Goal: Register for event/course

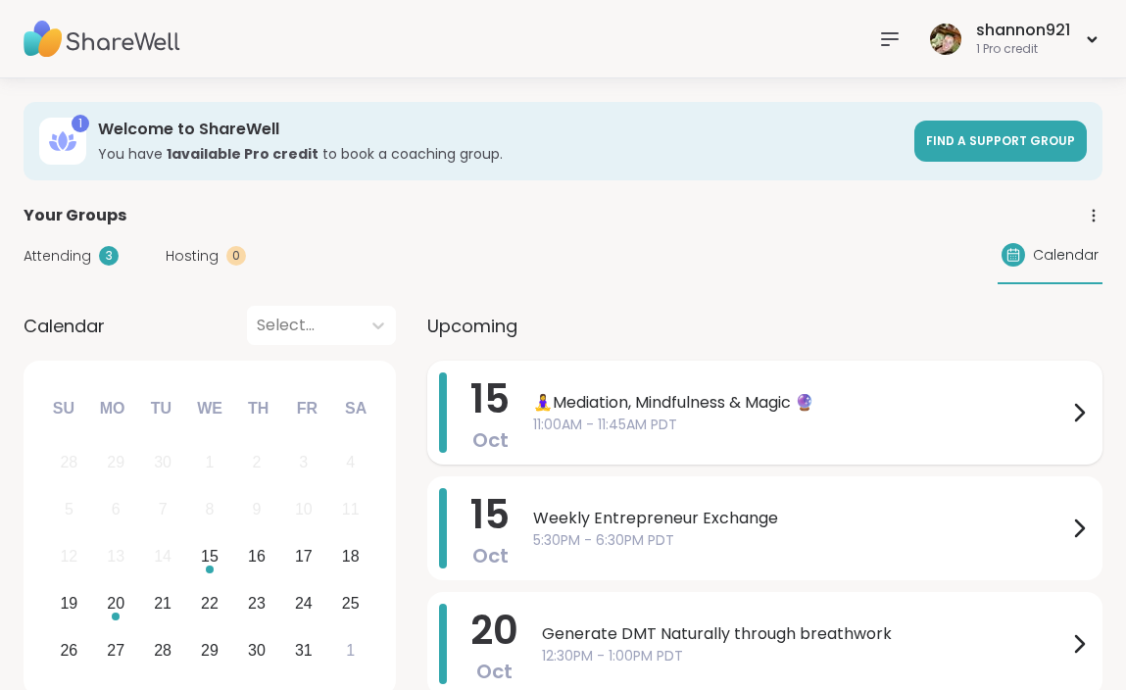
click at [659, 406] on span "🧘‍♀️Mediation, Mindfulness & Magic 🔮" at bounding box center [800, 403] width 534 height 24
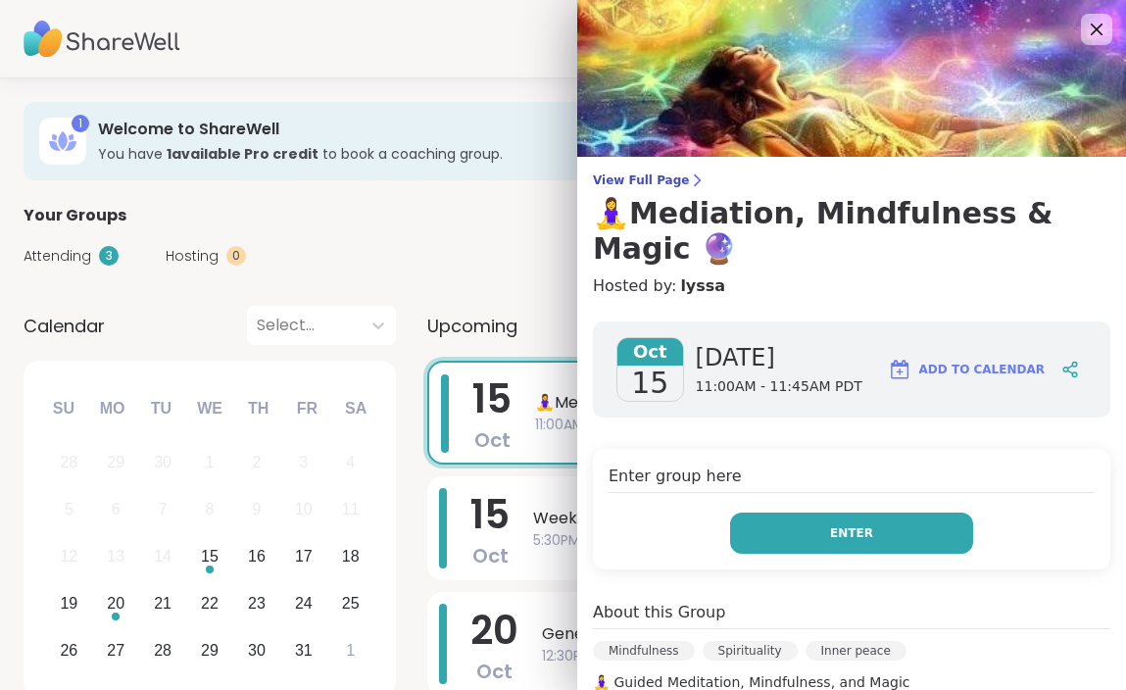
click at [790, 515] on button "Enter" at bounding box center [851, 533] width 243 height 41
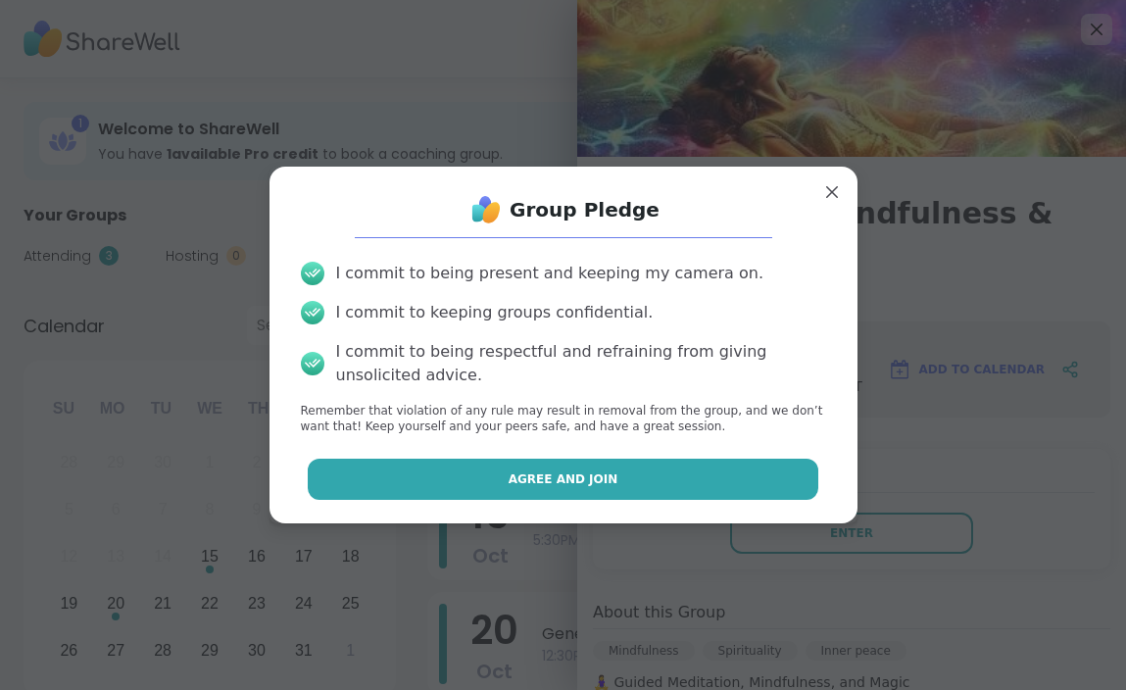
click at [665, 477] on button "Agree and Join" at bounding box center [563, 479] width 511 height 41
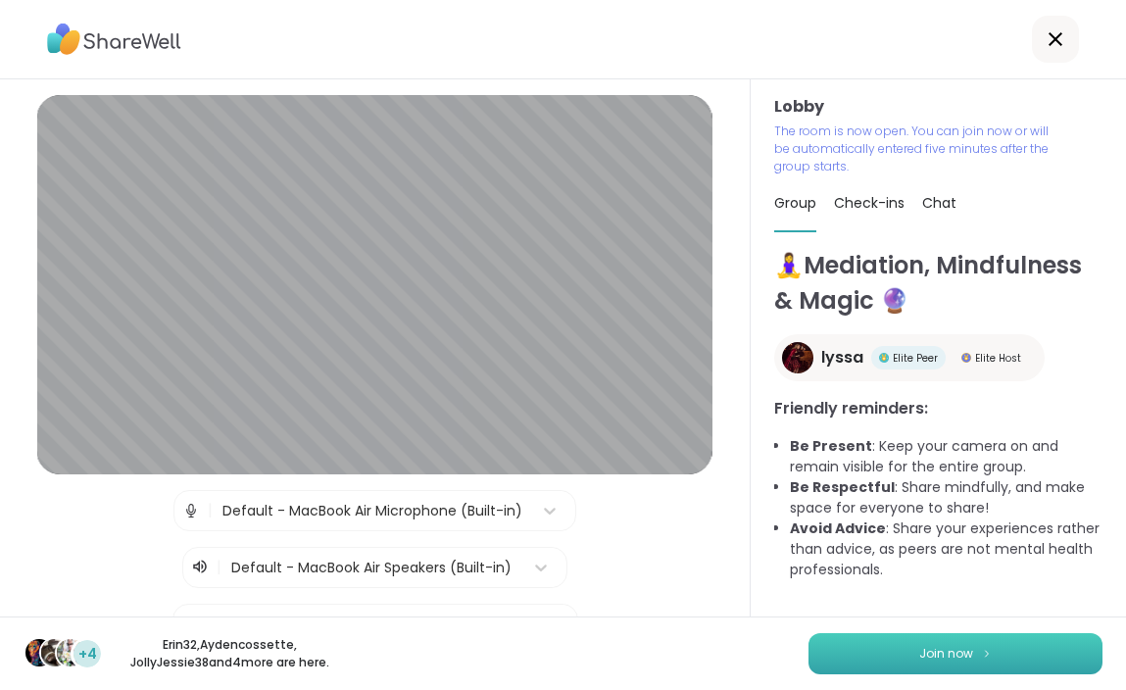
click at [889, 656] on button "Join now" at bounding box center [956, 653] width 294 height 41
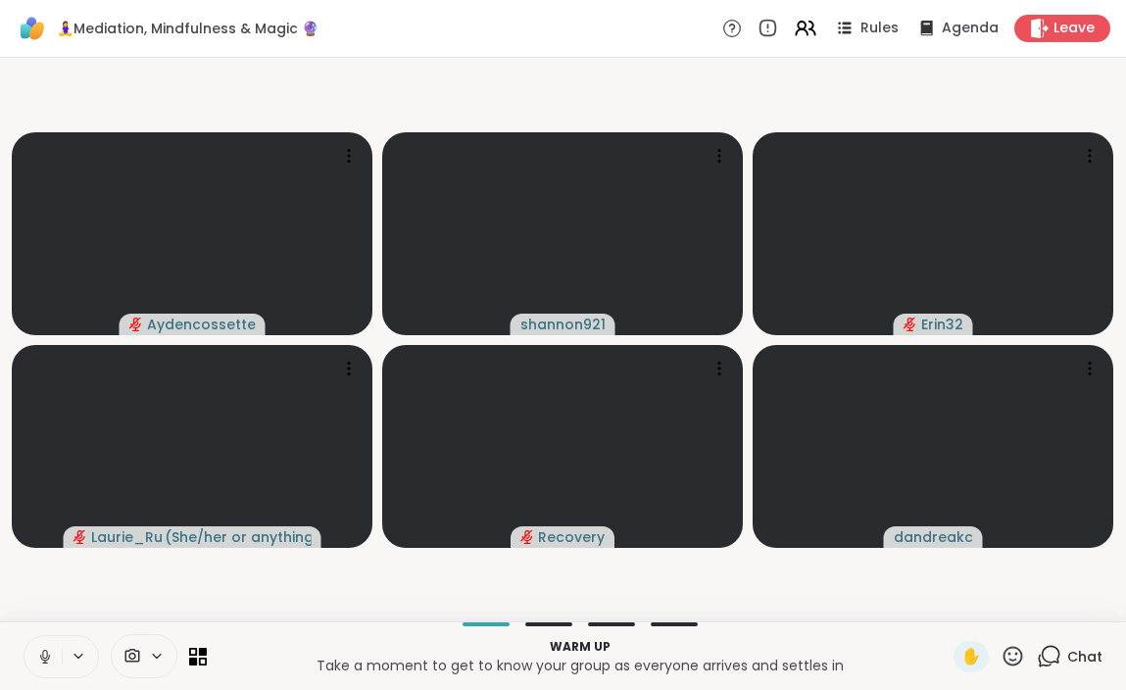
click at [36, 650] on icon at bounding box center [45, 657] width 18 height 18
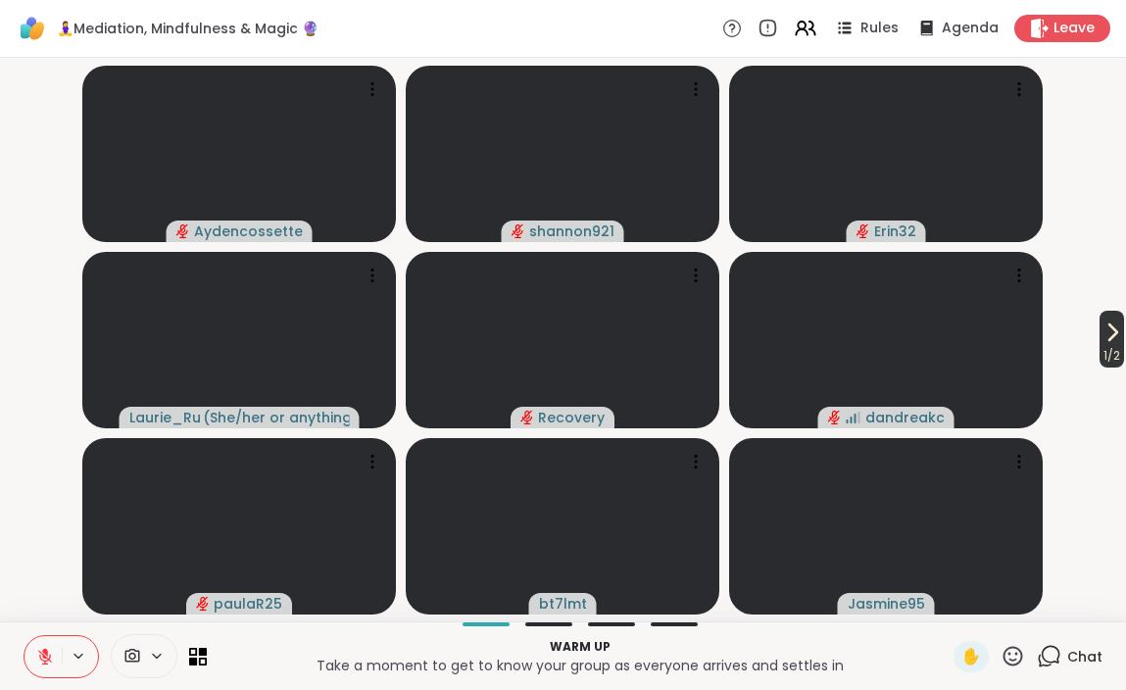
click at [1103, 336] on icon at bounding box center [1113, 332] width 24 height 24
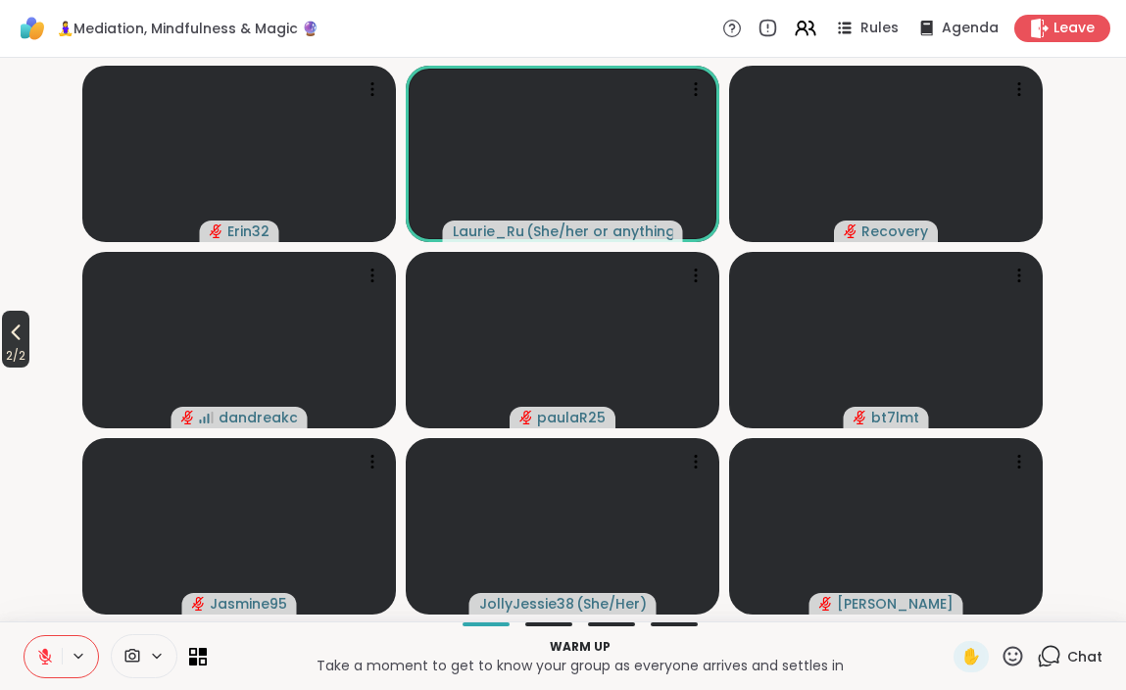
click at [22, 341] on icon at bounding box center [16, 332] width 24 height 24
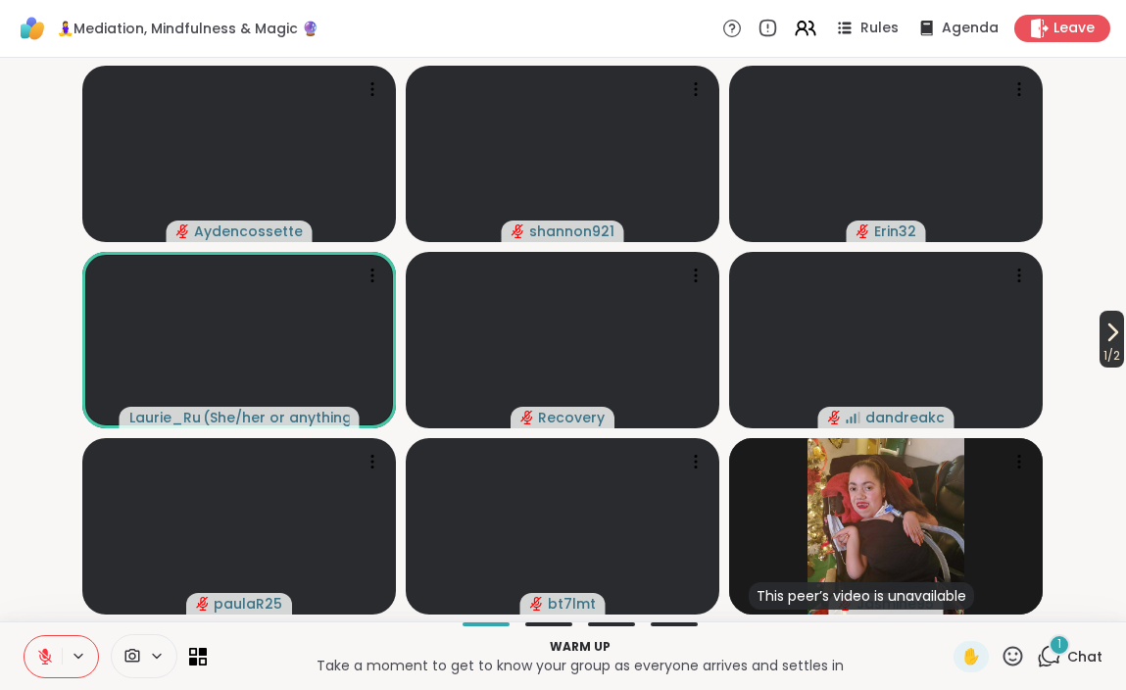
click at [1110, 330] on icon at bounding box center [1113, 332] width 8 height 16
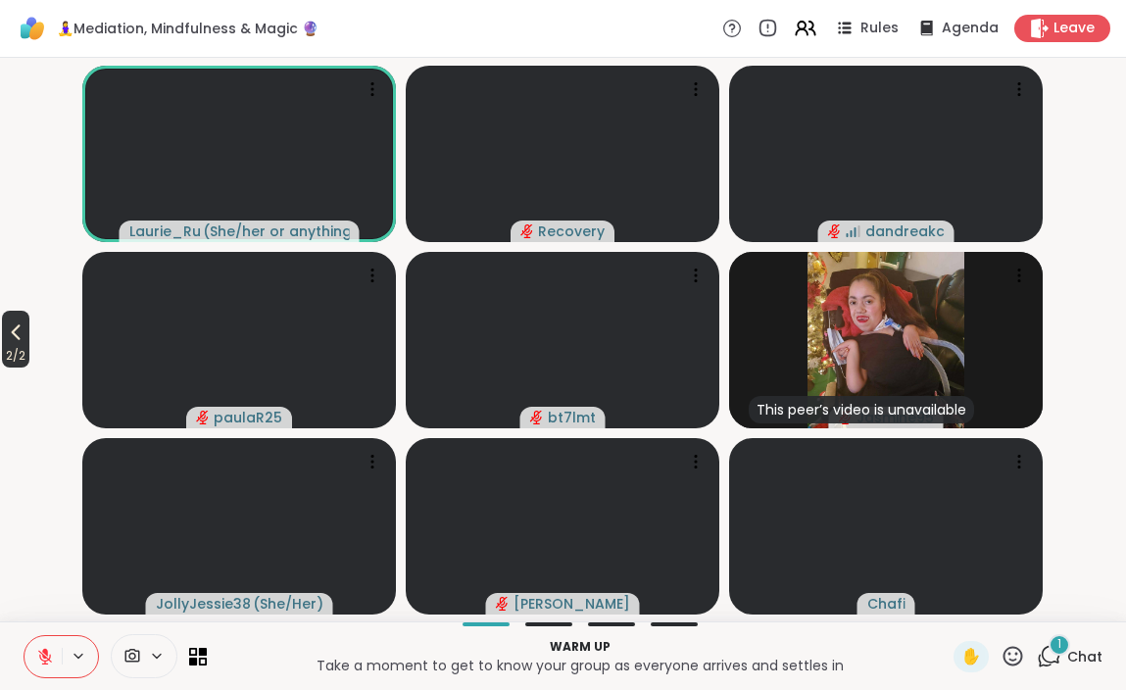
click at [22, 336] on icon at bounding box center [16, 332] width 24 height 24
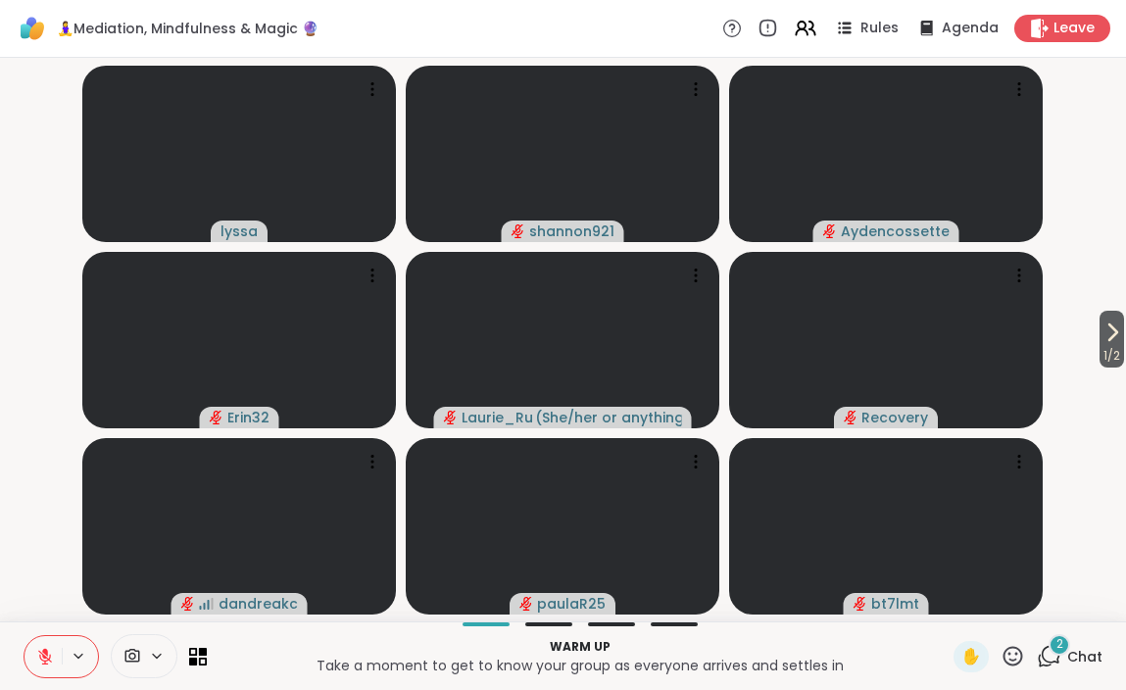
click at [1054, 657] on icon at bounding box center [1049, 656] width 25 height 25
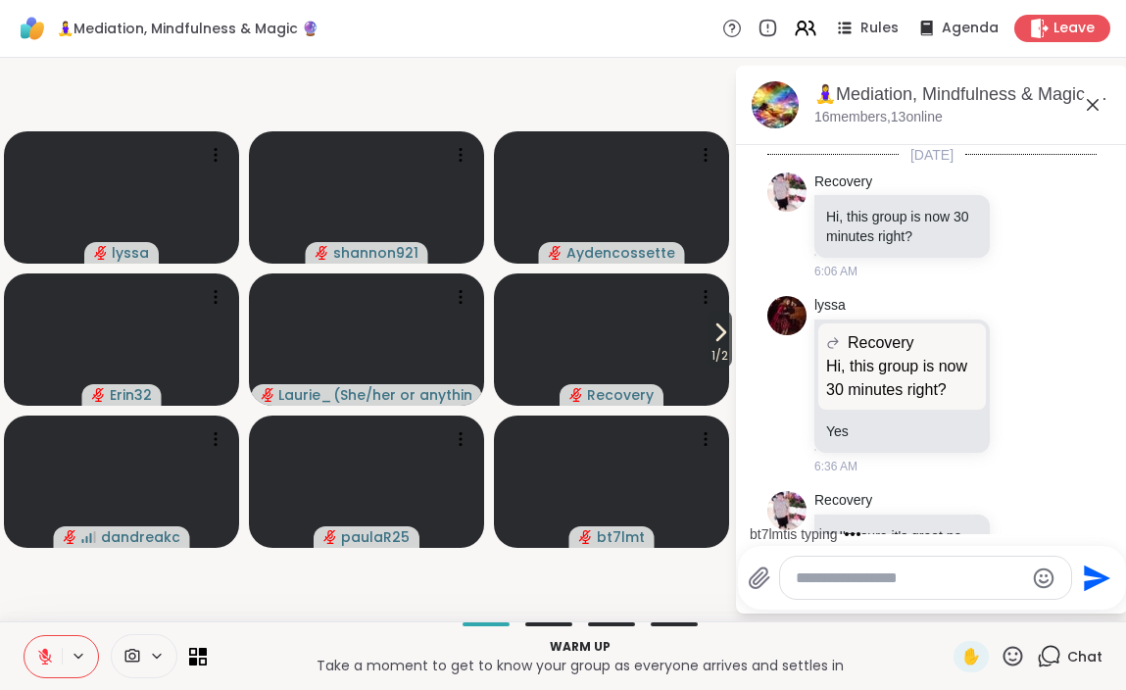
scroll to position [1956, 0]
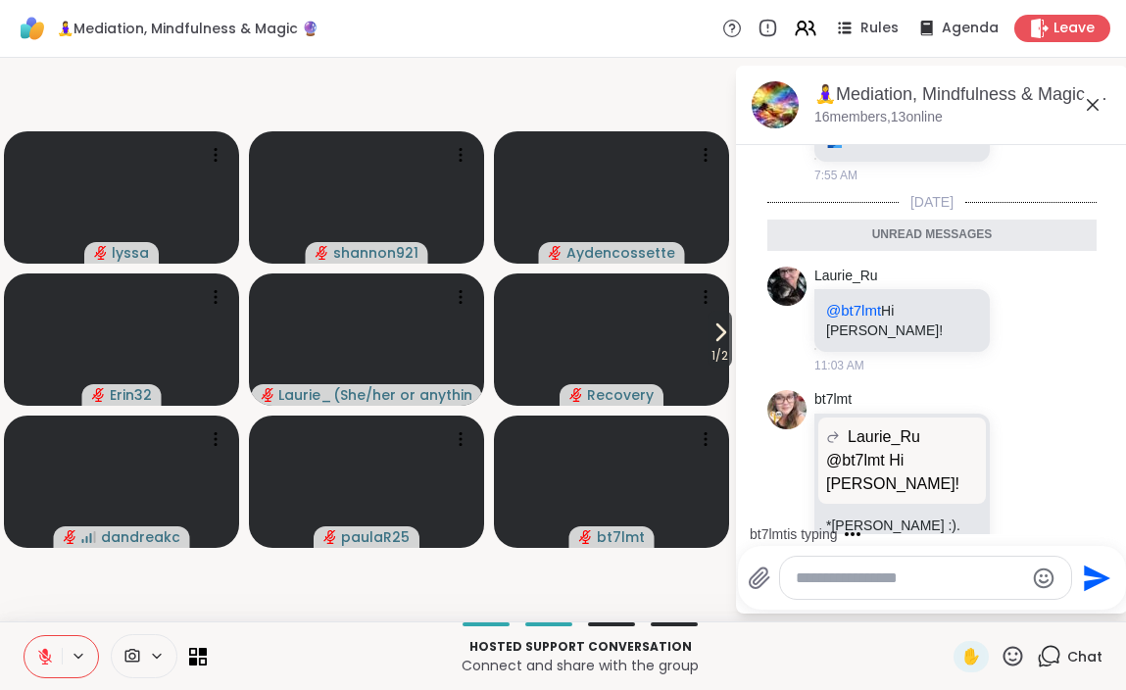
click at [1091, 96] on icon at bounding box center [1093, 105] width 24 height 24
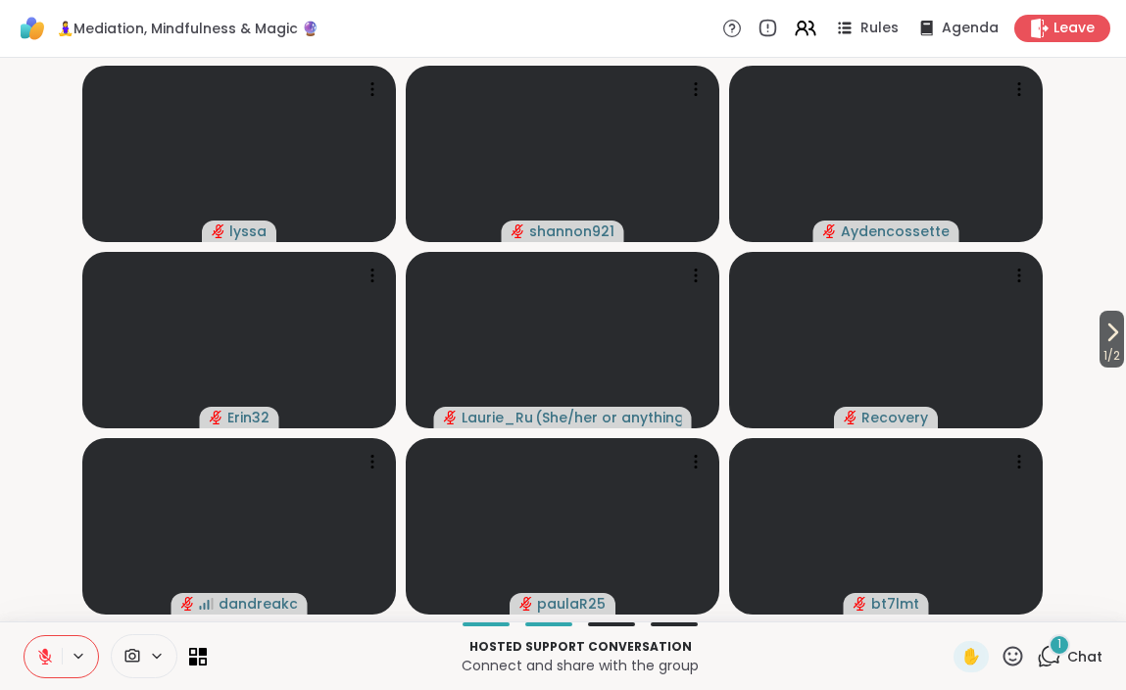
click at [1060, 655] on icon at bounding box center [1051, 655] width 19 height 18
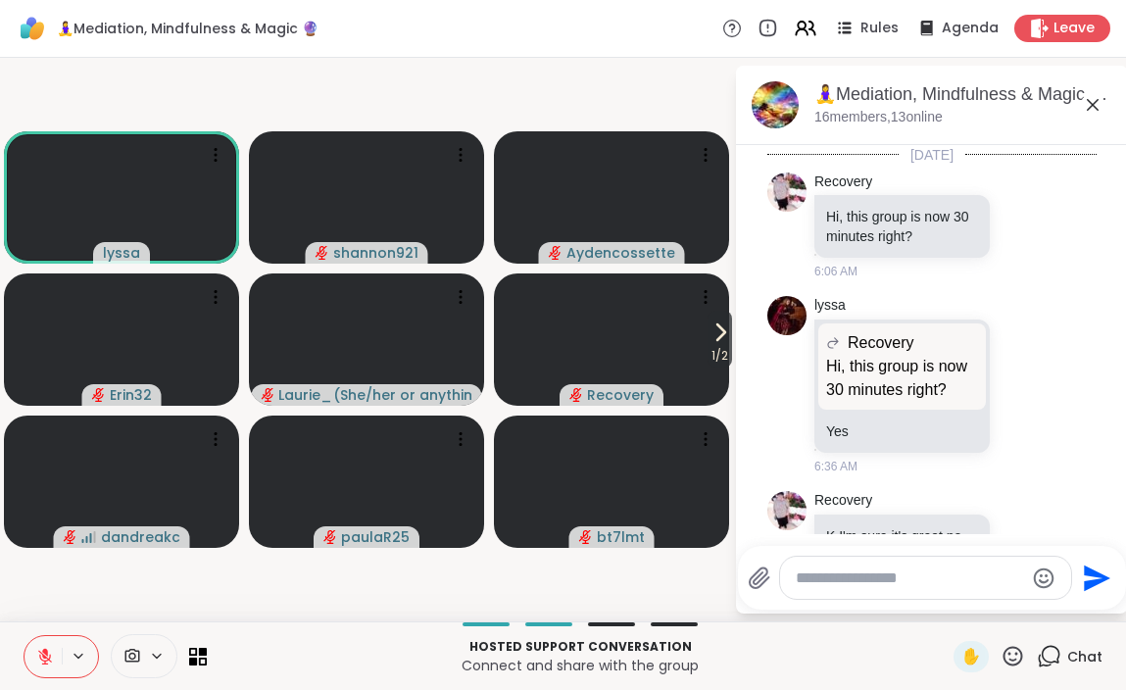
scroll to position [2140, 0]
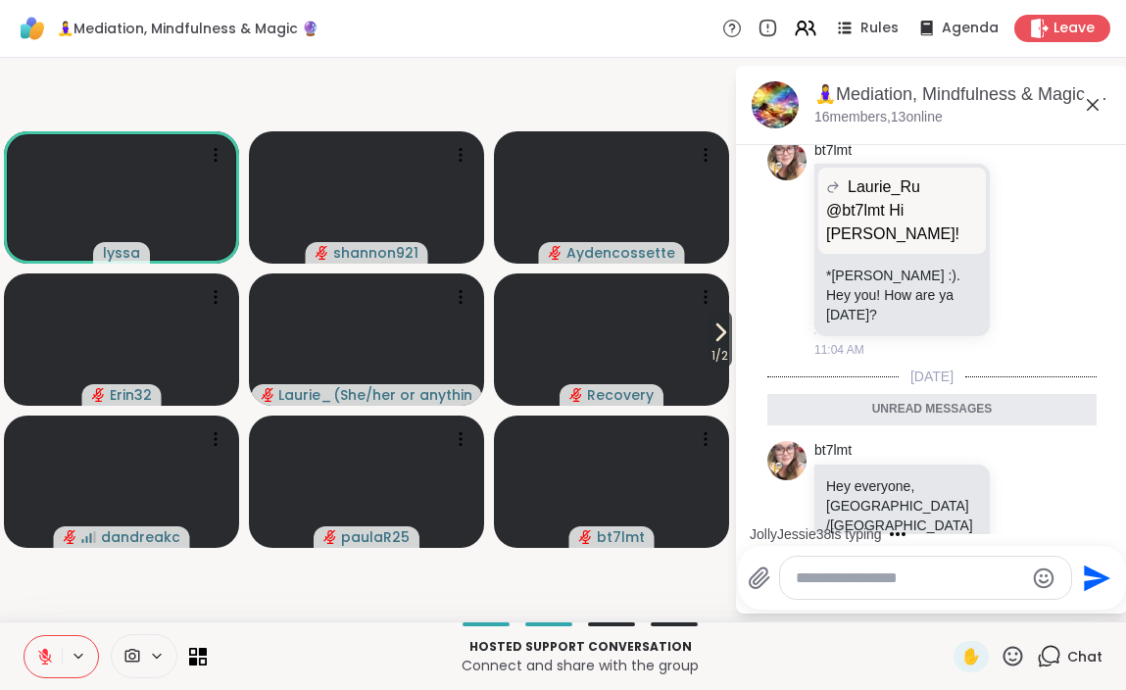
click at [1095, 102] on icon at bounding box center [1093, 105] width 12 height 12
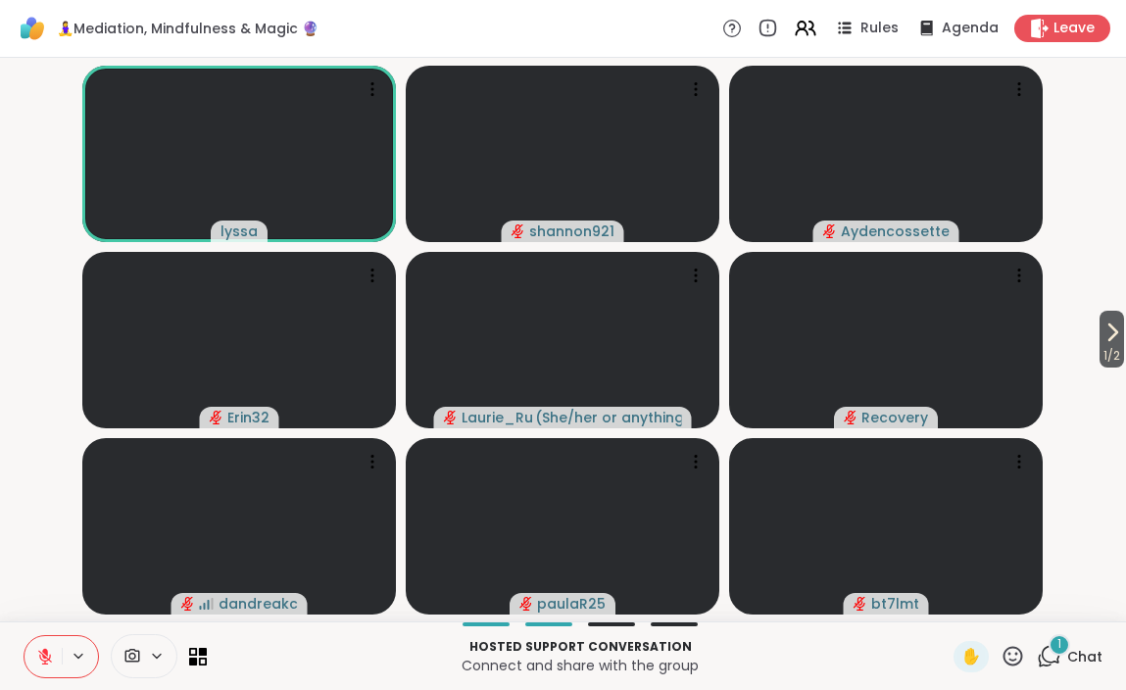
click at [1065, 643] on div "1" at bounding box center [1060, 645] width 22 height 22
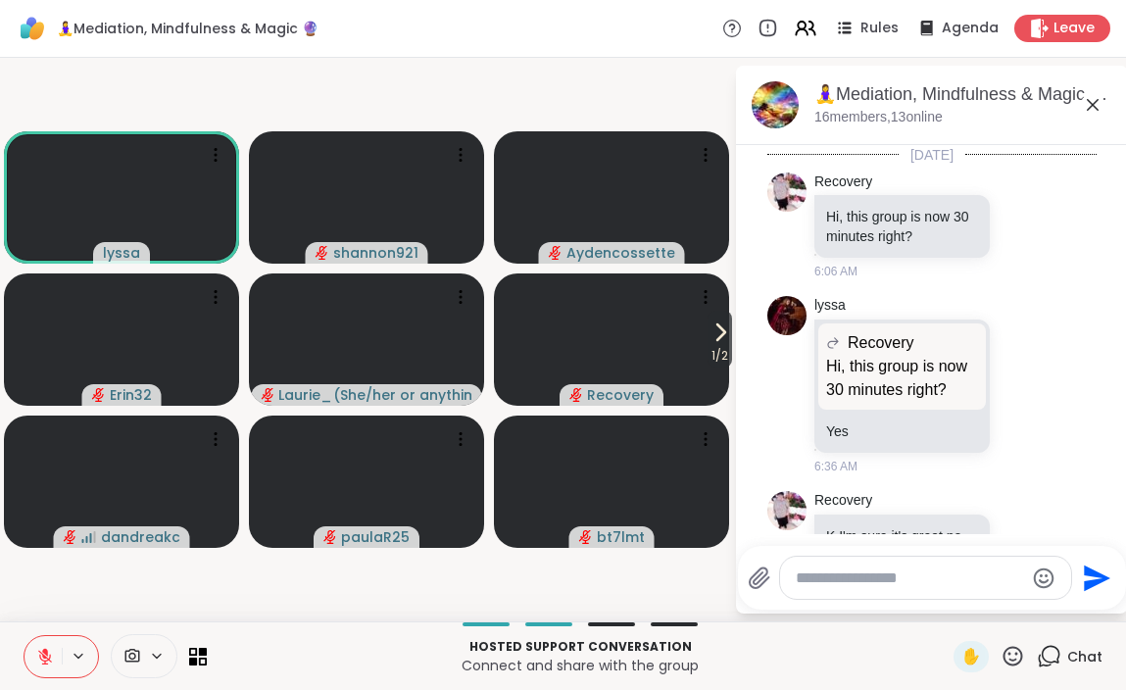
scroll to position [2243, 0]
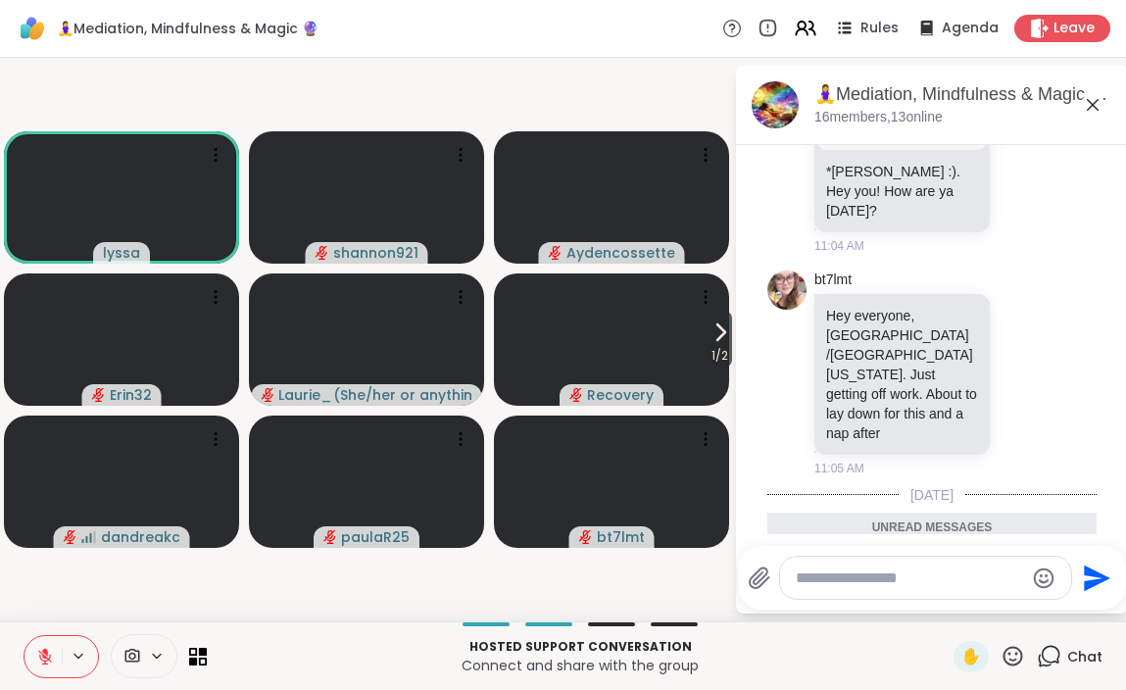
click at [1092, 107] on icon at bounding box center [1093, 105] width 24 height 24
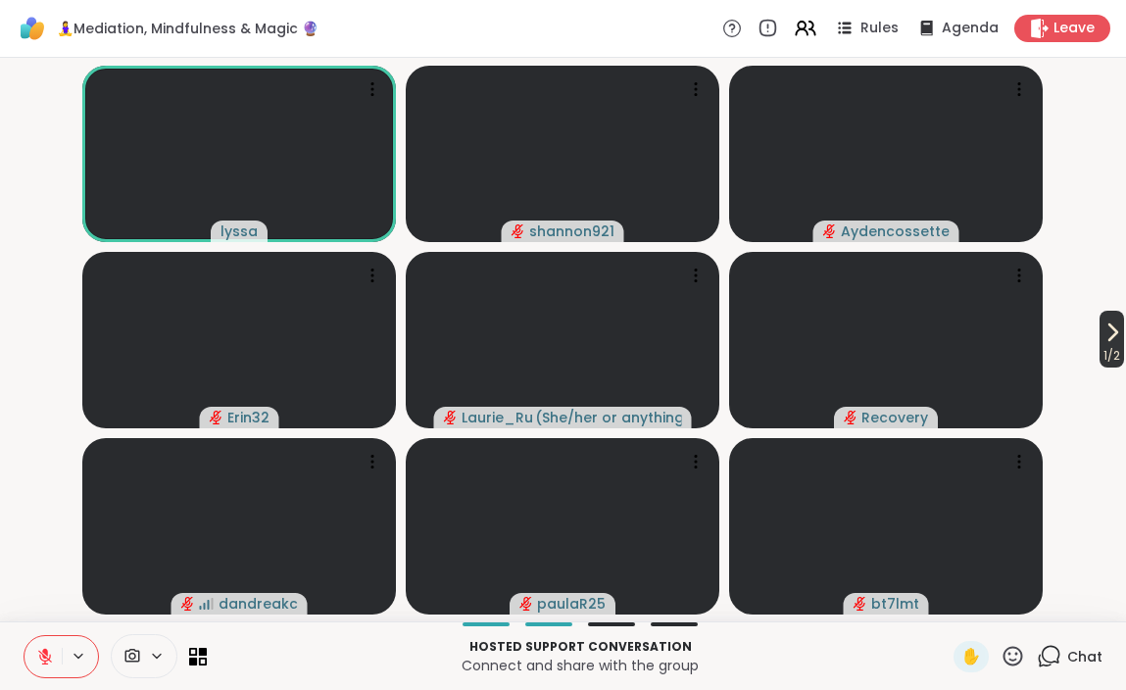
click at [1107, 344] on span "1 / 2" at bounding box center [1112, 356] width 25 height 24
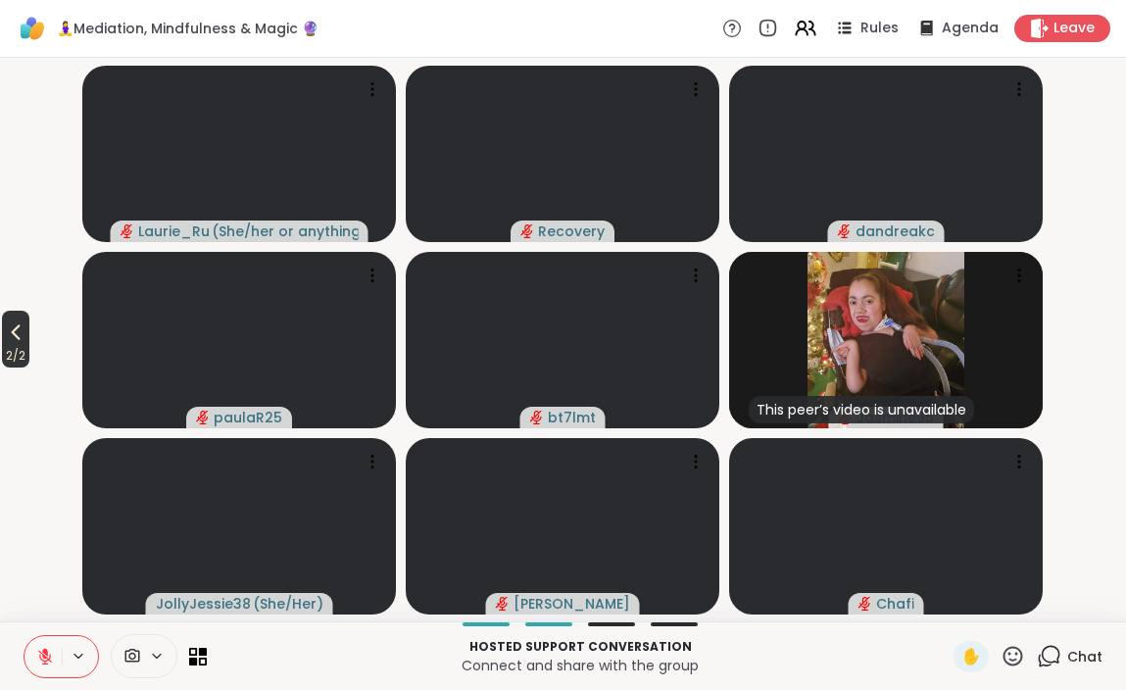
click at [24, 349] on span "2 / 2" at bounding box center [15, 356] width 27 height 24
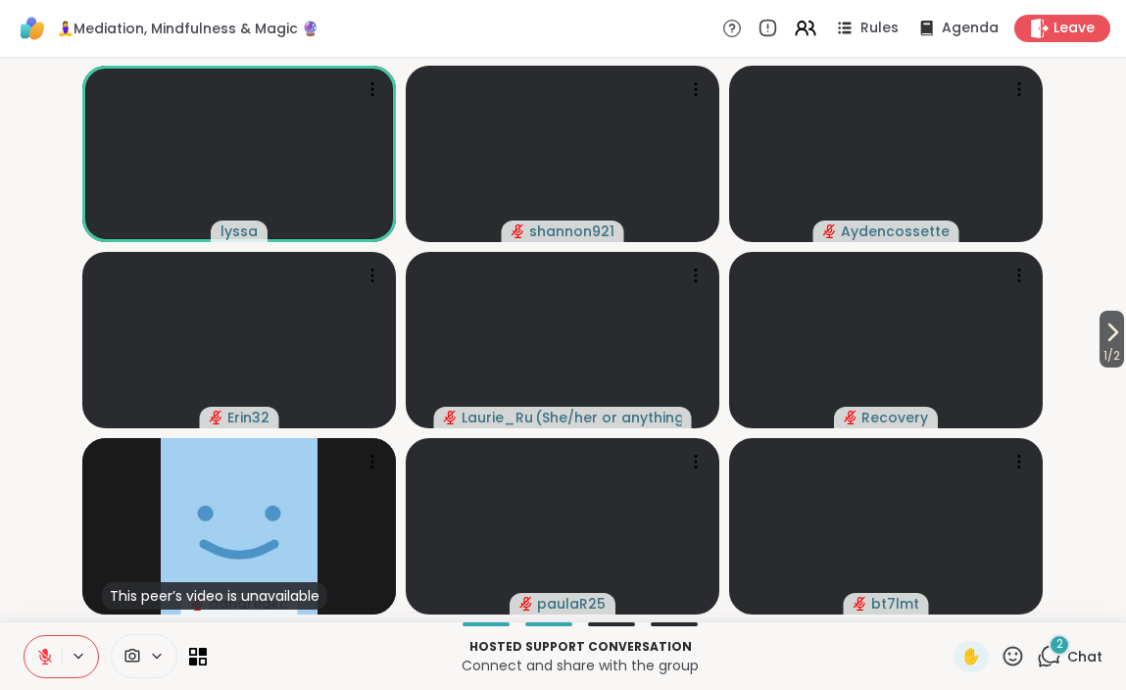
click at [1083, 658] on span "Chat" at bounding box center [1084, 657] width 35 height 20
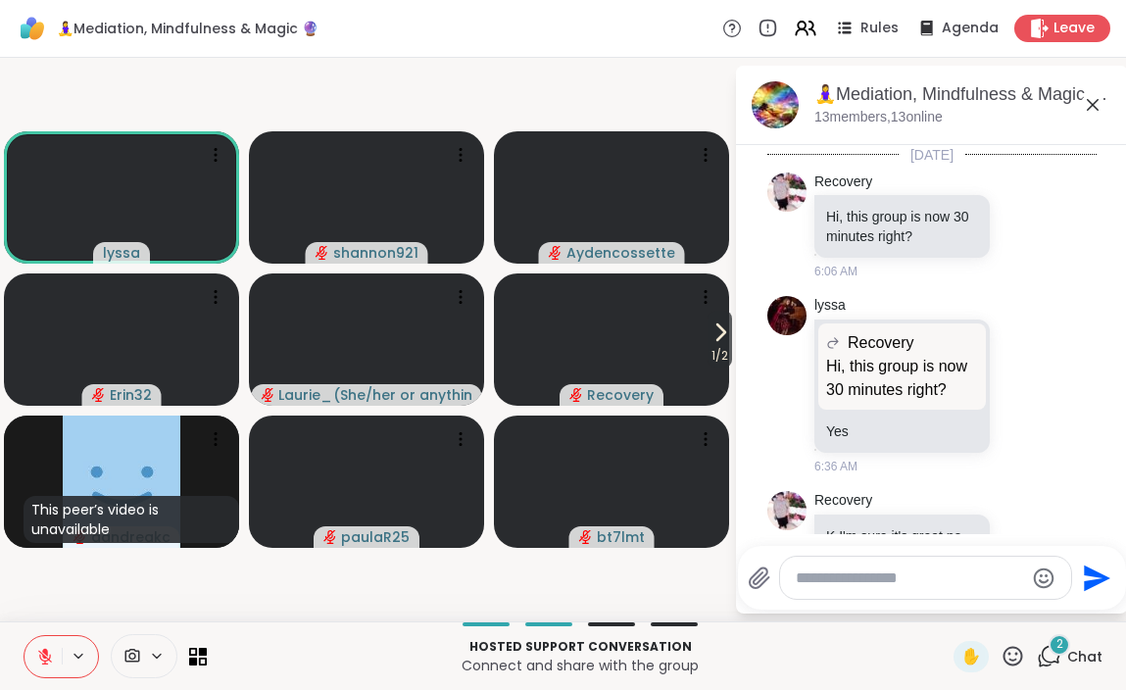
click at [863, 580] on textarea "Type your message" at bounding box center [910, 578] width 228 height 20
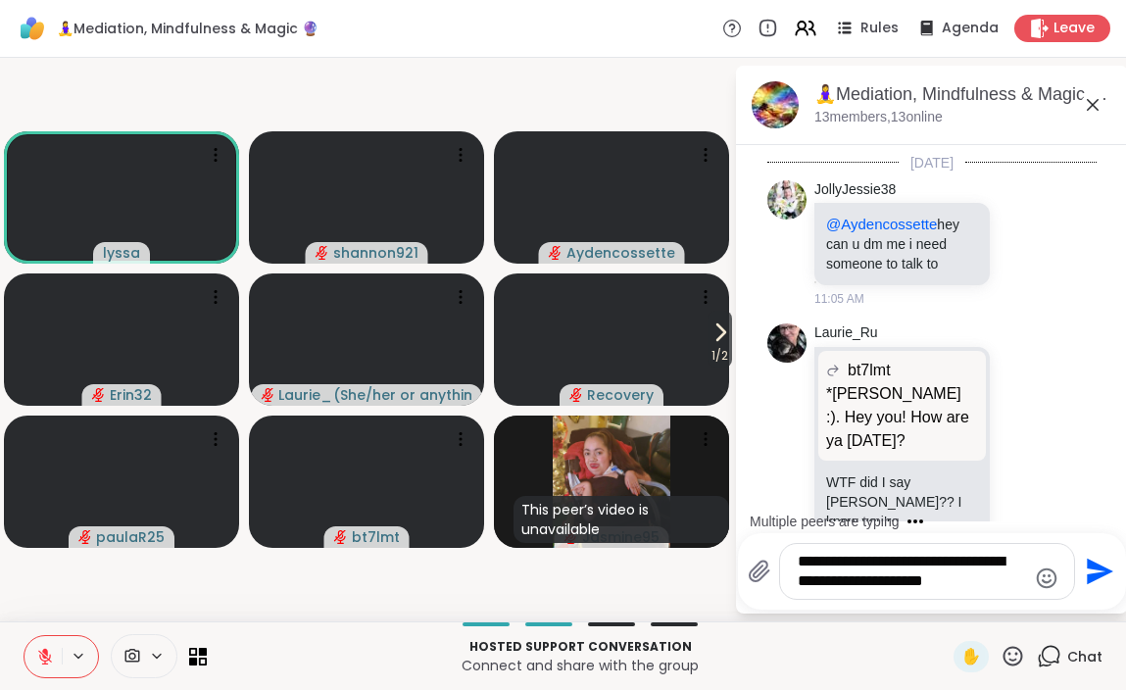
scroll to position [3081, 0]
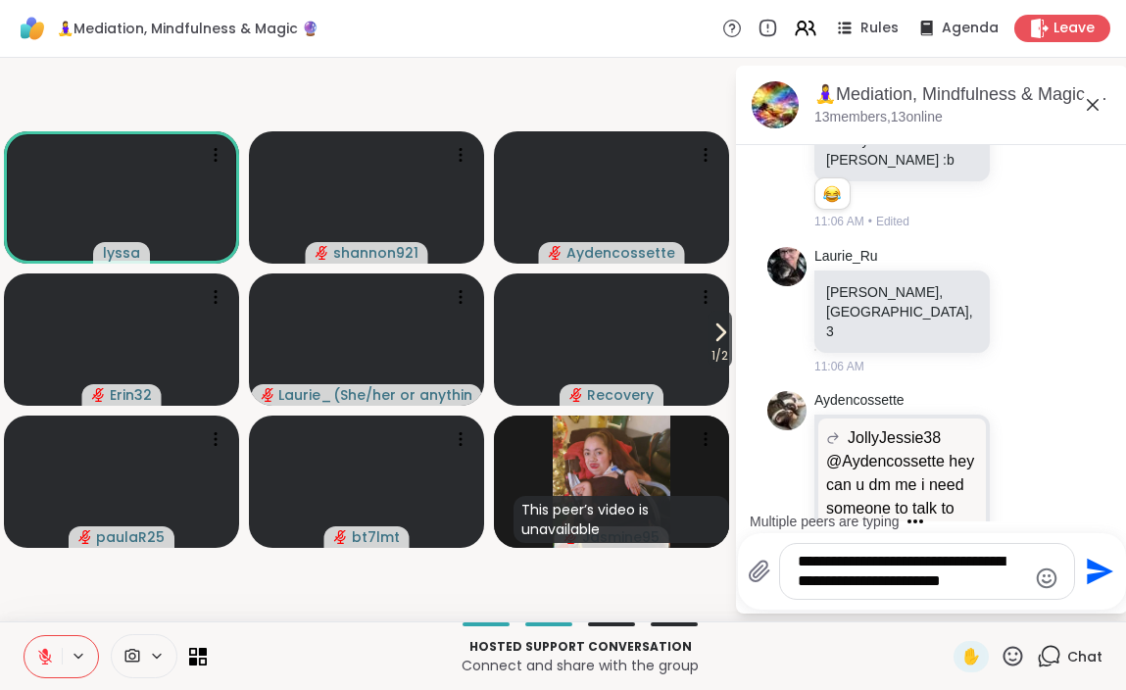
type textarea "**********"
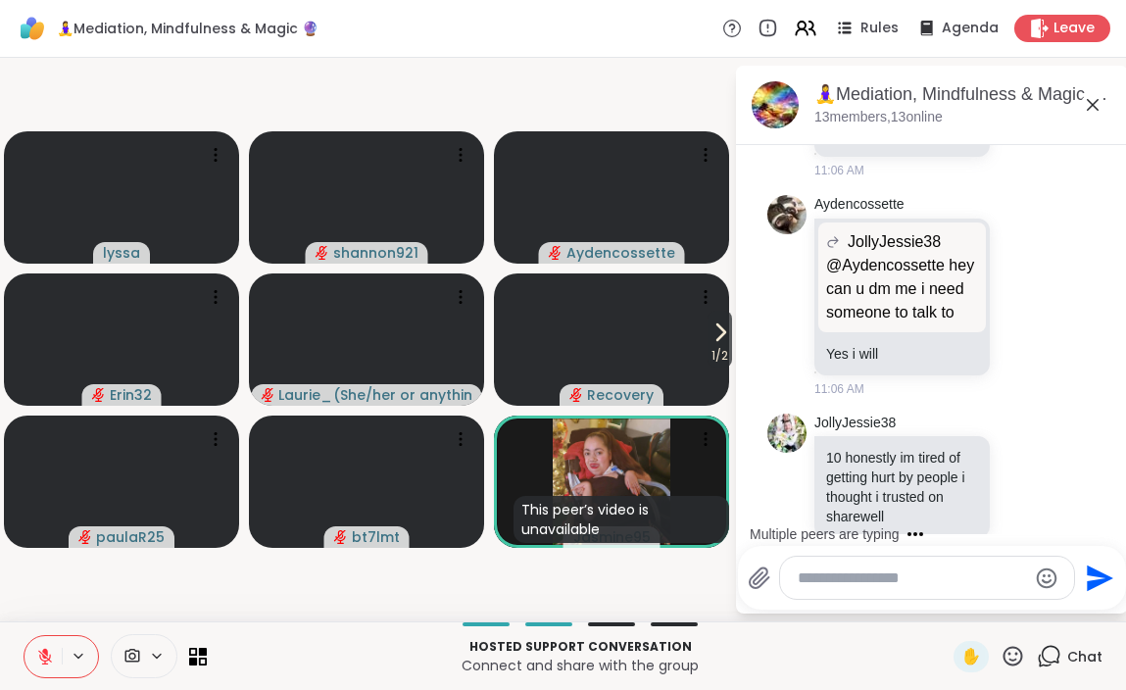
scroll to position [3252, 0]
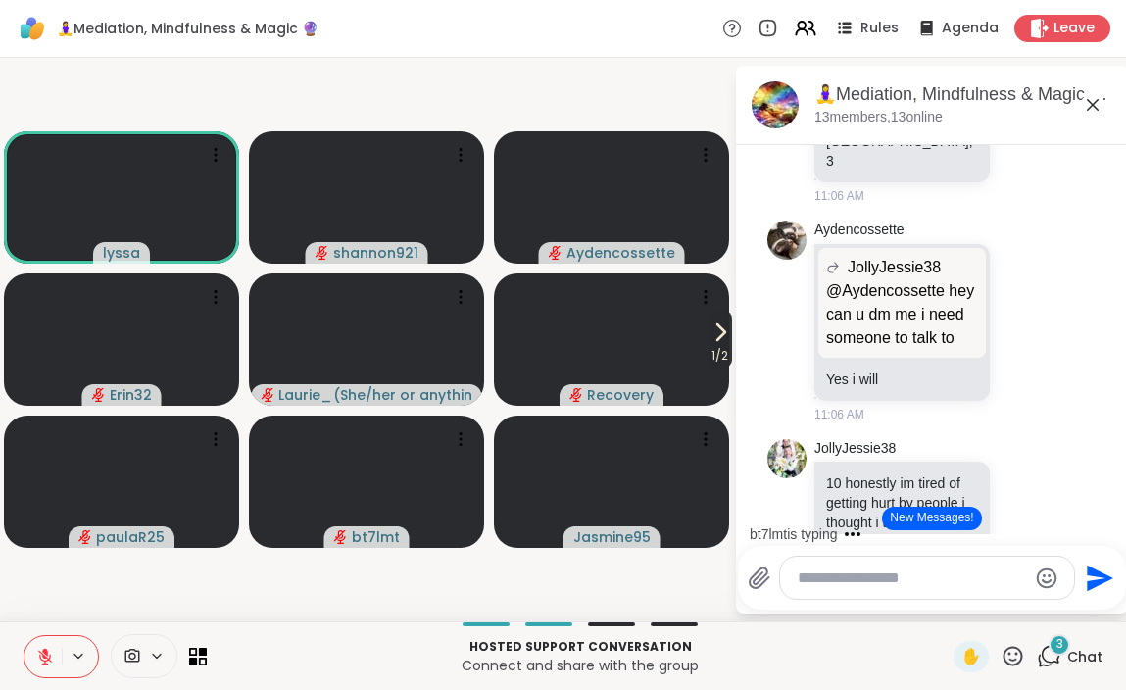
click at [718, 339] on icon at bounding box center [721, 332] width 24 height 24
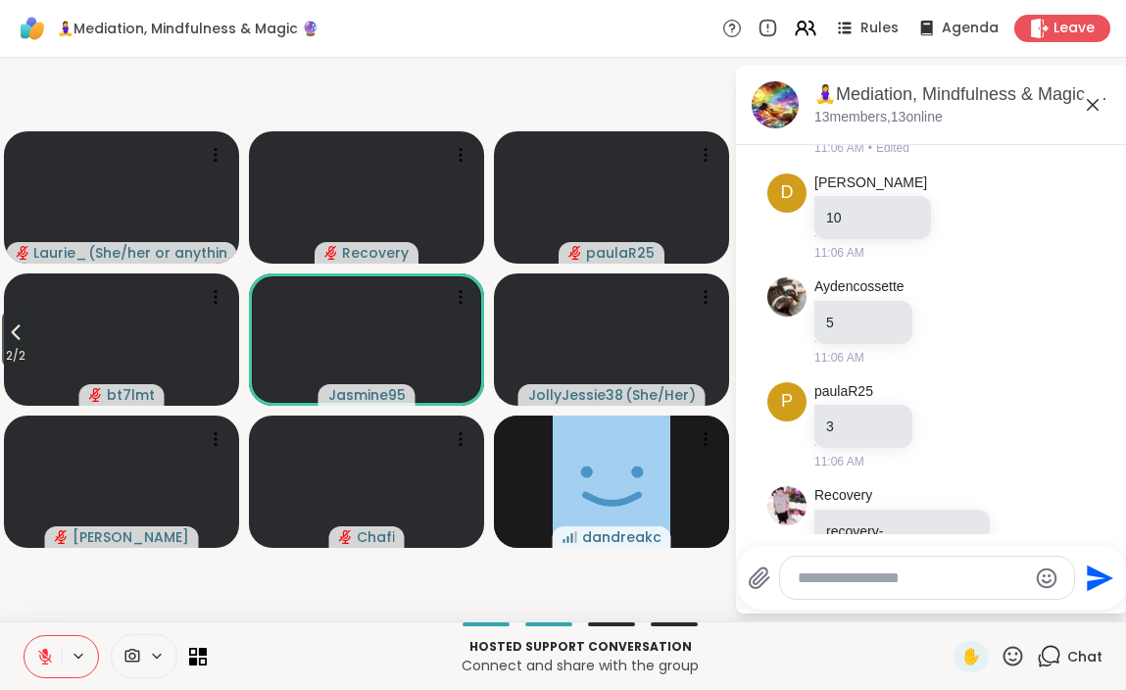
scroll to position [4288, 0]
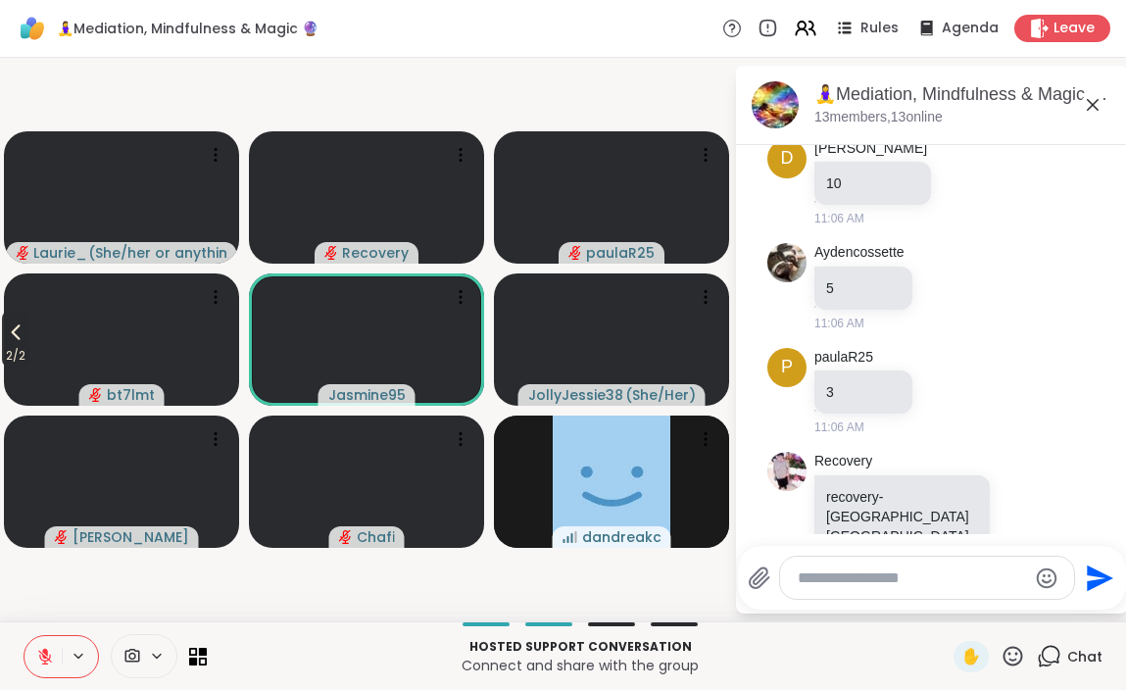
click at [13, 345] on span "2 / 2" at bounding box center [15, 356] width 27 height 24
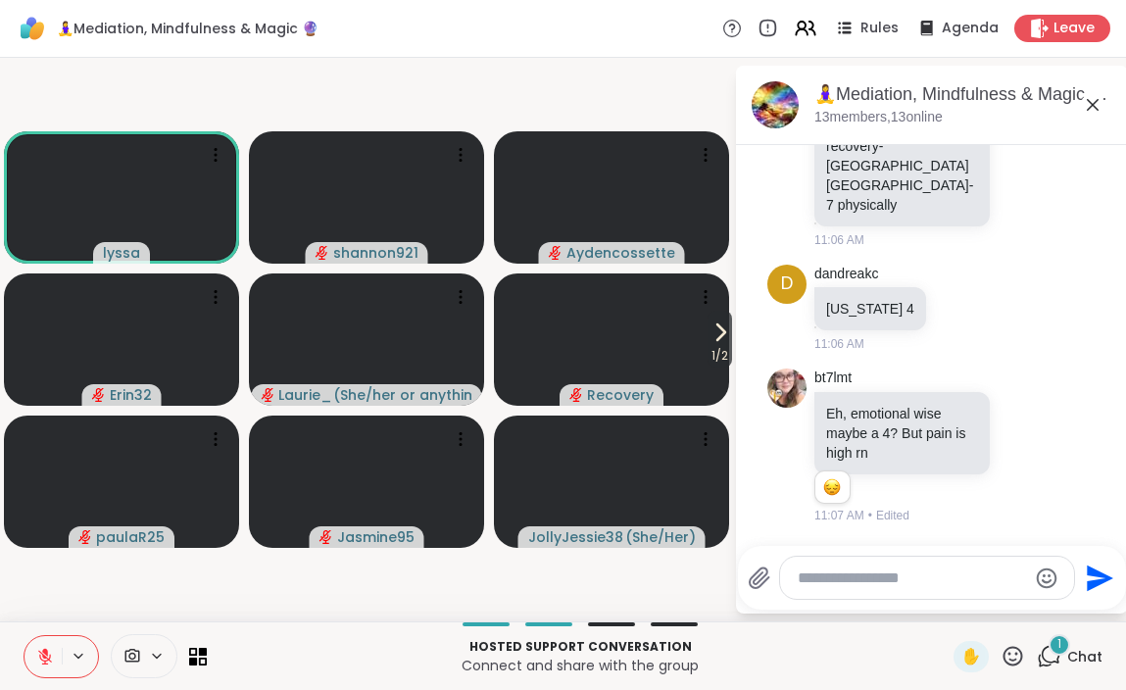
scroll to position [4803, 0]
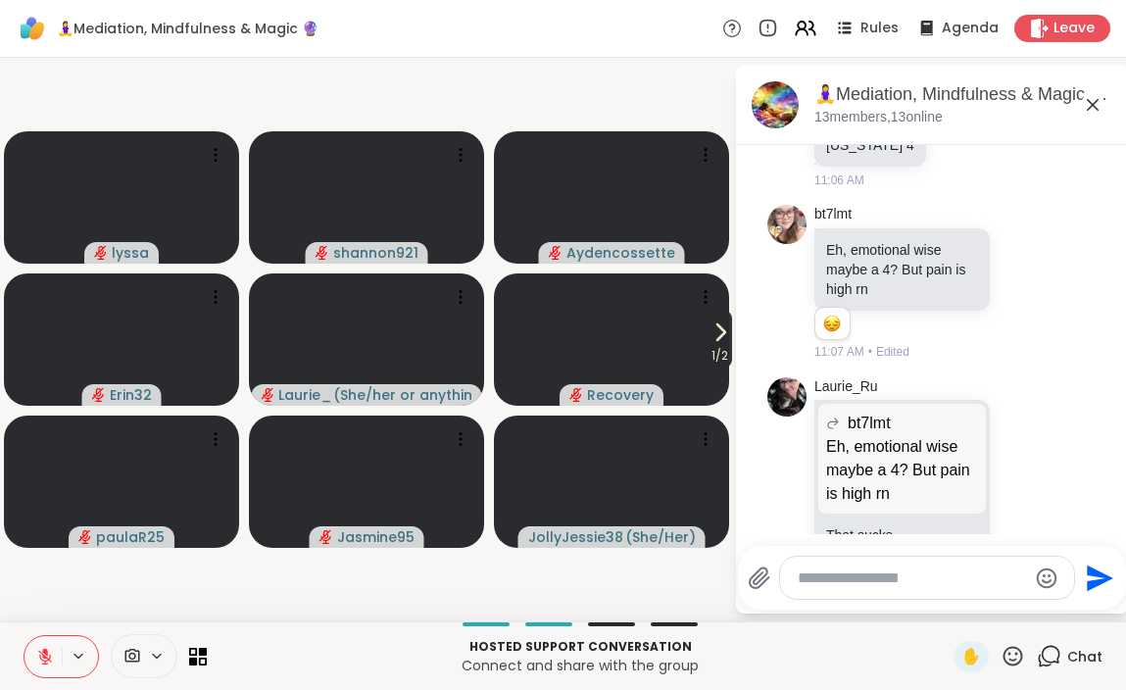
click at [717, 334] on icon at bounding box center [721, 332] width 24 height 24
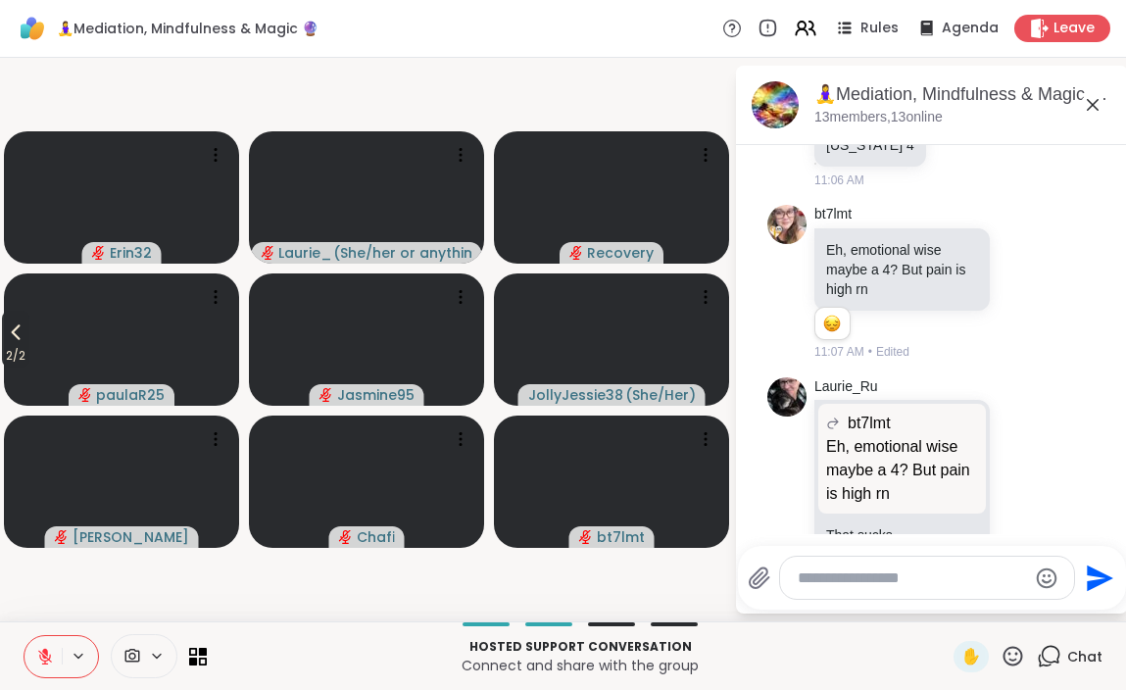
click at [21, 331] on icon at bounding box center [16, 332] width 24 height 24
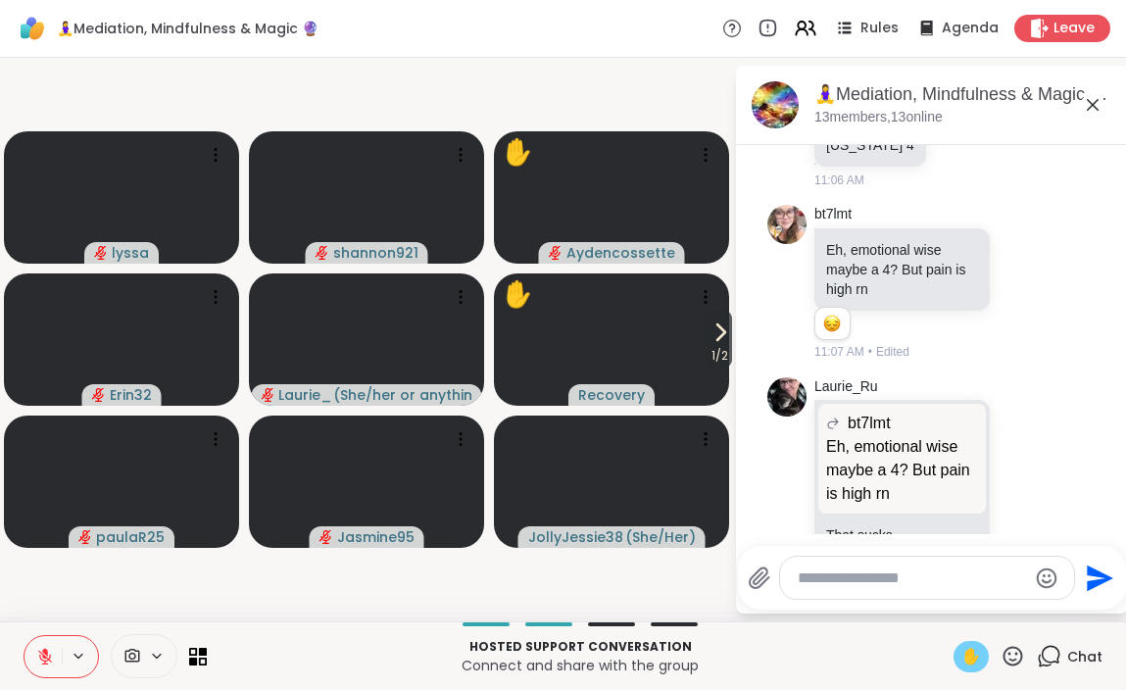
click at [971, 659] on span "✋" at bounding box center [971, 657] width 20 height 24
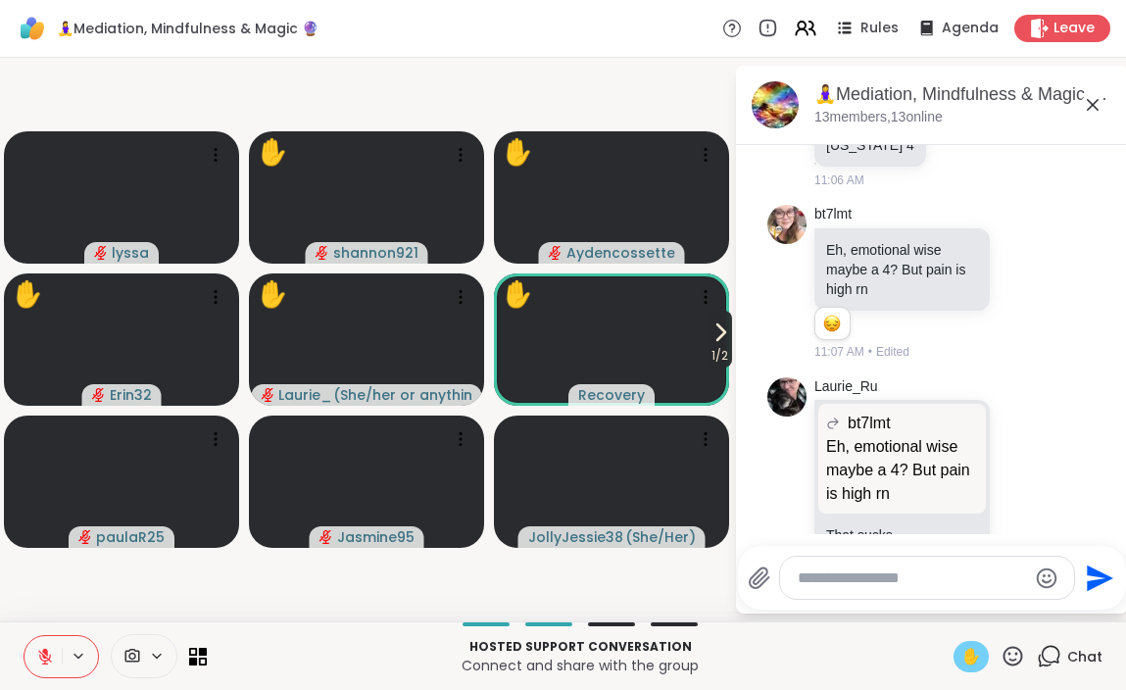
click at [718, 341] on icon at bounding box center [721, 332] width 24 height 24
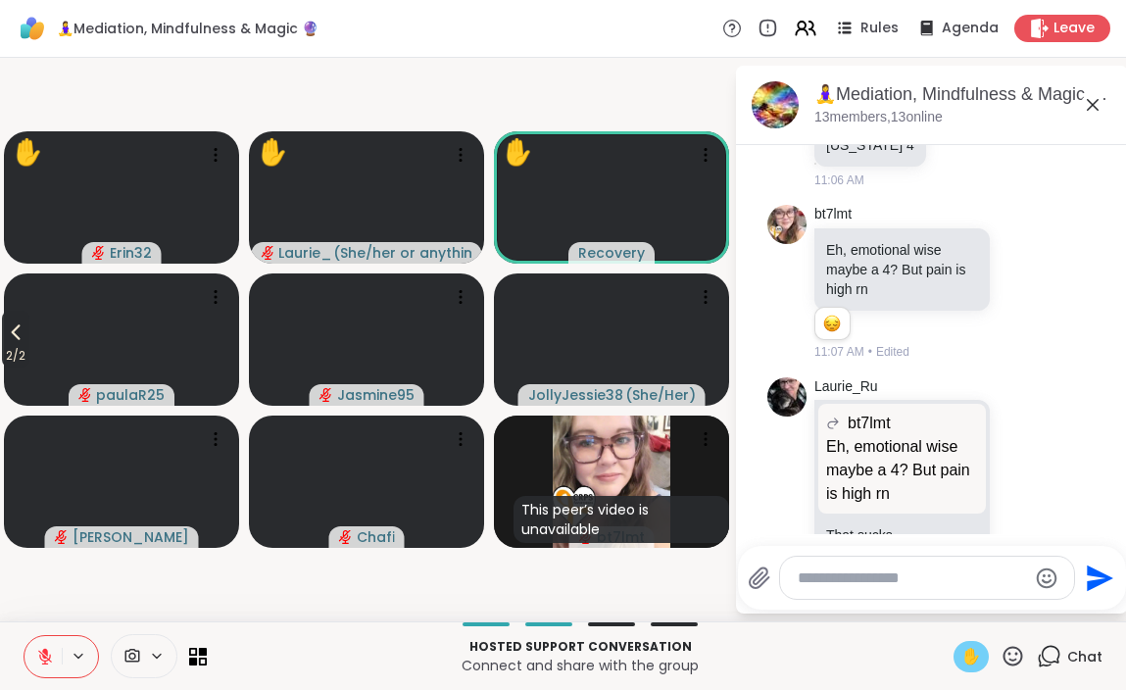
click at [13, 355] on span "2 / 2" at bounding box center [15, 356] width 27 height 24
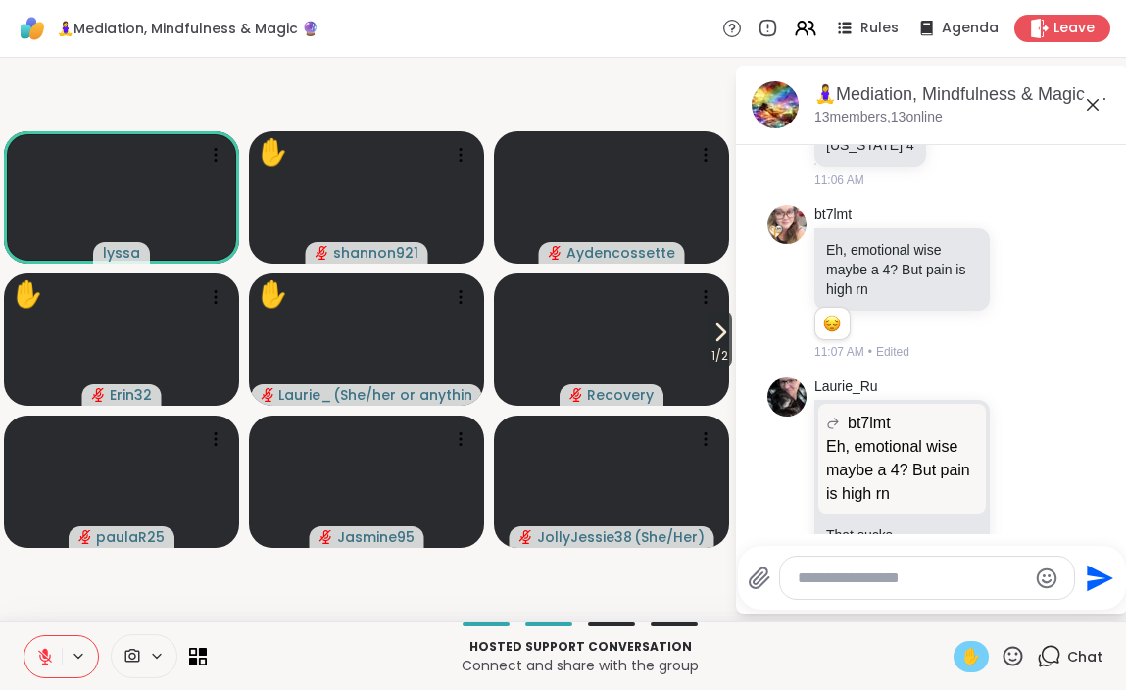
scroll to position [4830, 0]
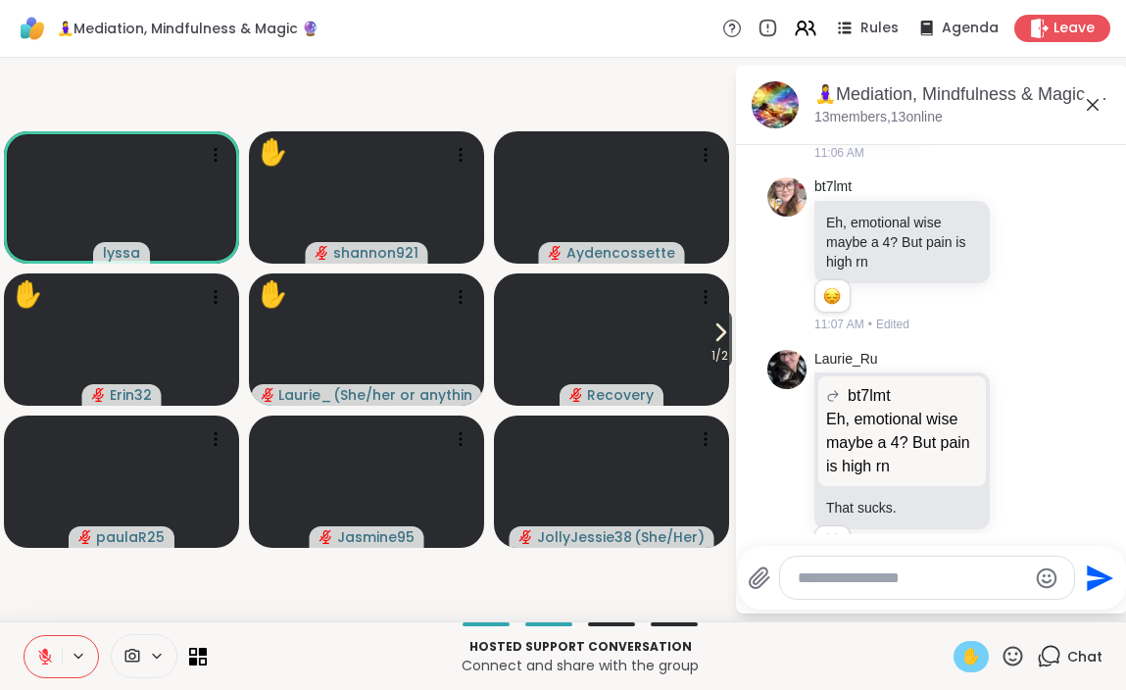
click at [38, 660] on icon at bounding box center [45, 657] width 18 height 18
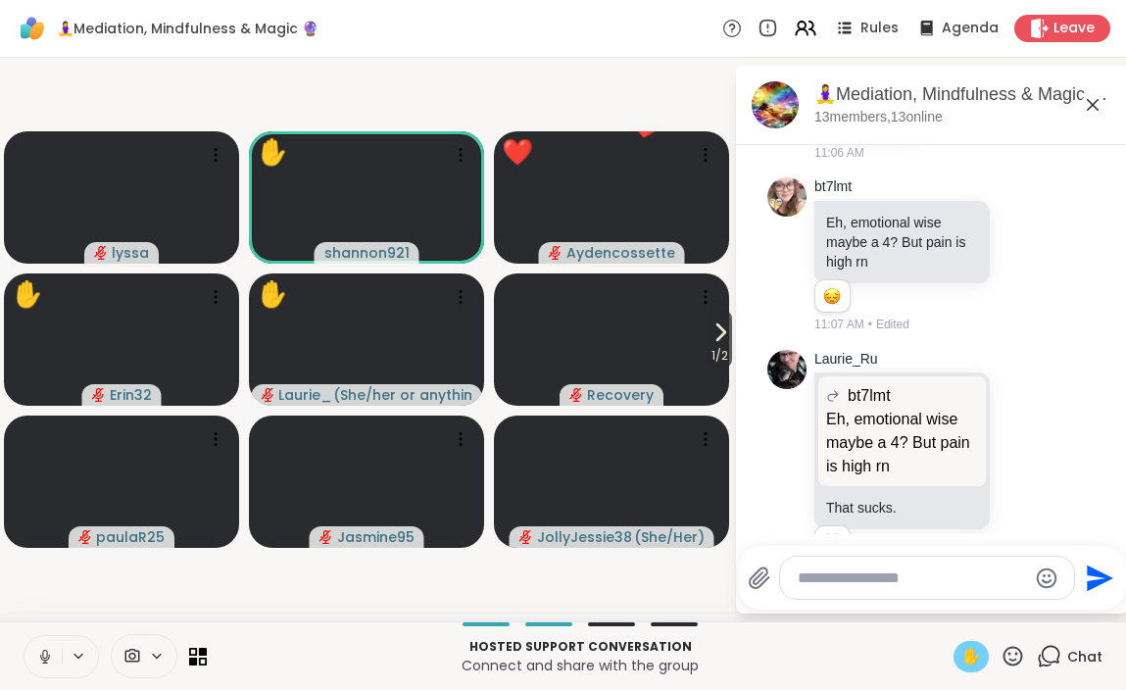
click at [37, 651] on icon at bounding box center [45, 657] width 18 height 18
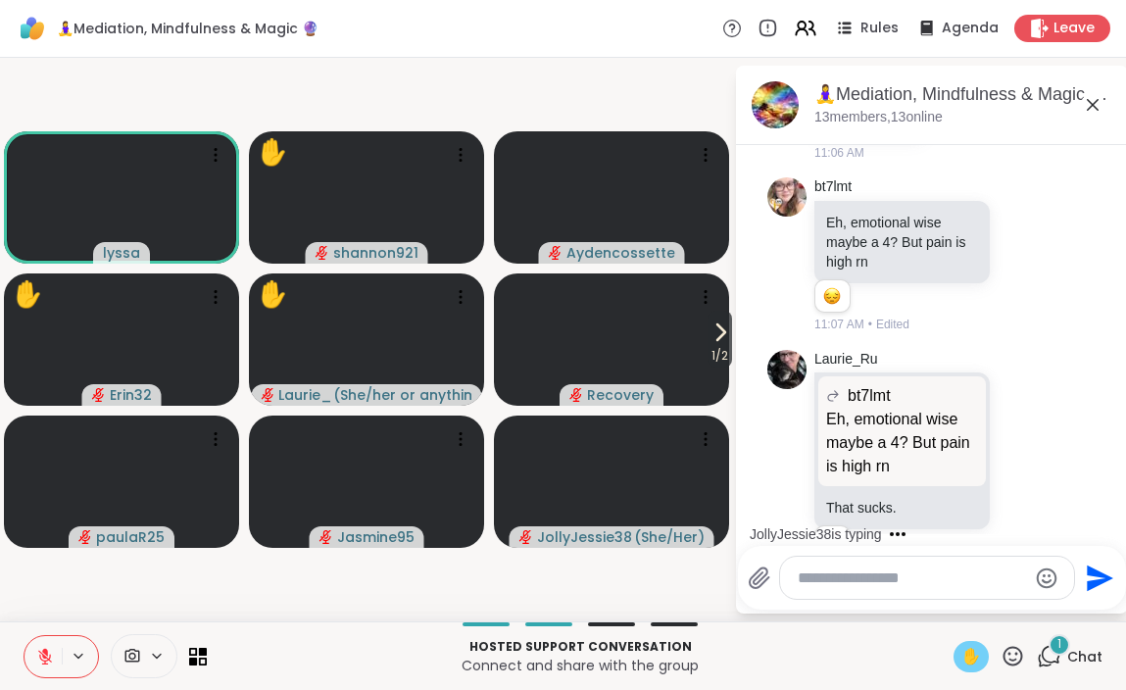
scroll to position [4954, 0]
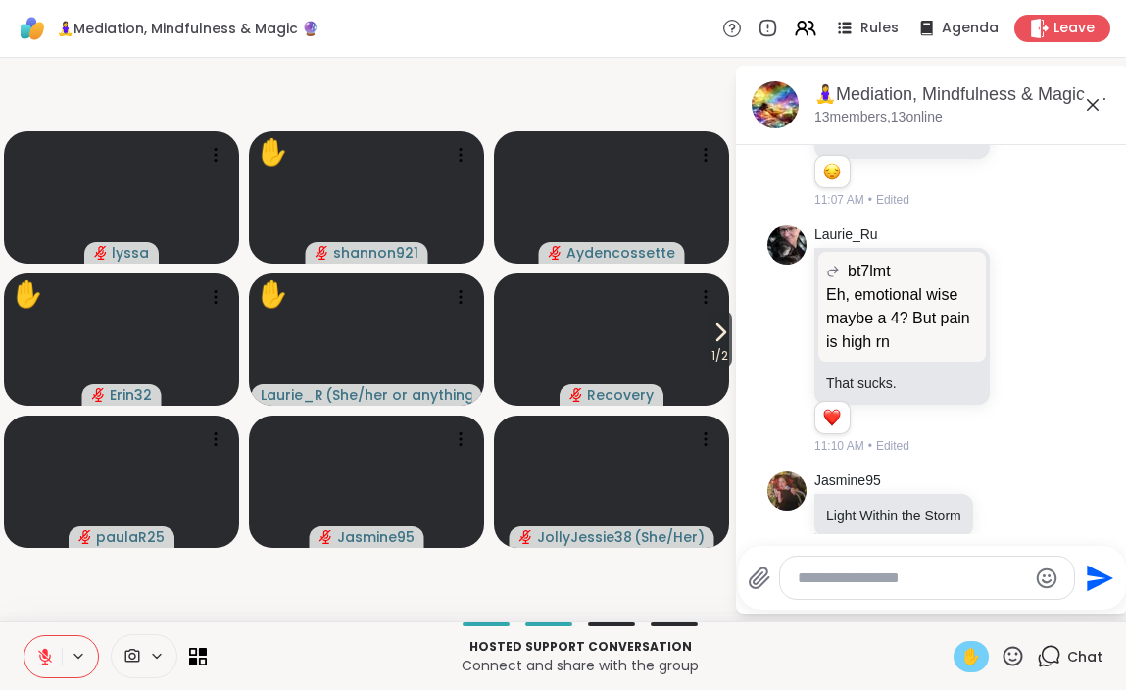
click at [969, 657] on span "✋" at bounding box center [971, 657] width 20 height 24
click at [1014, 656] on icon at bounding box center [1013, 656] width 25 height 25
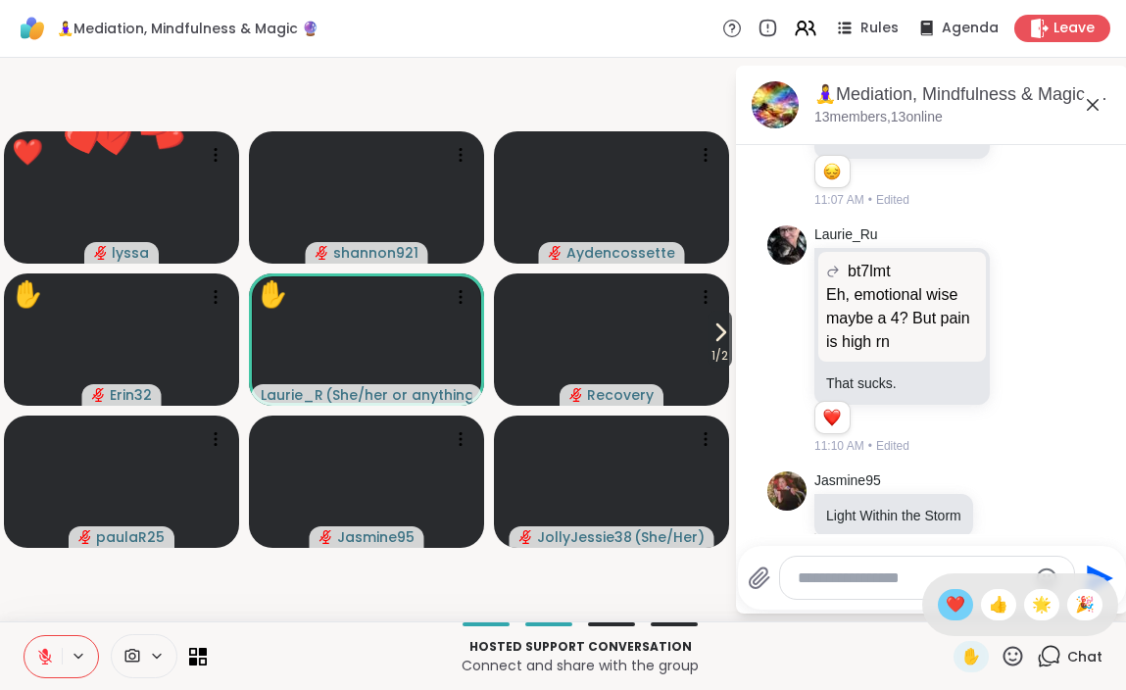
click at [962, 601] on span "❤️" at bounding box center [956, 605] width 20 height 24
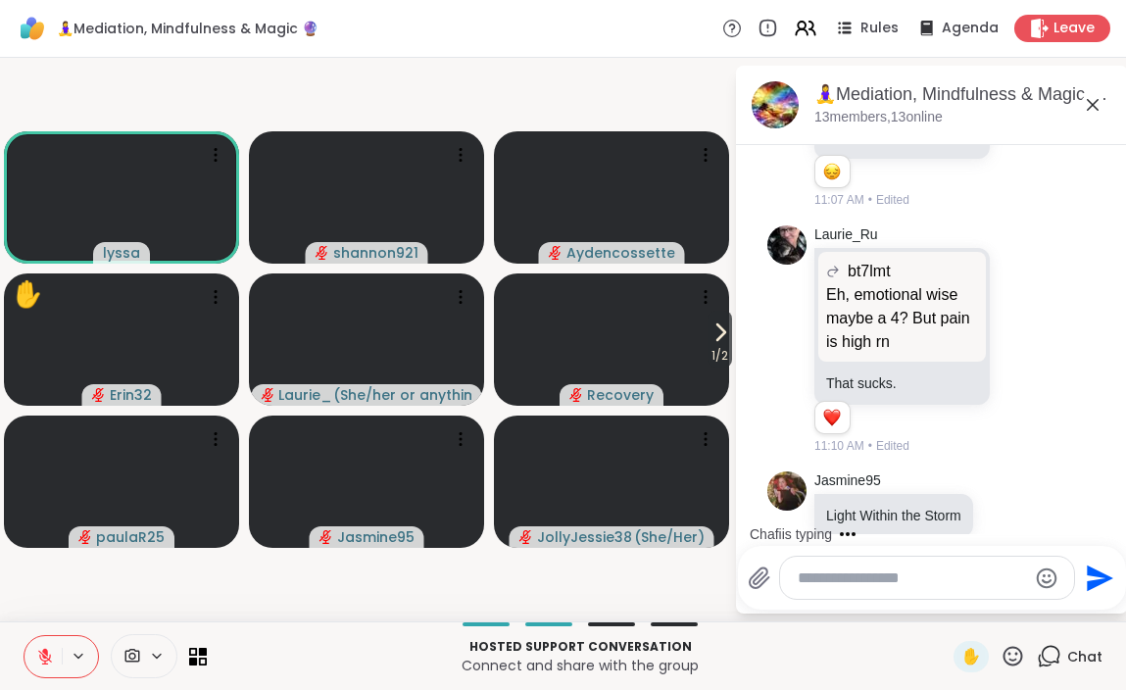
scroll to position [5058, 0]
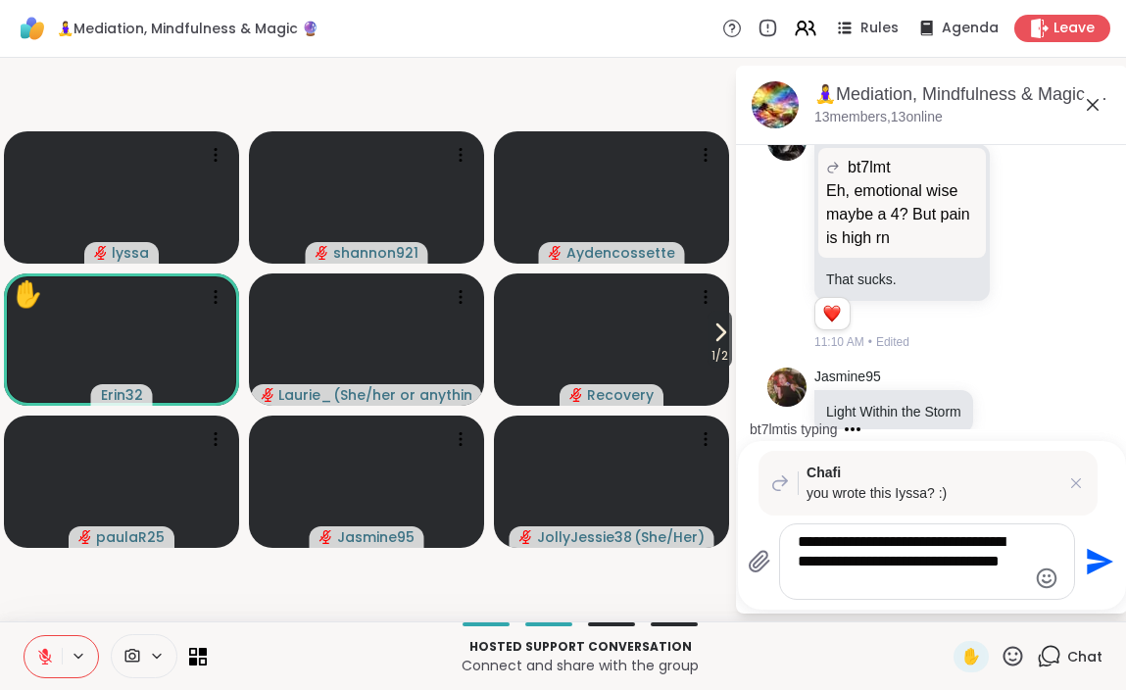
click at [794, 542] on div "**********" at bounding box center [927, 561] width 294 height 74
type textarea "**********"
click at [1092, 567] on icon "Send" at bounding box center [1100, 562] width 26 height 26
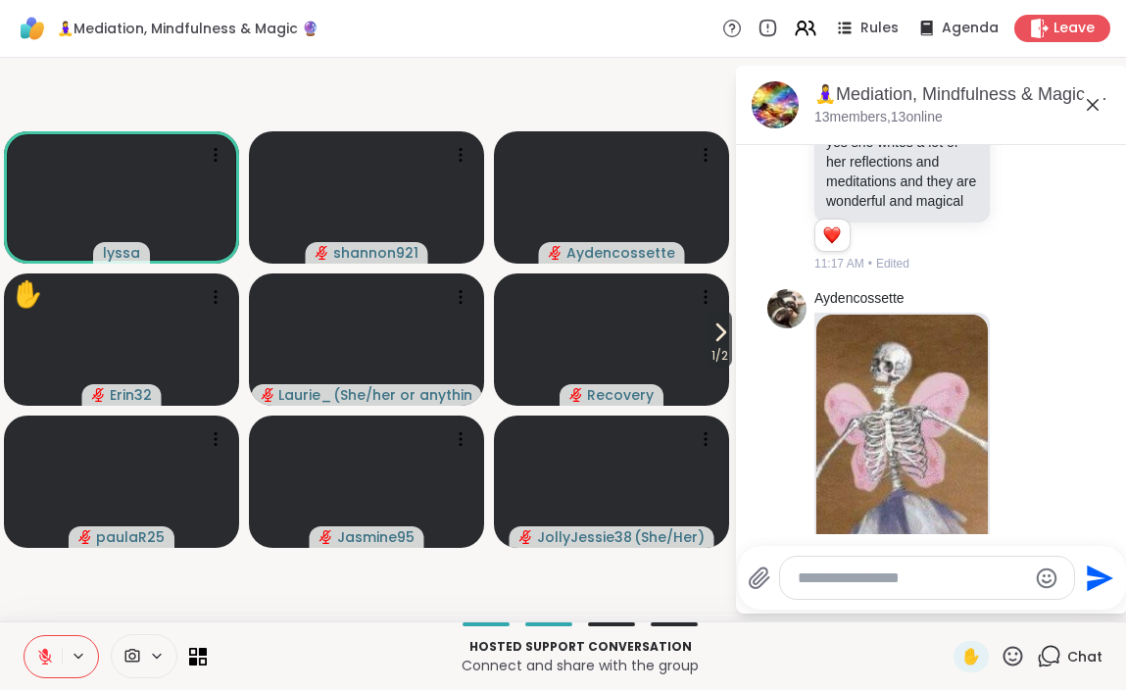
scroll to position [6106, 0]
click at [1012, 660] on icon at bounding box center [1014, 656] width 20 height 20
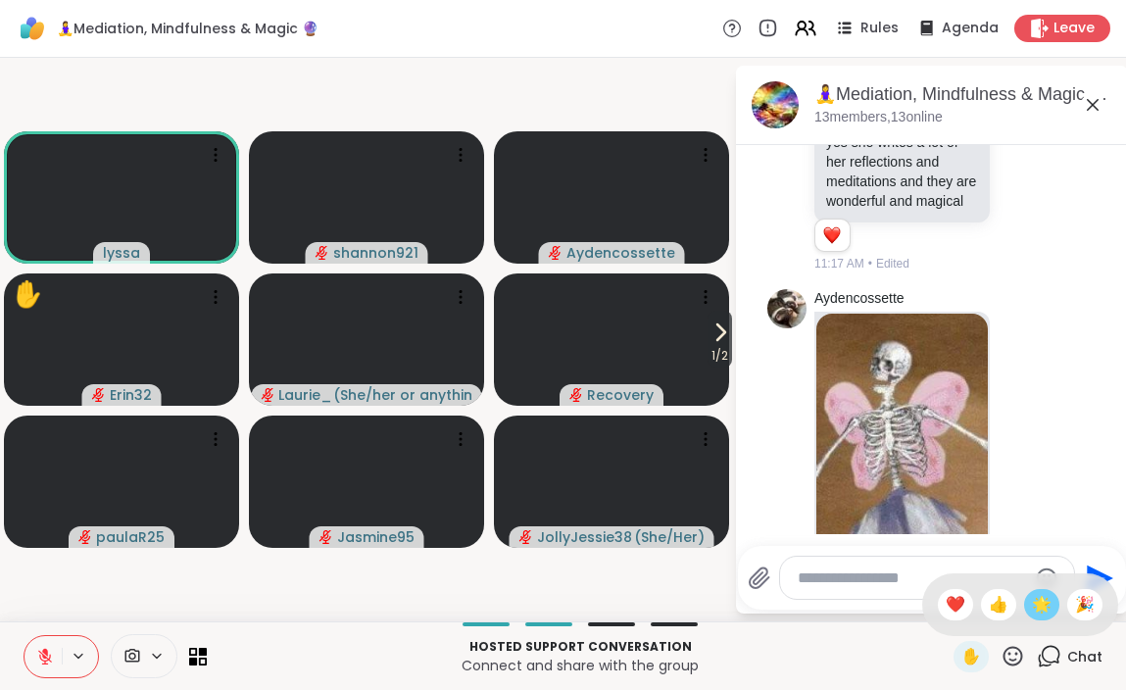
click at [1049, 606] on span "🌟" at bounding box center [1042, 605] width 20 height 24
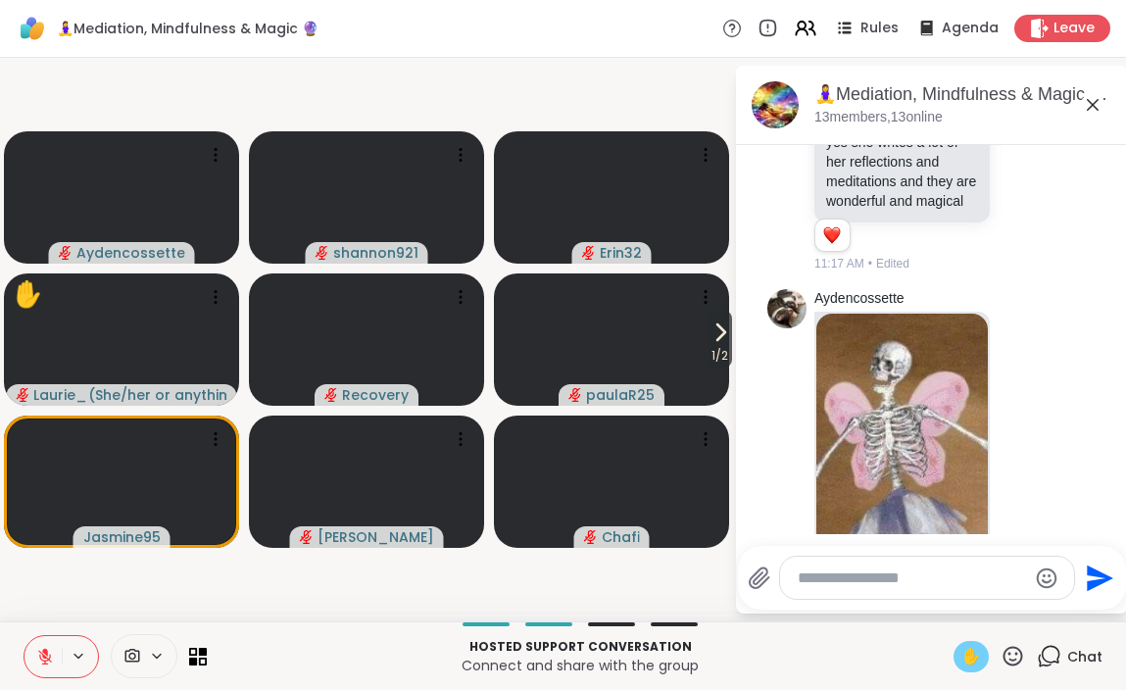
click at [970, 647] on span "✋" at bounding box center [971, 657] width 20 height 24
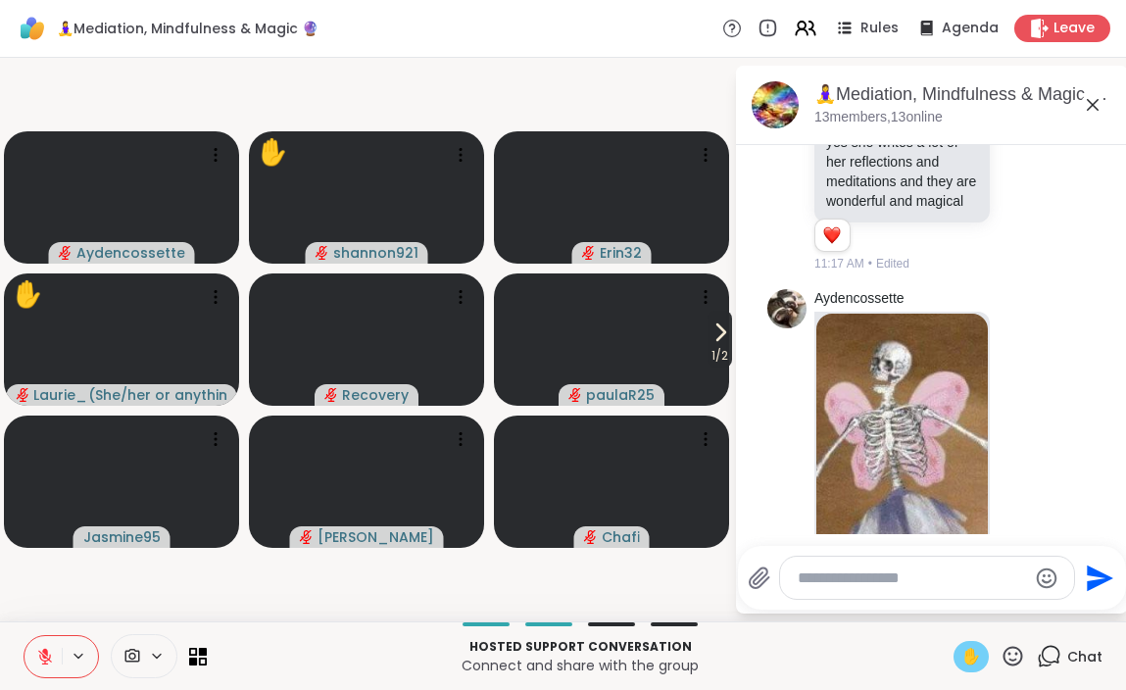
click at [721, 336] on icon at bounding box center [721, 332] width 24 height 24
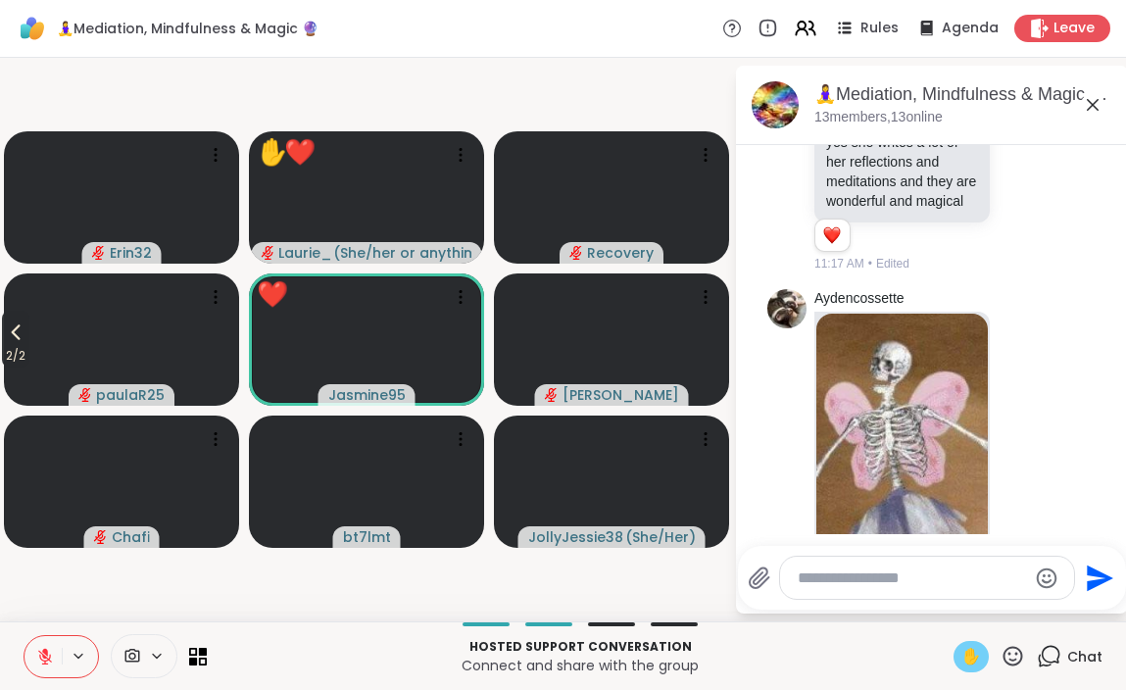
click at [23, 331] on icon at bounding box center [16, 332] width 24 height 24
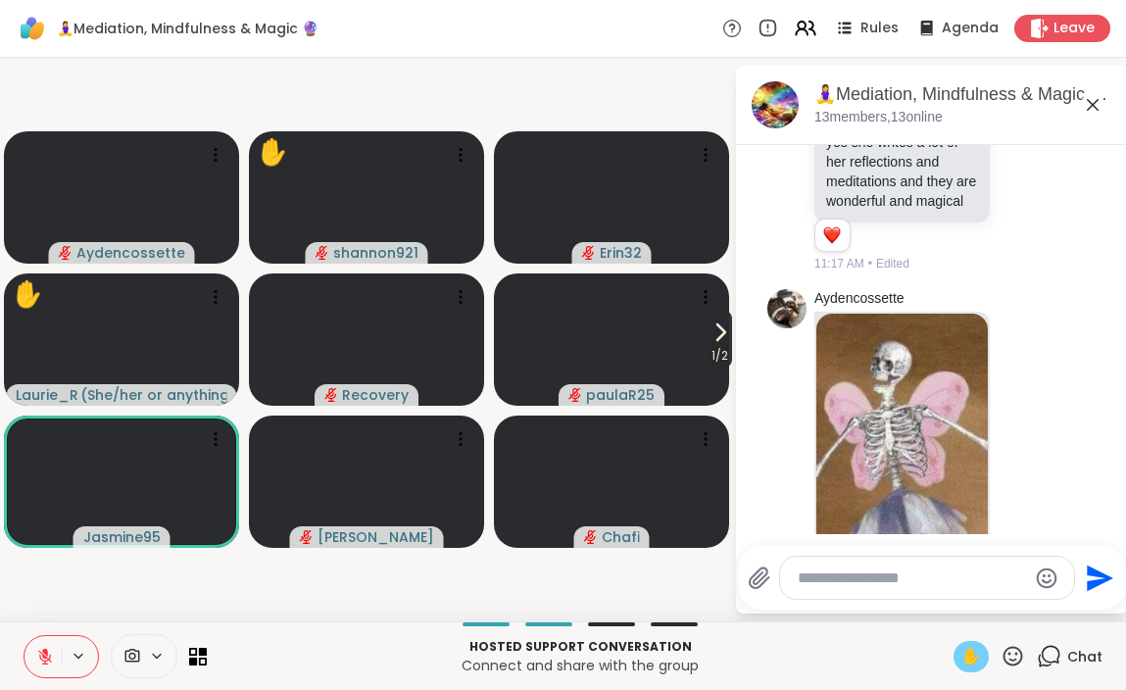
click at [719, 332] on icon at bounding box center [721, 332] width 8 height 16
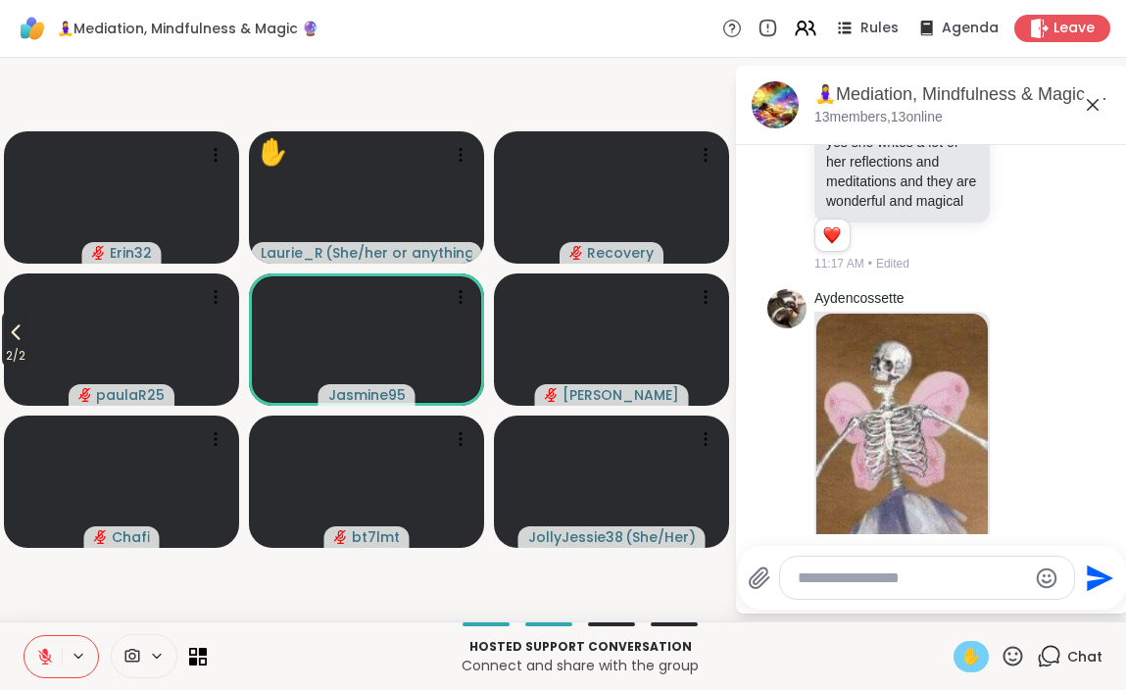
click at [17, 338] on icon at bounding box center [16, 332] width 24 height 24
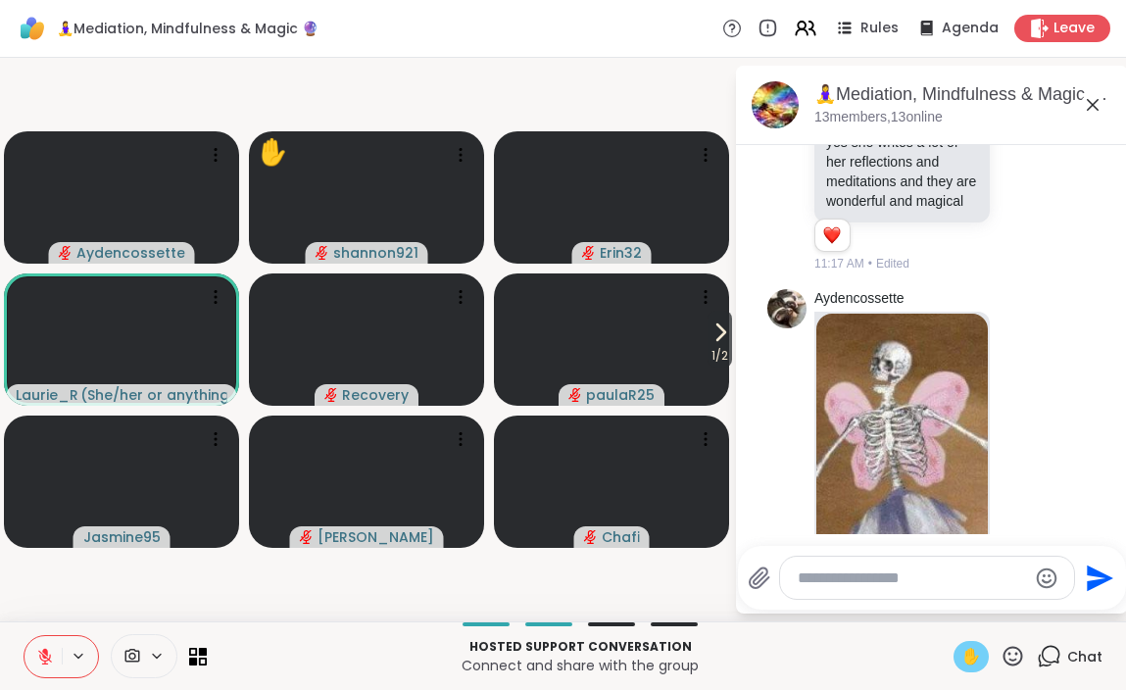
scroll to position [6250, 0]
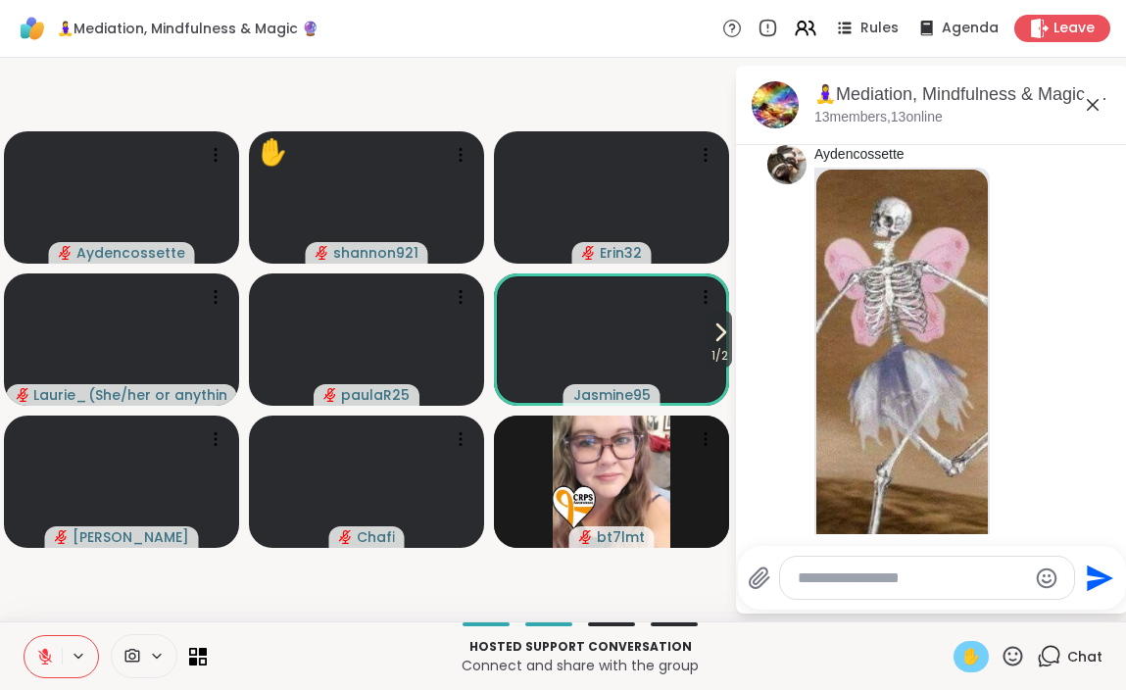
click at [42, 653] on icon at bounding box center [45, 657] width 14 height 14
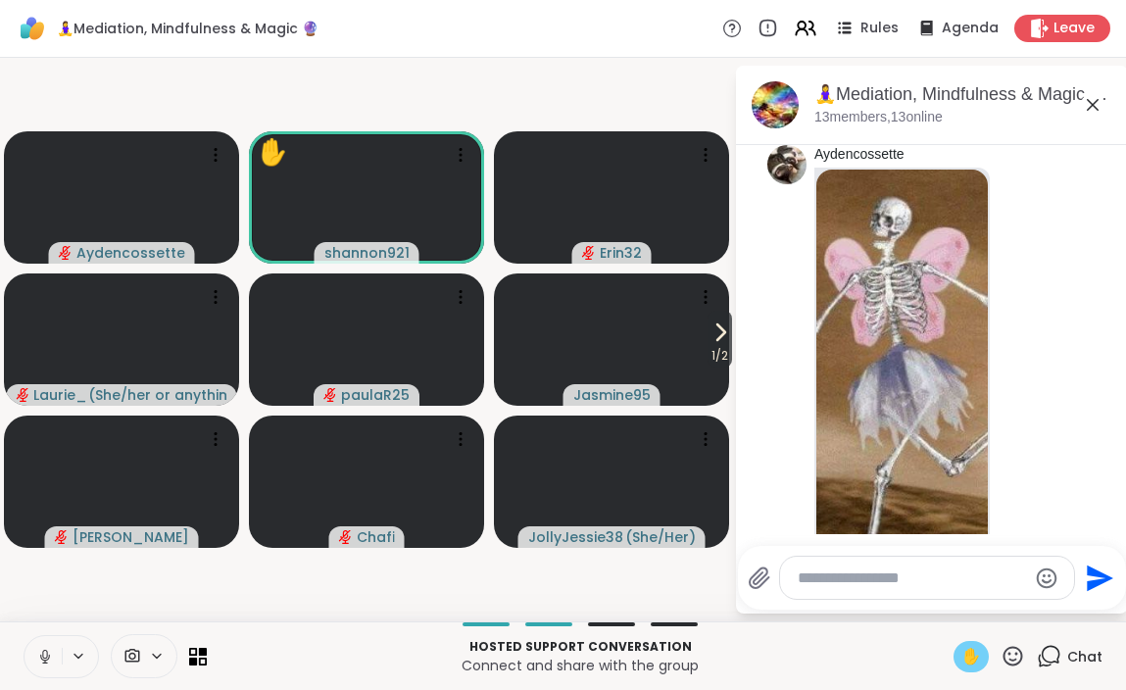
click at [44, 656] on icon at bounding box center [45, 657] width 18 height 18
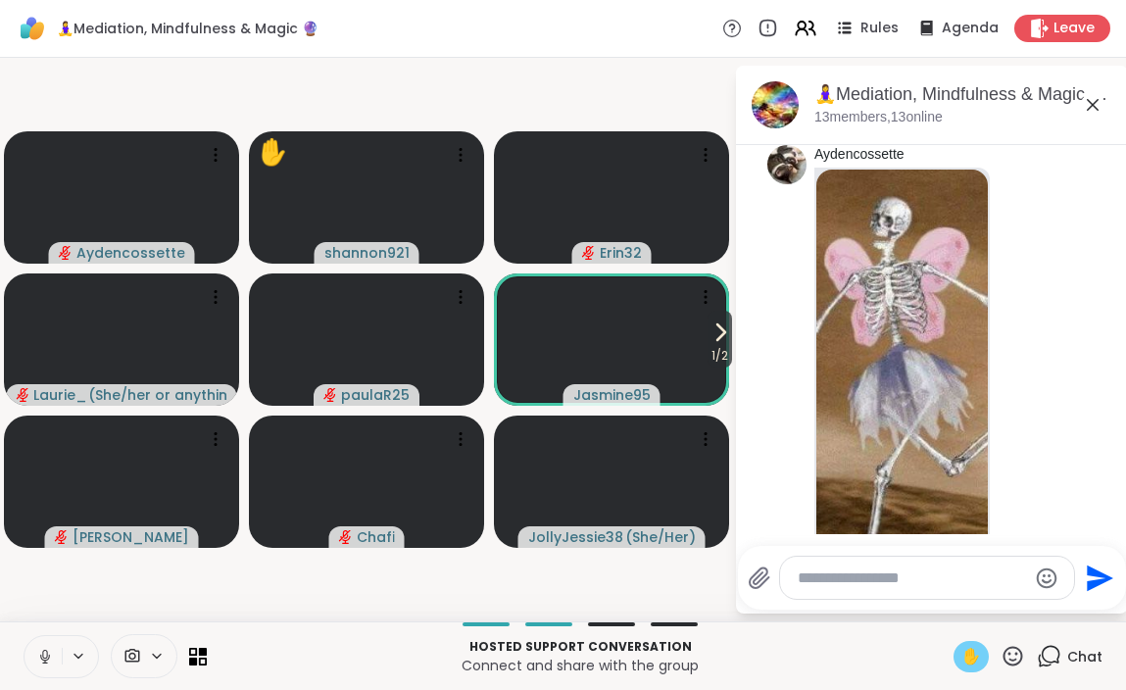
click at [48, 651] on icon at bounding box center [45, 657] width 18 height 18
click at [970, 653] on span "✋" at bounding box center [971, 657] width 20 height 24
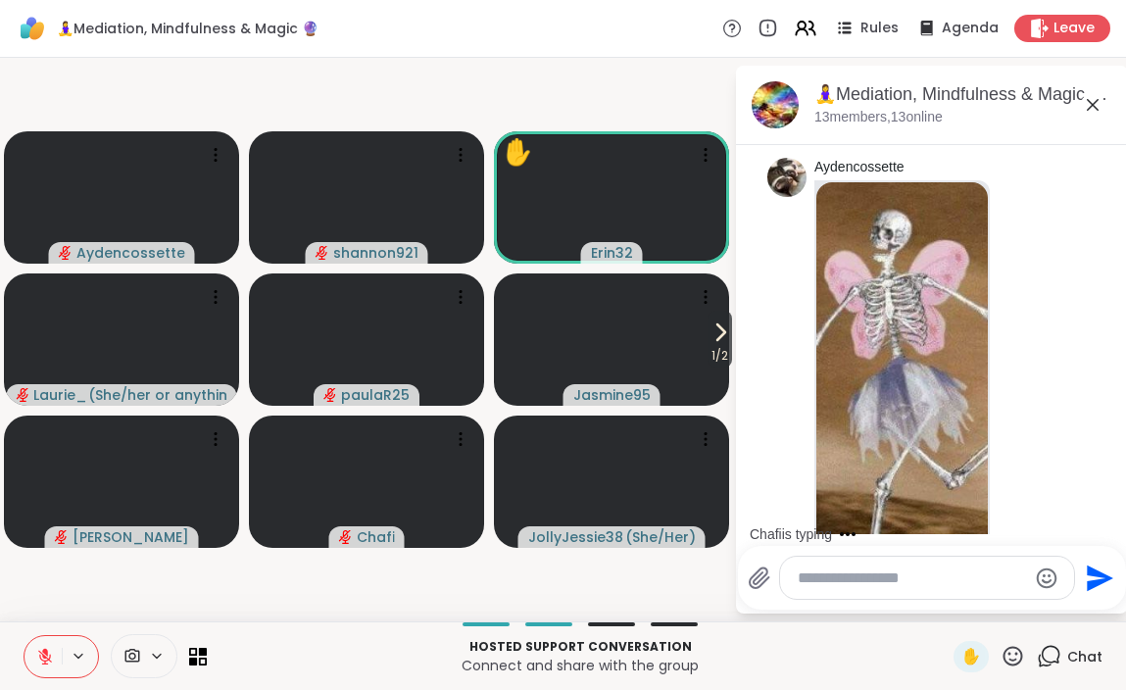
scroll to position [6249, 0]
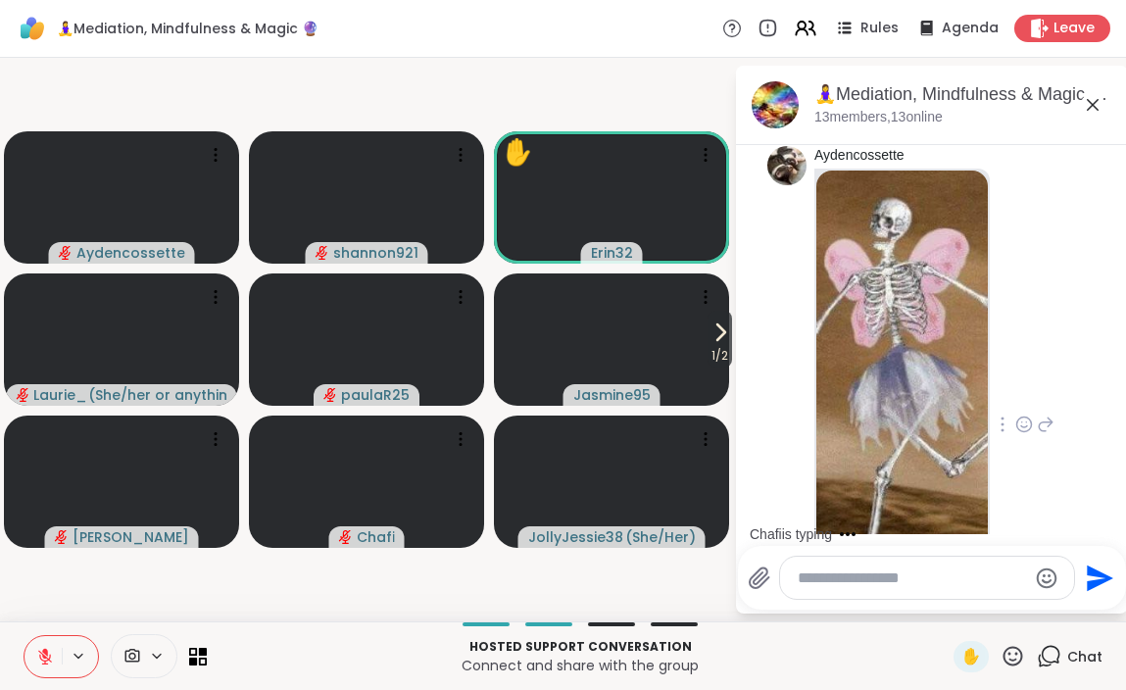
click at [1004, 362] on div "Aydencossette 1 1 11:17 AM • Edited" at bounding box center [934, 425] width 240 height 559
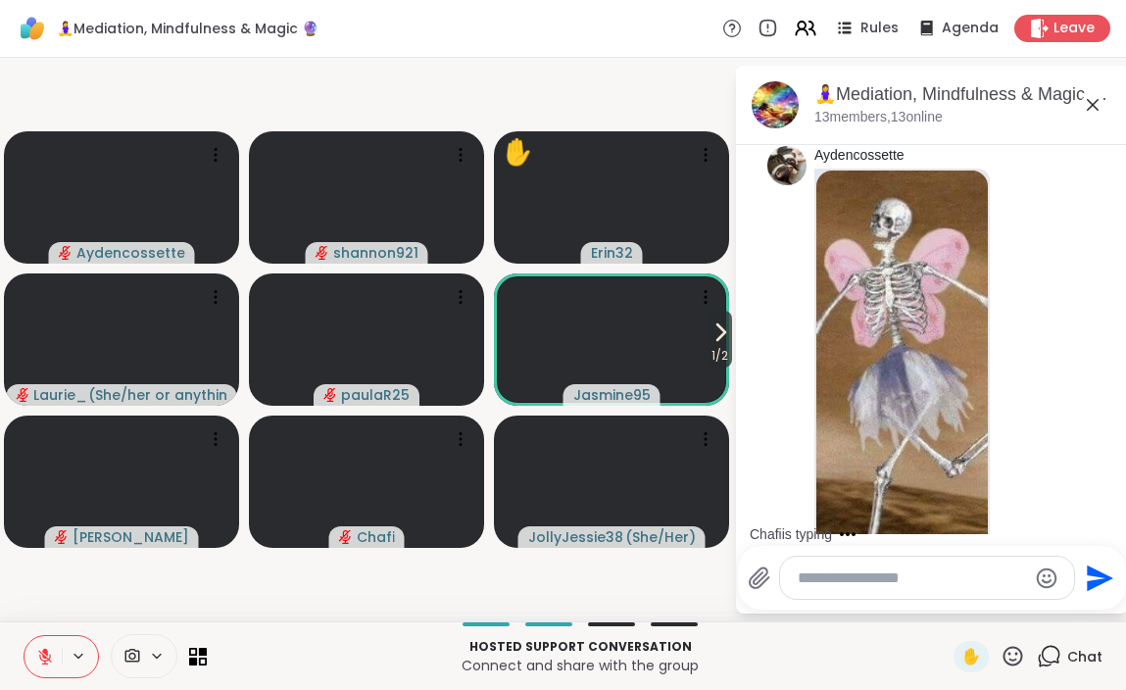
scroll to position [6393, 0]
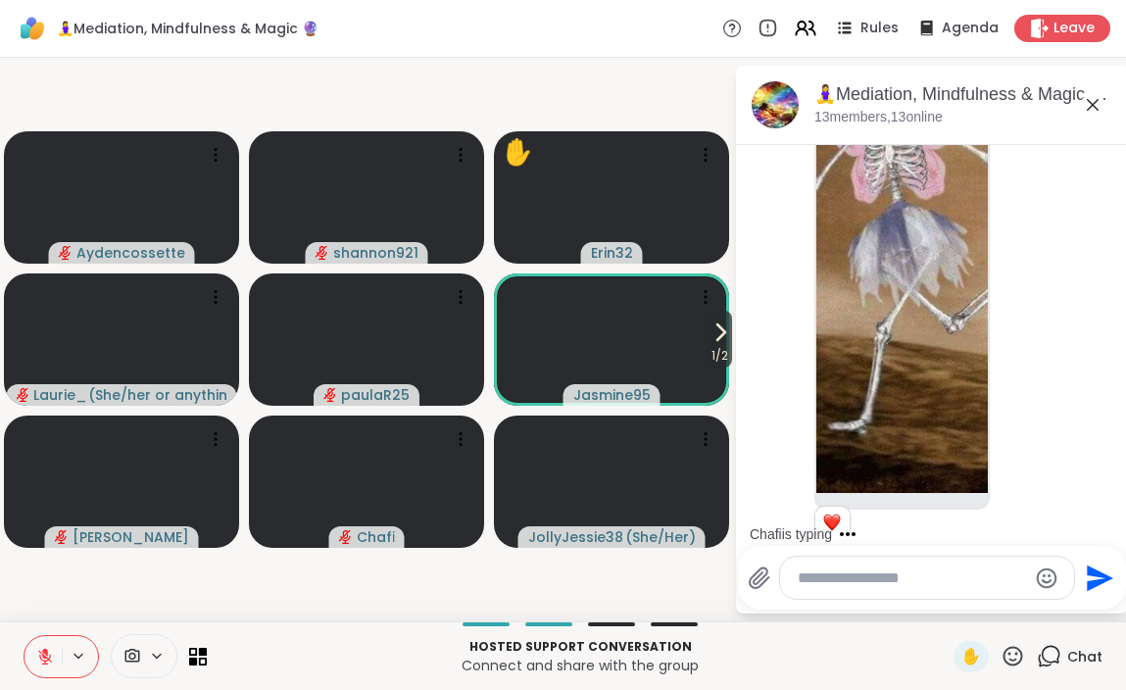
drag, startPoint x: 824, startPoint y: 442, endPoint x: 886, endPoint y: 486, distance: 75.9
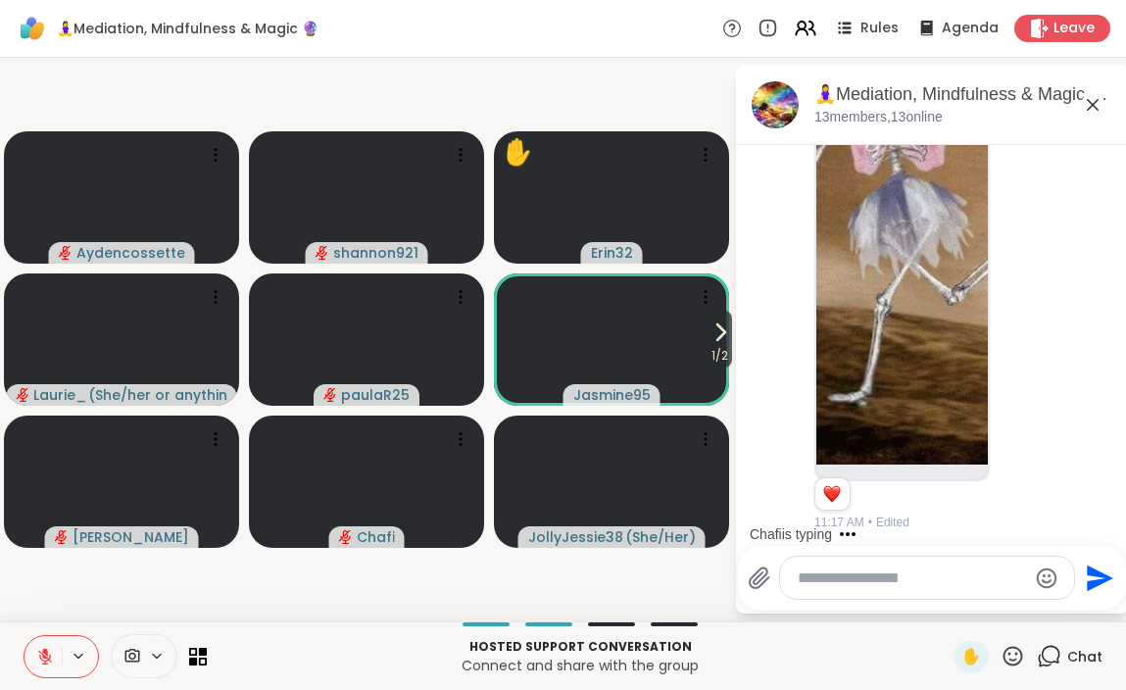
copy p "Peace lives within me, even when the world shakes."
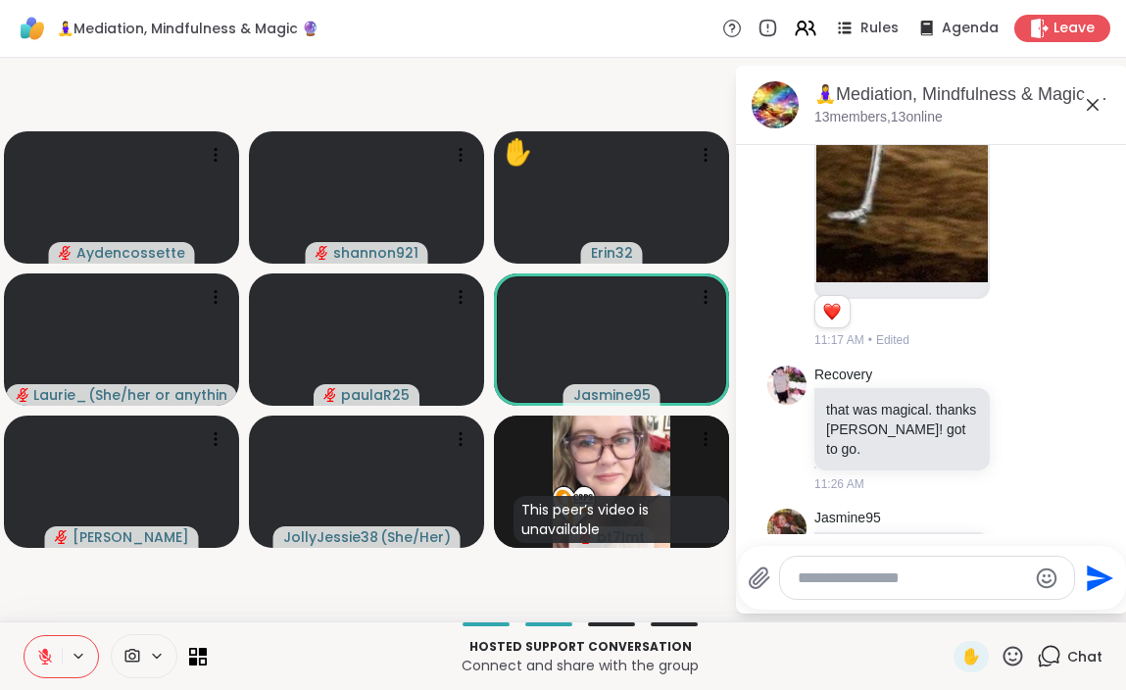
scroll to position [6632, 0]
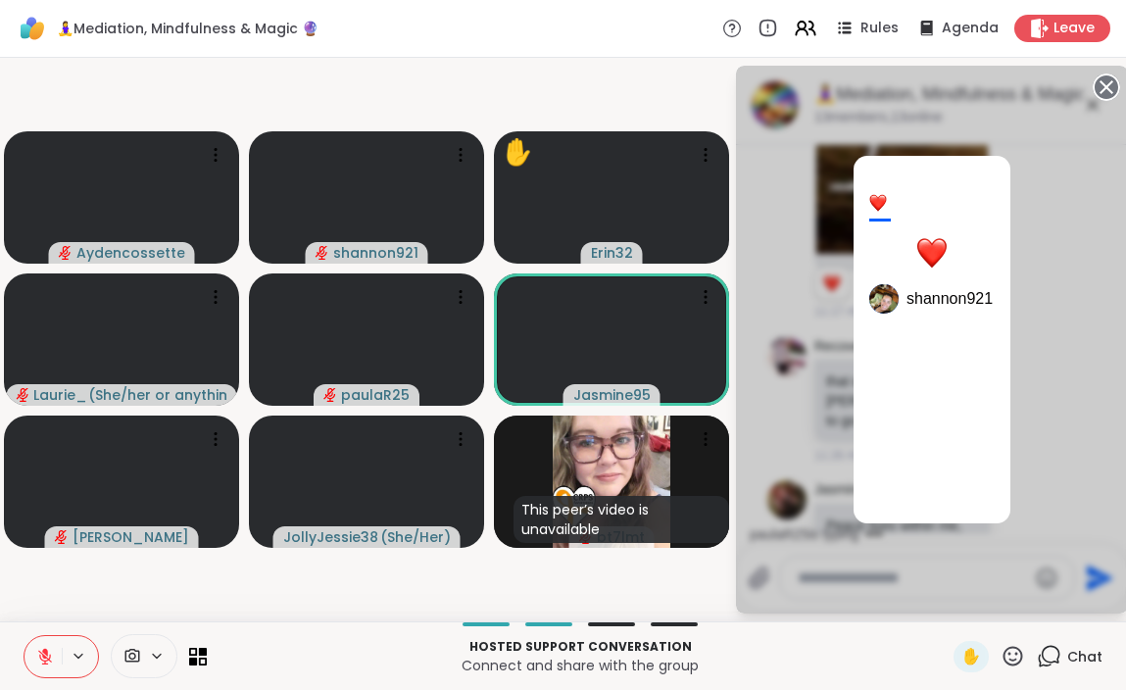
click at [1097, 86] on circle at bounding box center [1107, 87] width 24 height 24
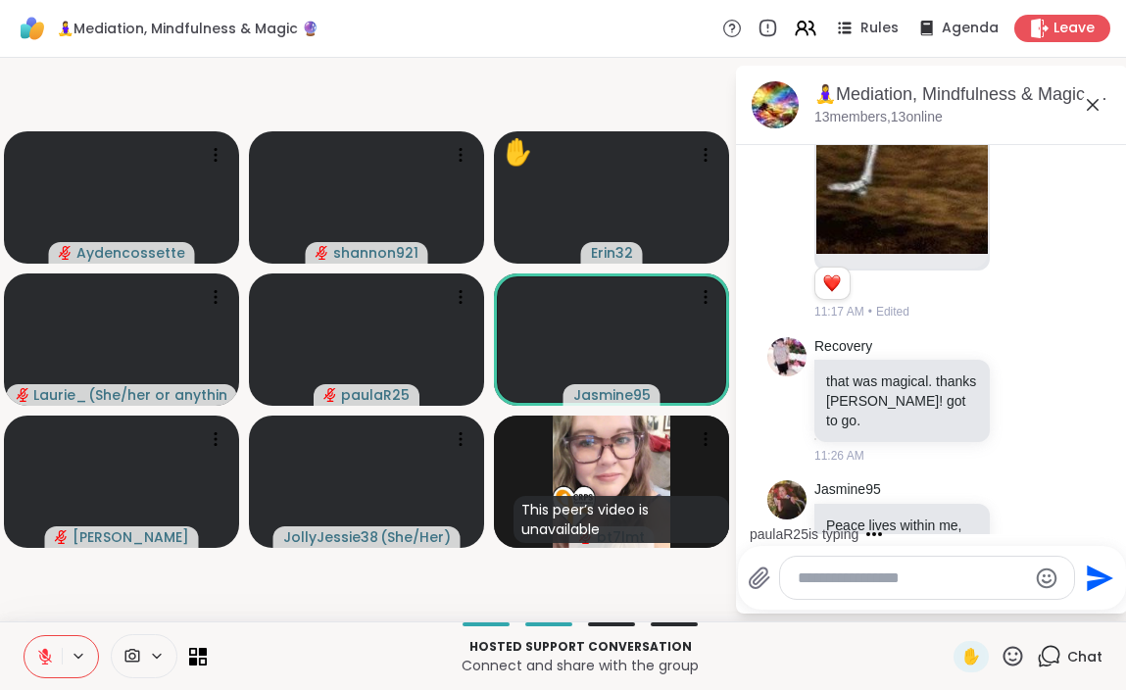
click at [1029, 480] on div "Jasmine95 Peace lives within me, even when the world shakes. 1 1 11:28 AM • Edi…" at bounding box center [934, 558] width 240 height 156
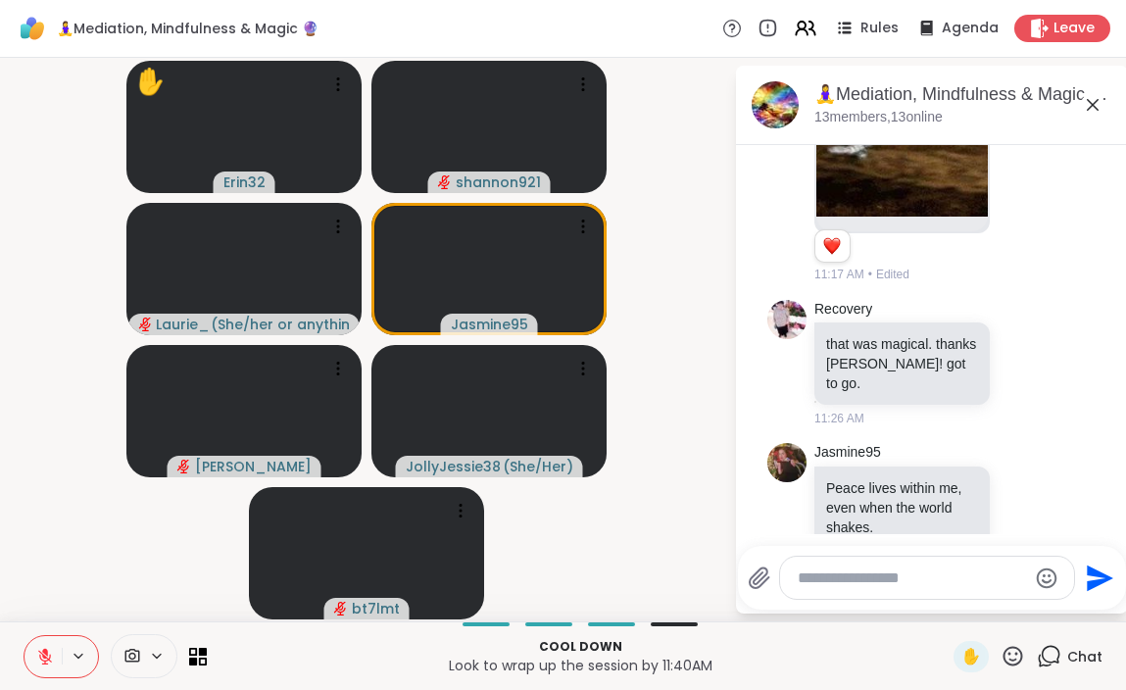
scroll to position [6756, 0]
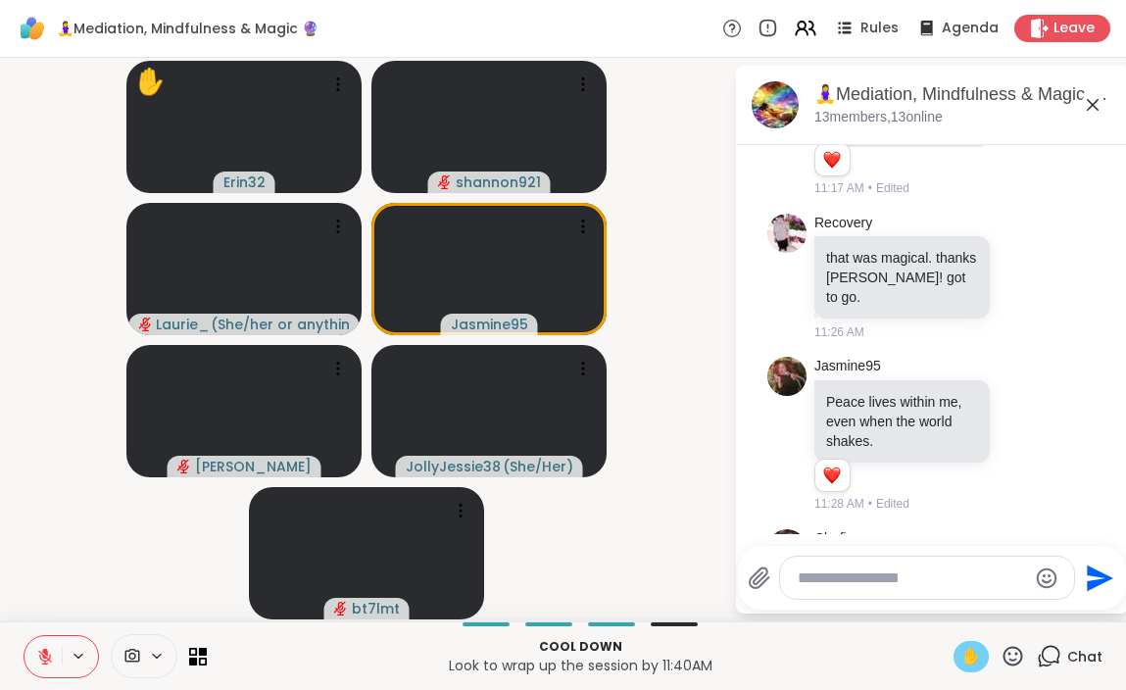
click at [967, 656] on span "✋" at bounding box center [971, 657] width 20 height 24
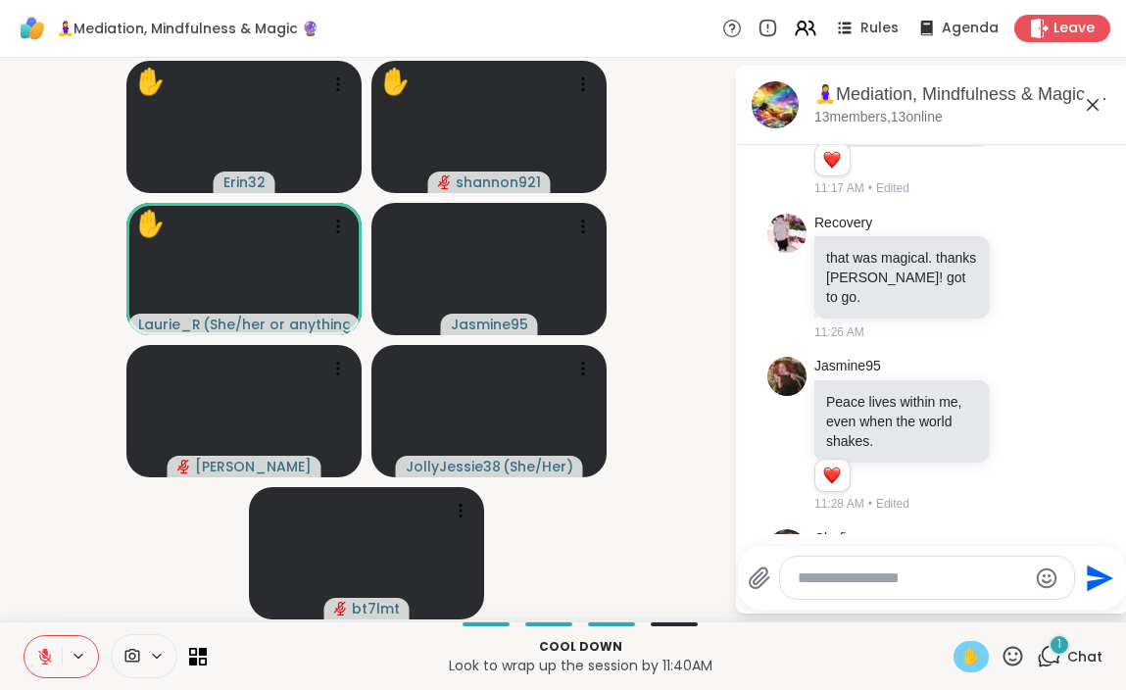
scroll to position [6900, 0]
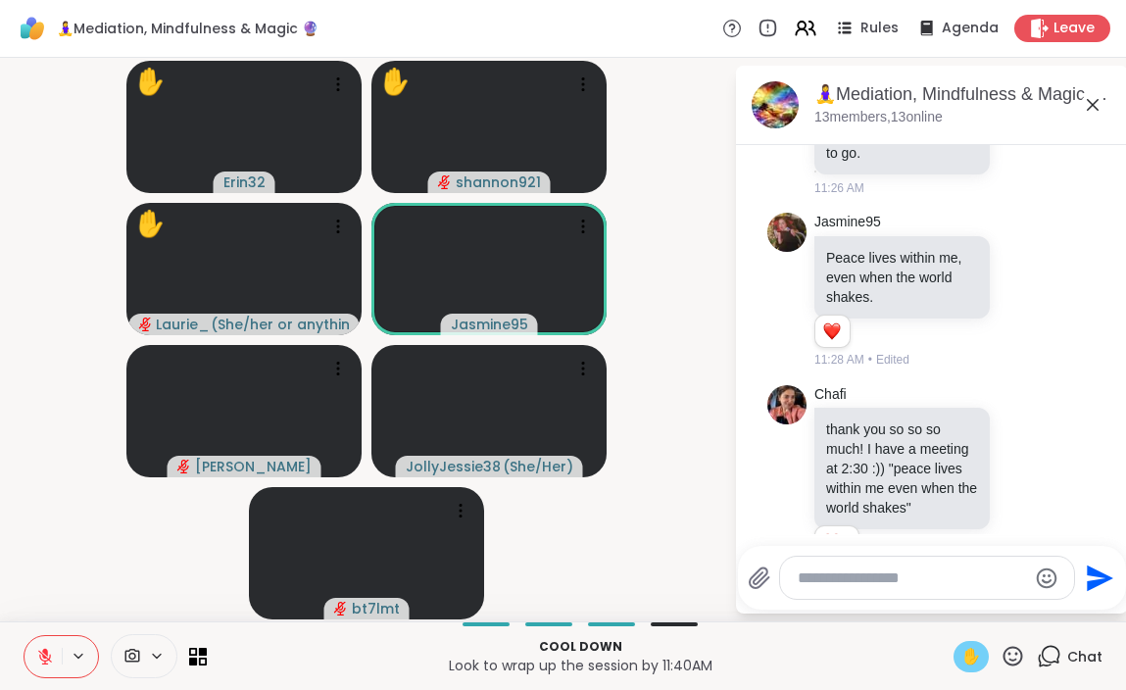
click at [45, 667] on button at bounding box center [43, 656] width 37 height 41
click at [41, 648] on icon at bounding box center [45, 657] width 18 height 18
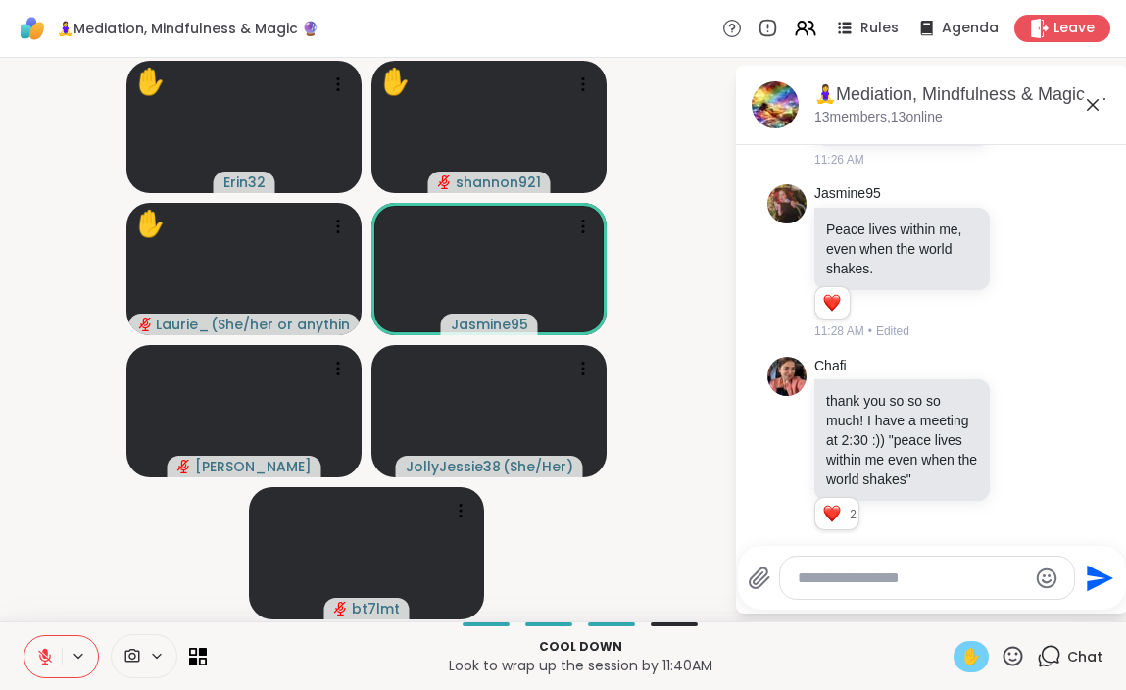
click at [970, 657] on span "✋" at bounding box center [971, 657] width 20 height 24
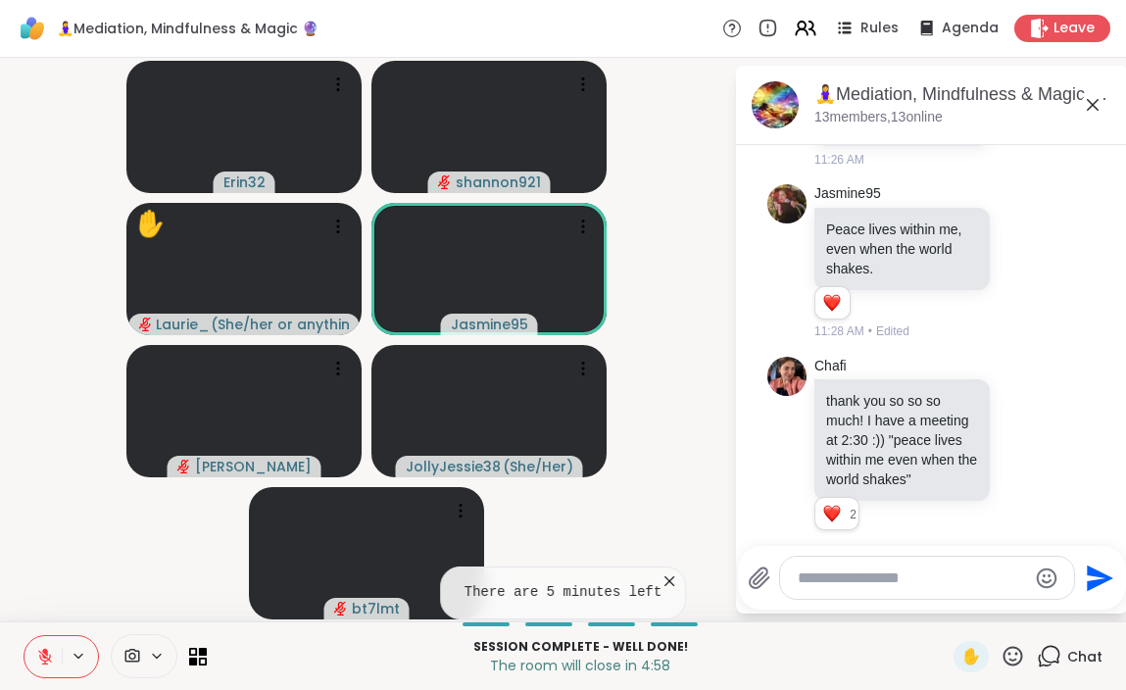
click at [670, 584] on icon at bounding box center [670, 581] width 20 height 20
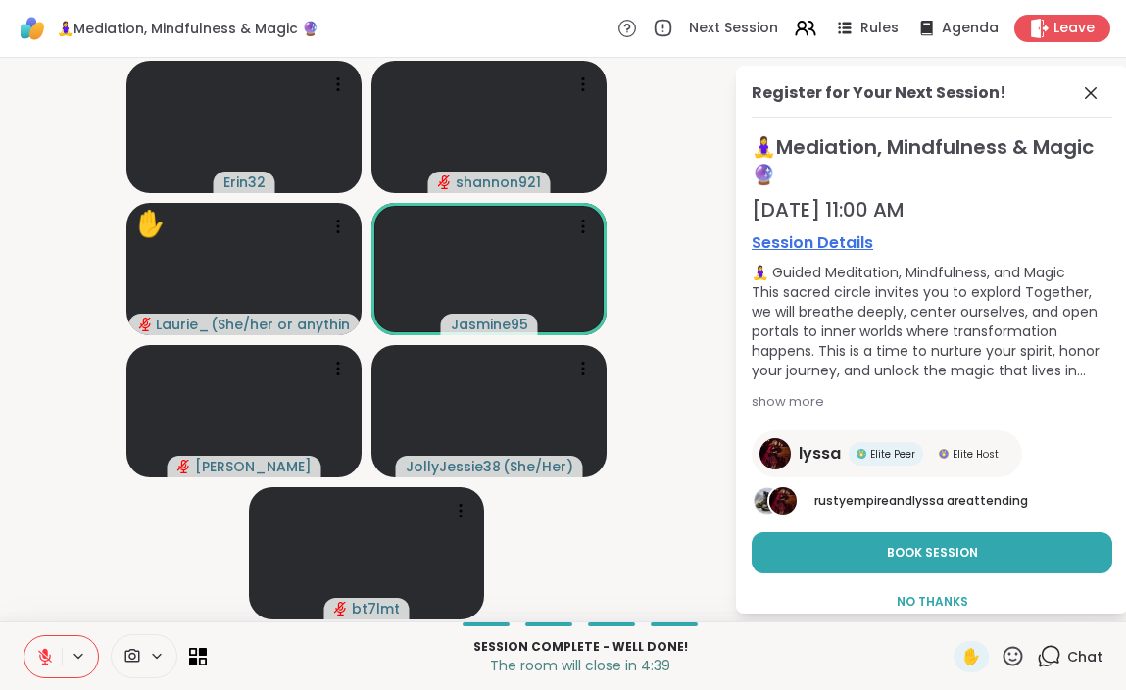
scroll to position [25, 0]
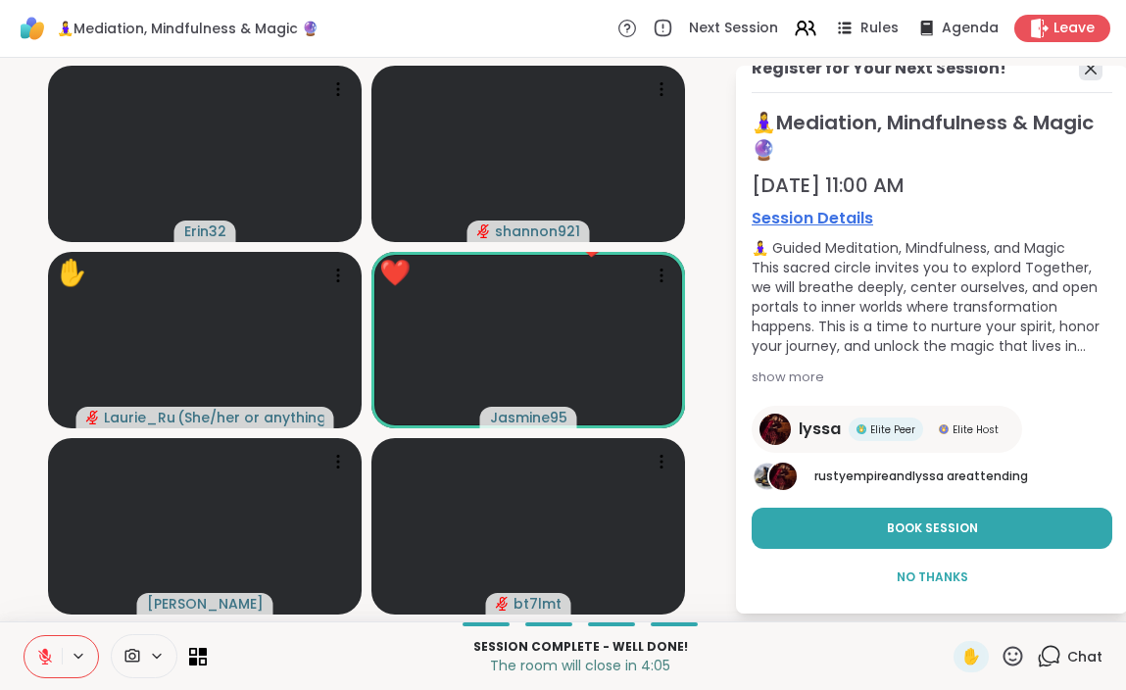
click at [1092, 70] on icon at bounding box center [1091, 69] width 12 height 12
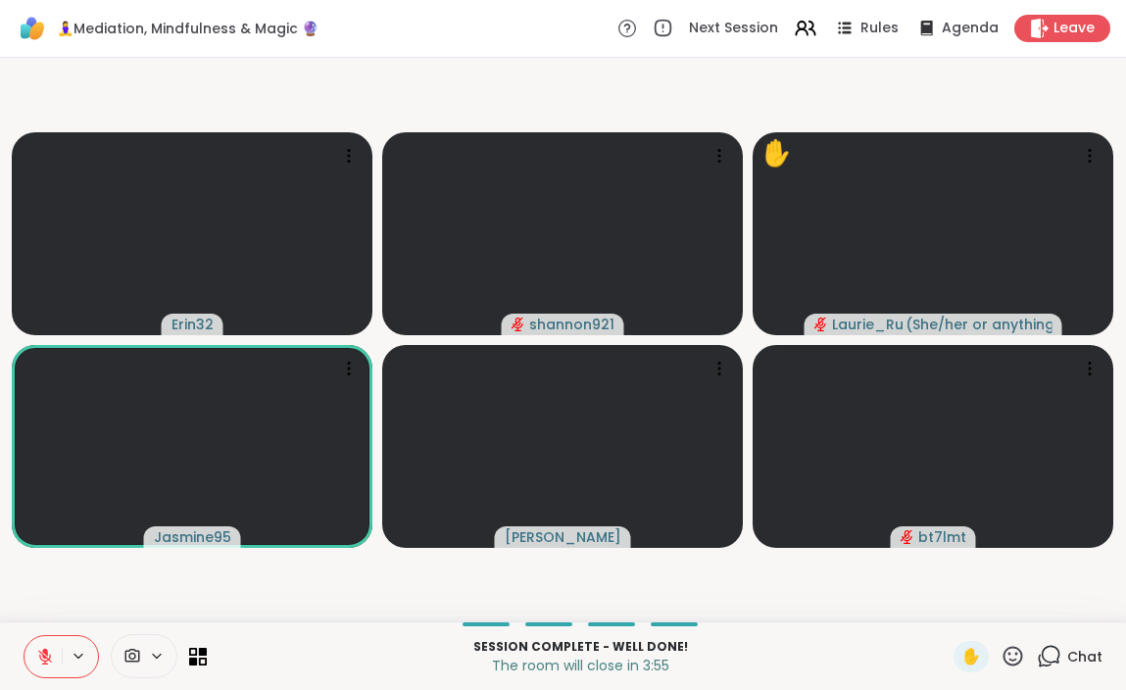
click at [1015, 650] on icon at bounding box center [1013, 656] width 25 height 25
click at [963, 600] on span "❤️" at bounding box center [956, 605] width 20 height 24
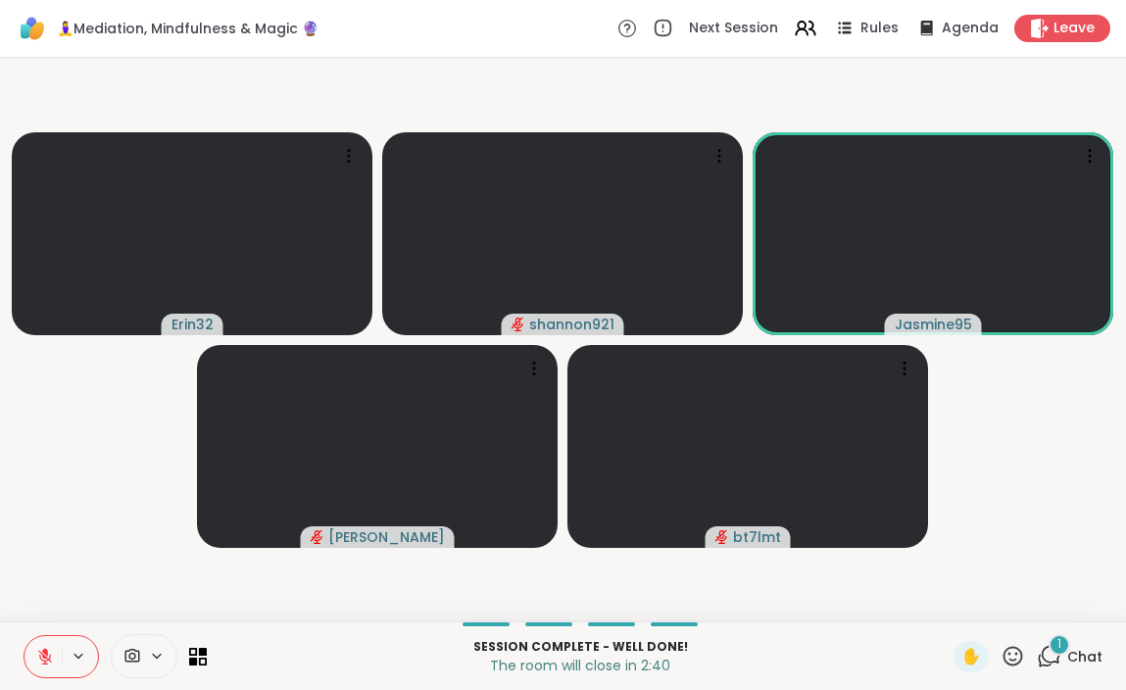
click at [1072, 647] on span "Chat" at bounding box center [1084, 657] width 35 height 20
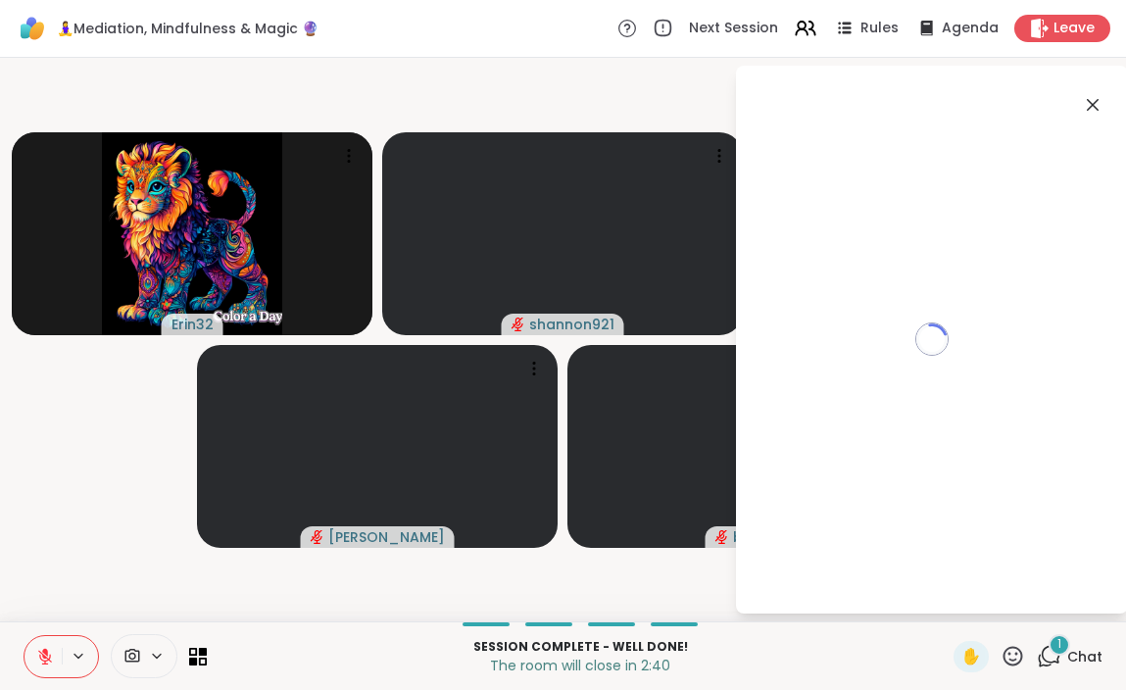
click at [1091, 99] on icon at bounding box center [1093, 105] width 24 height 24
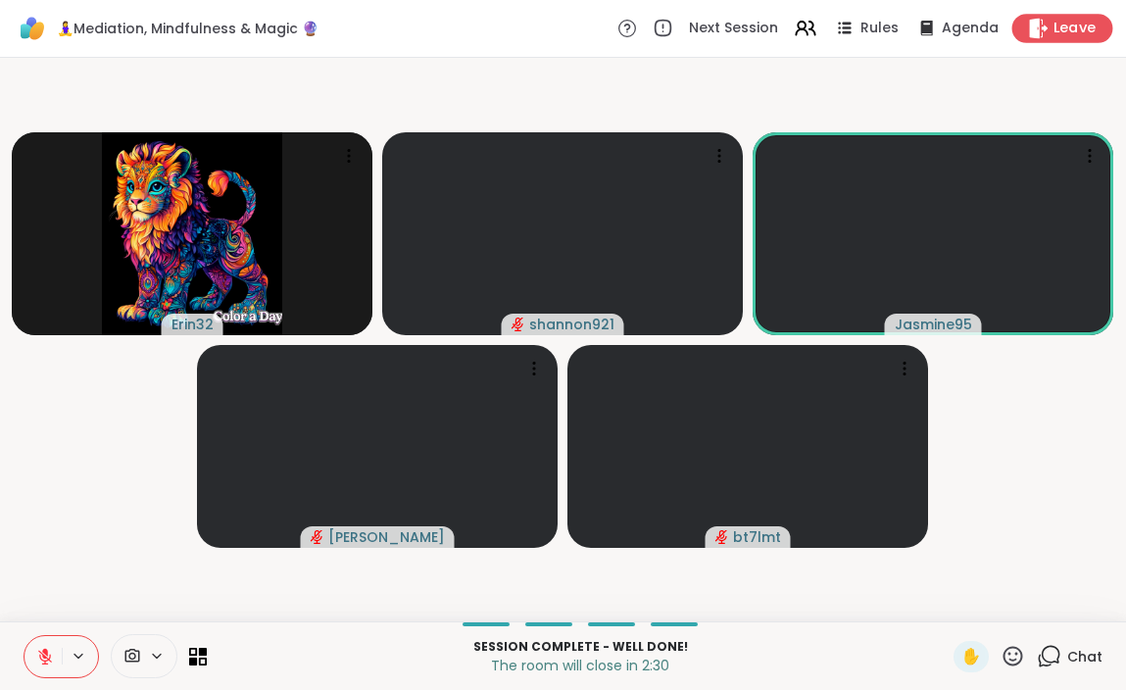
click at [1051, 26] on div "Leave" at bounding box center [1062, 28] width 101 height 28
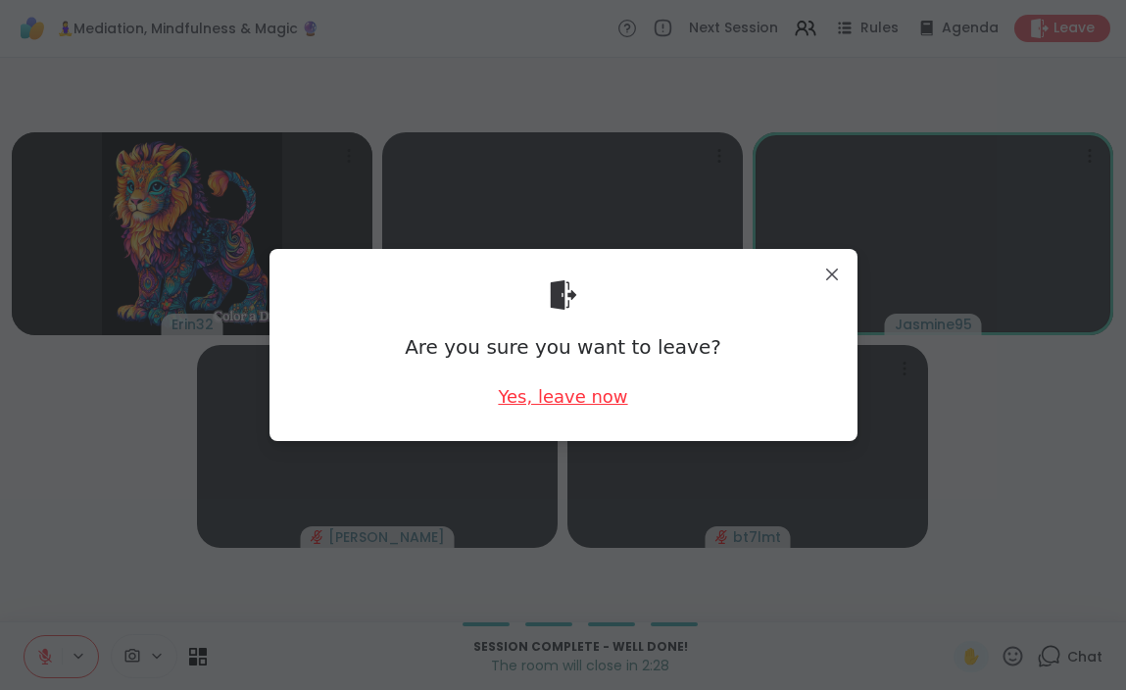
click at [547, 396] on div "Yes, leave now" at bounding box center [562, 396] width 129 height 25
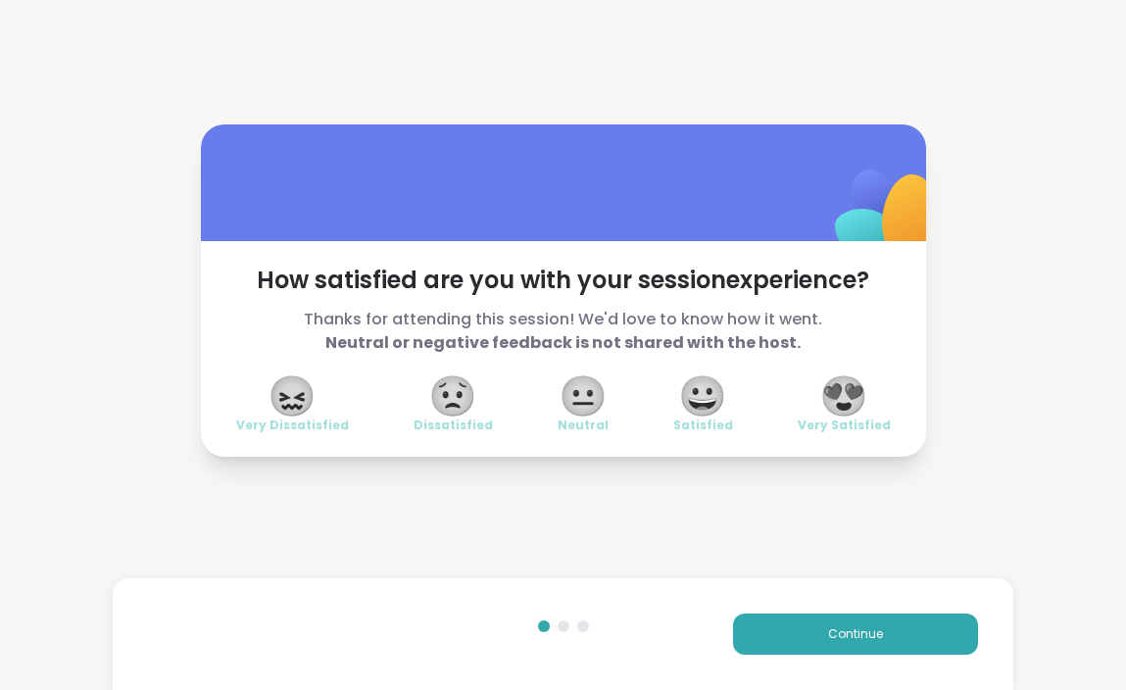
click at [547, 396] on div "😖 Very Dissatisfied 😟 Dissatisfied 😐 Neutral 😀 Satisfied 😍 Very Satisfied" at bounding box center [563, 405] width 655 height 55
click at [832, 395] on span "😍" at bounding box center [843, 395] width 49 height 35
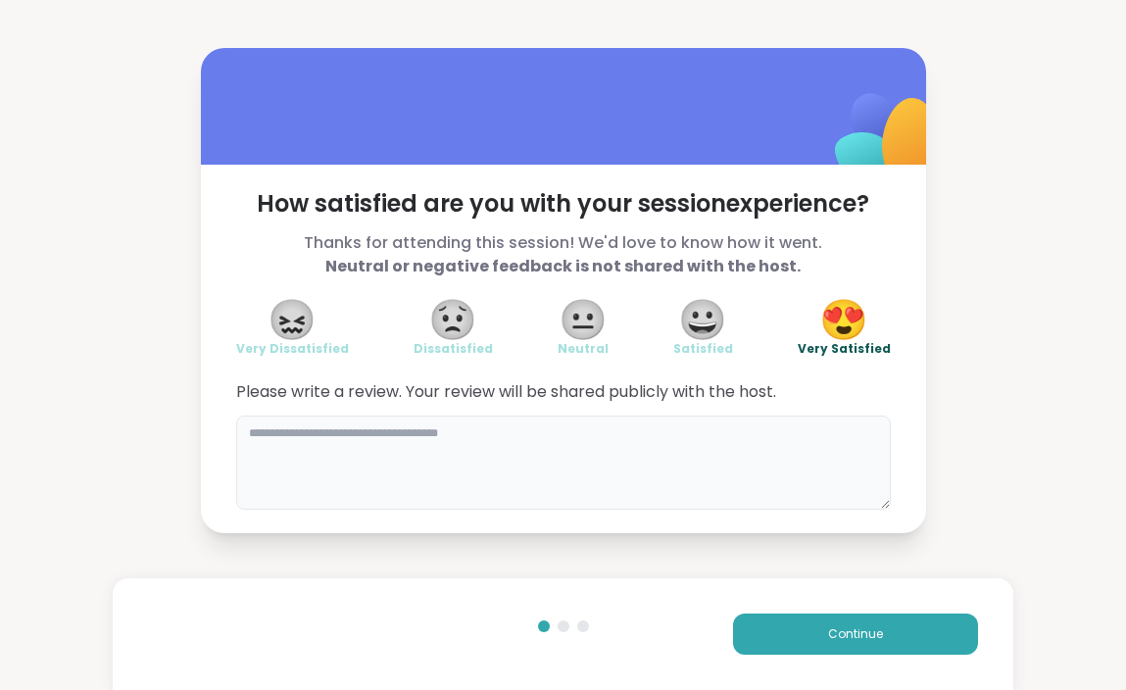
click at [755, 465] on textarea at bounding box center [563, 463] width 655 height 94
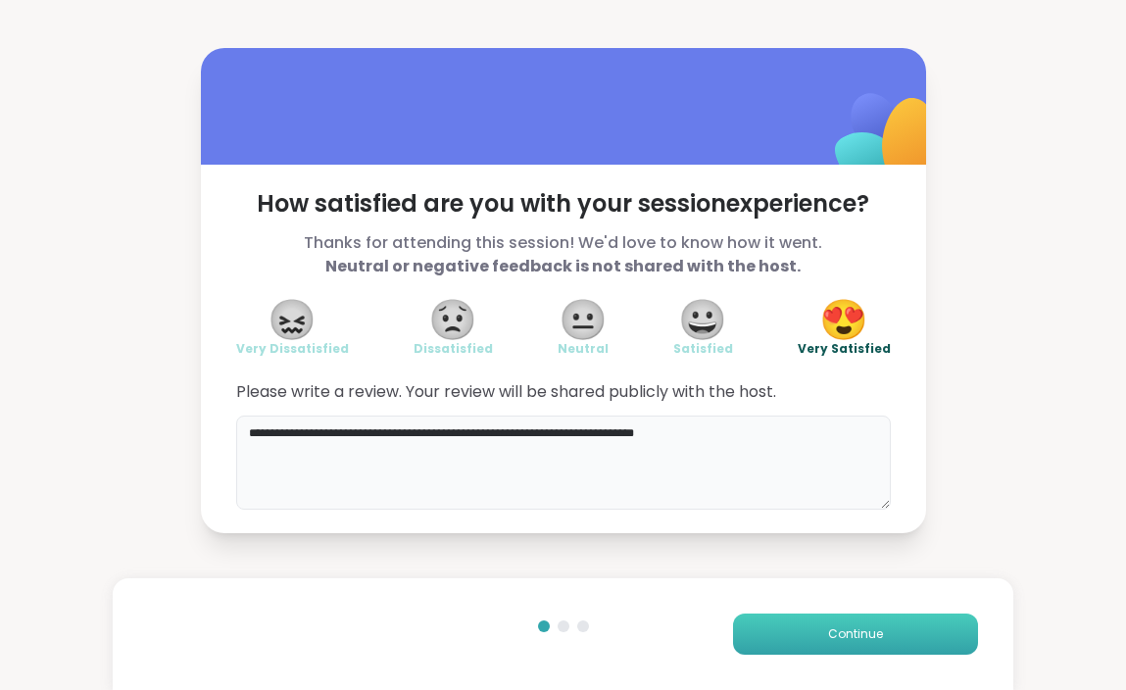
type textarea "**********"
click at [800, 628] on button "Continue" at bounding box center [855, 634] width 245 height 41
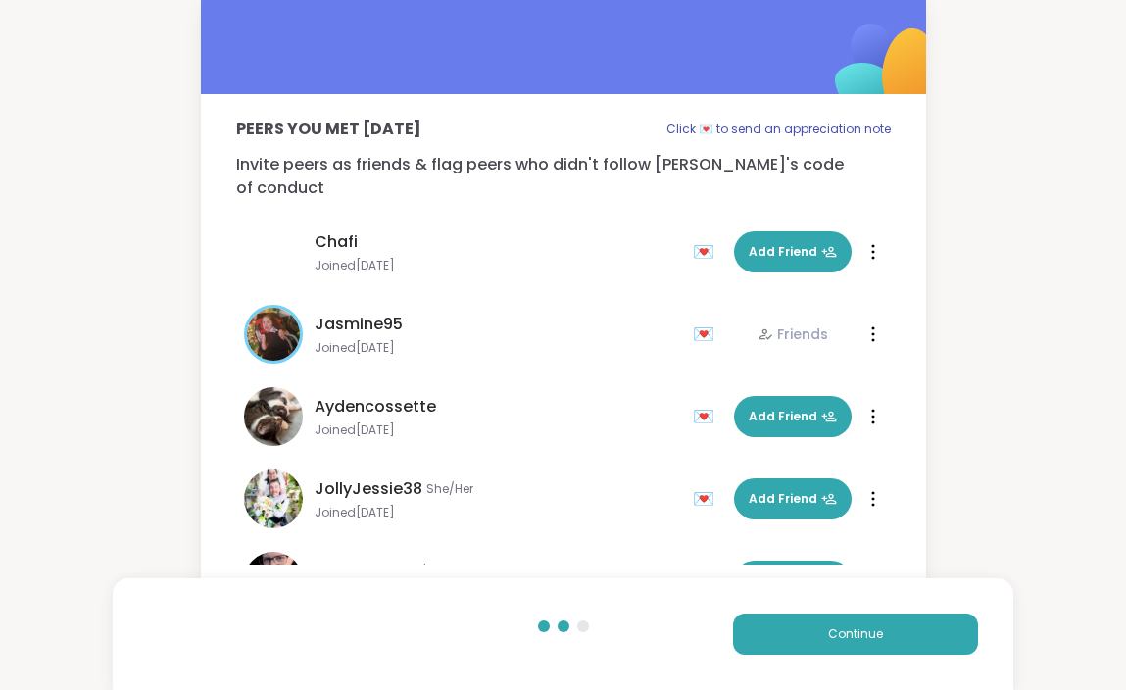
scroll to position [164, 0]
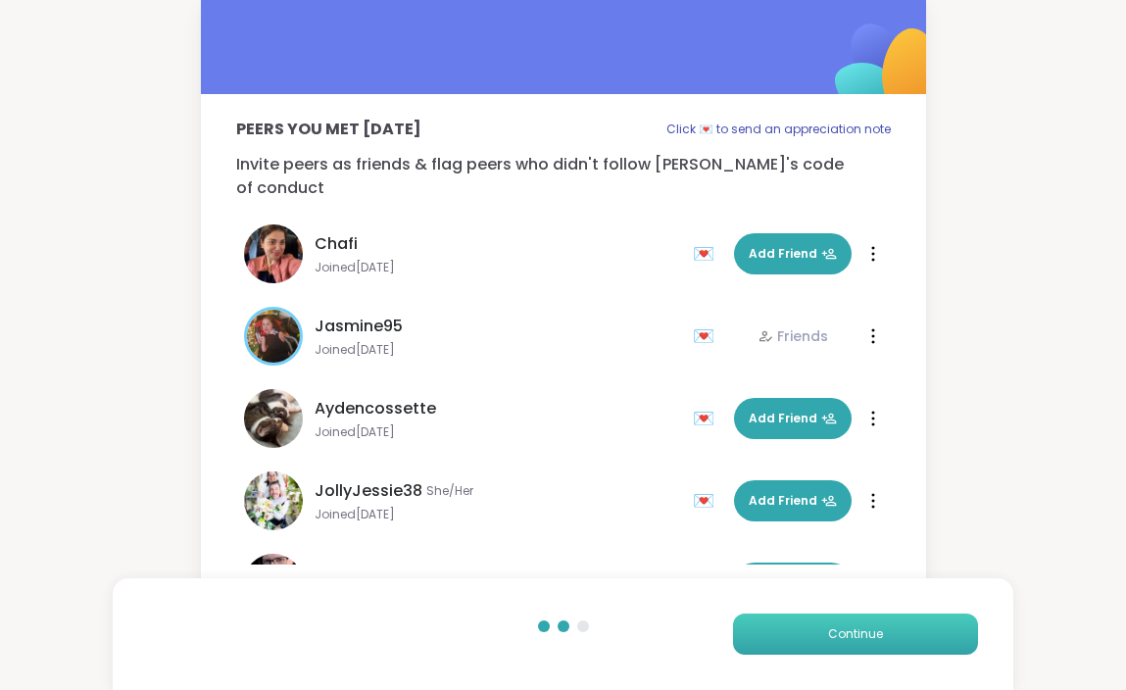
click at [840, 622] on button "Continue" at bounding box center [855, 634] width 245 height 41
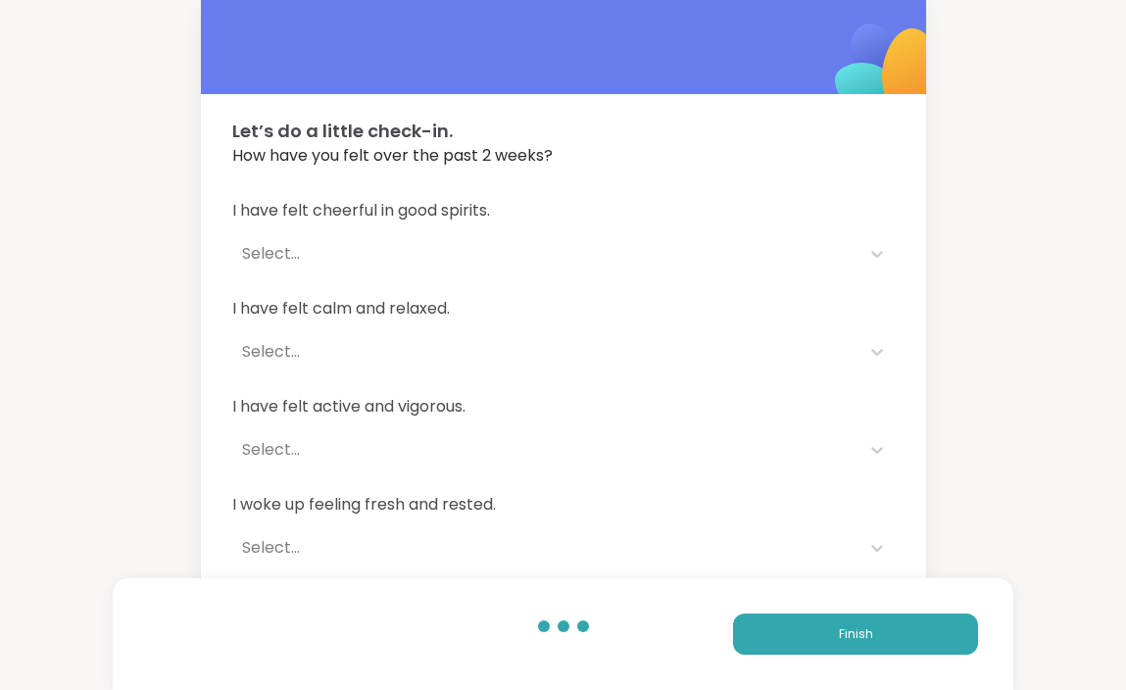
click at [732, 257] on div "Select..." at bounding box center [546, 254] width 608 height 24
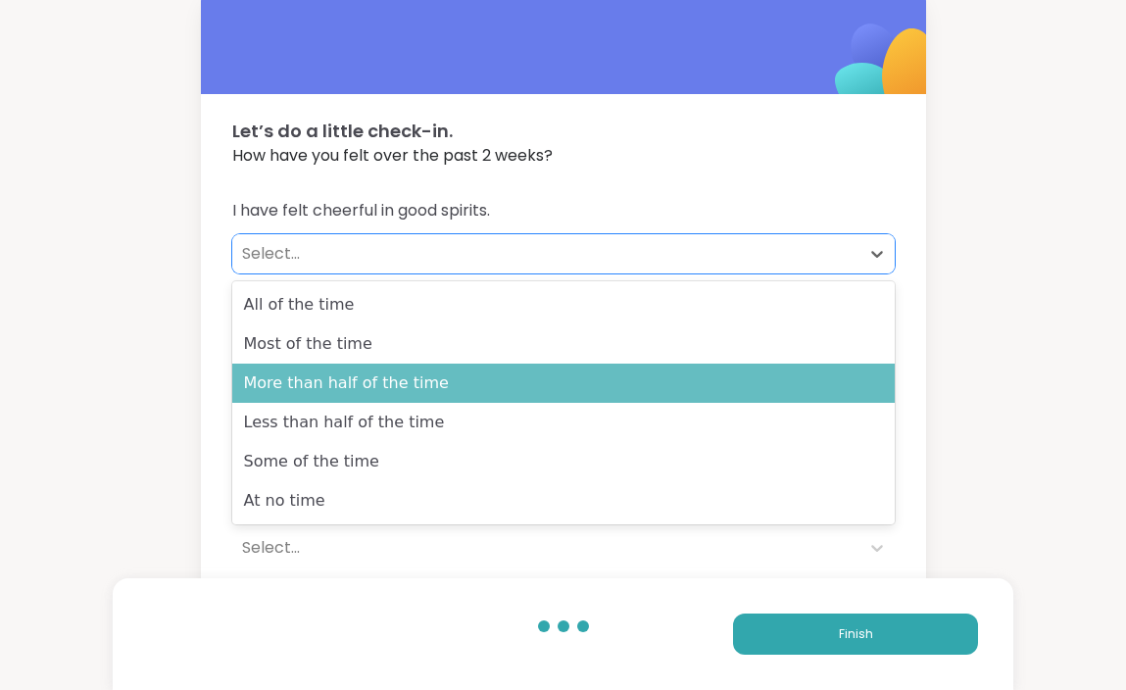
click at [712, 382] on div "More than half of the time" at bounding box center [563, 383] width 663 height 39
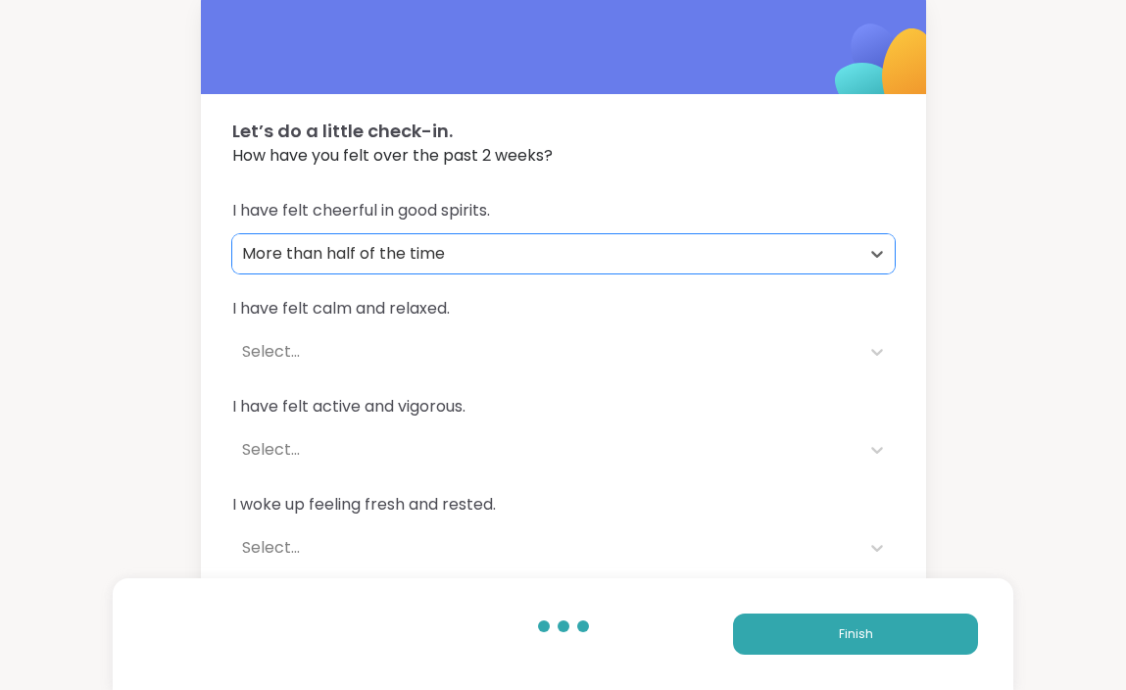
click at [700, 351] on div "Select..." at bounding box center [546, 352] width 608 height 24
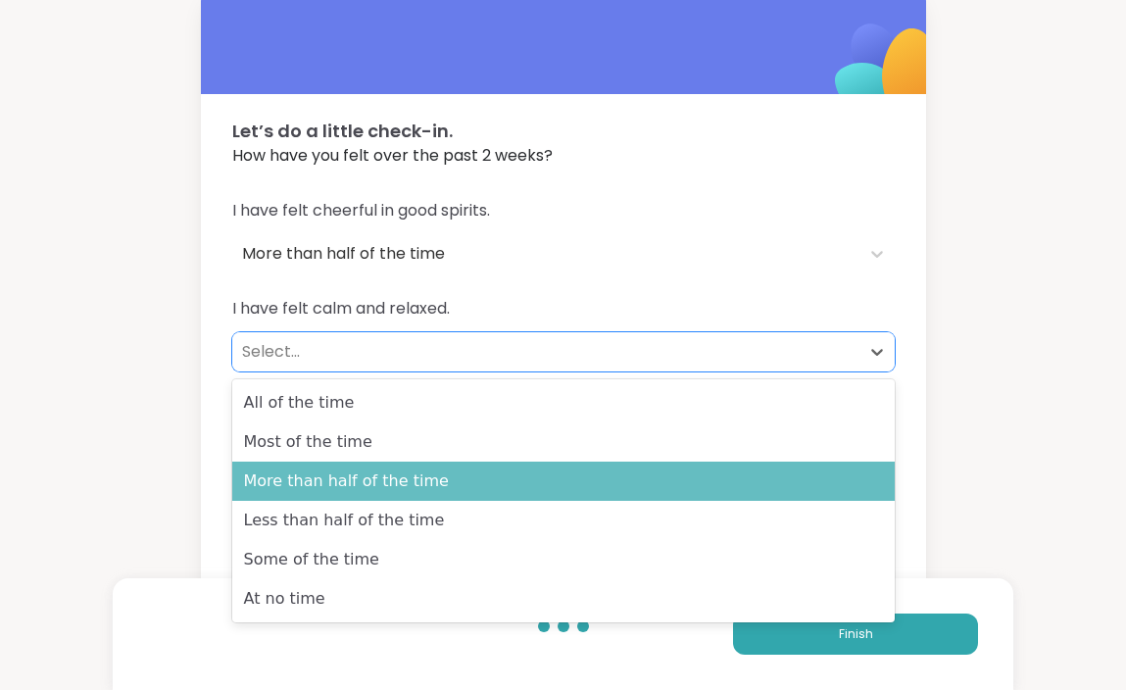
click at [695, 470] on div "More than half of the time" at bounding box center [563, 481] width 663 height 39
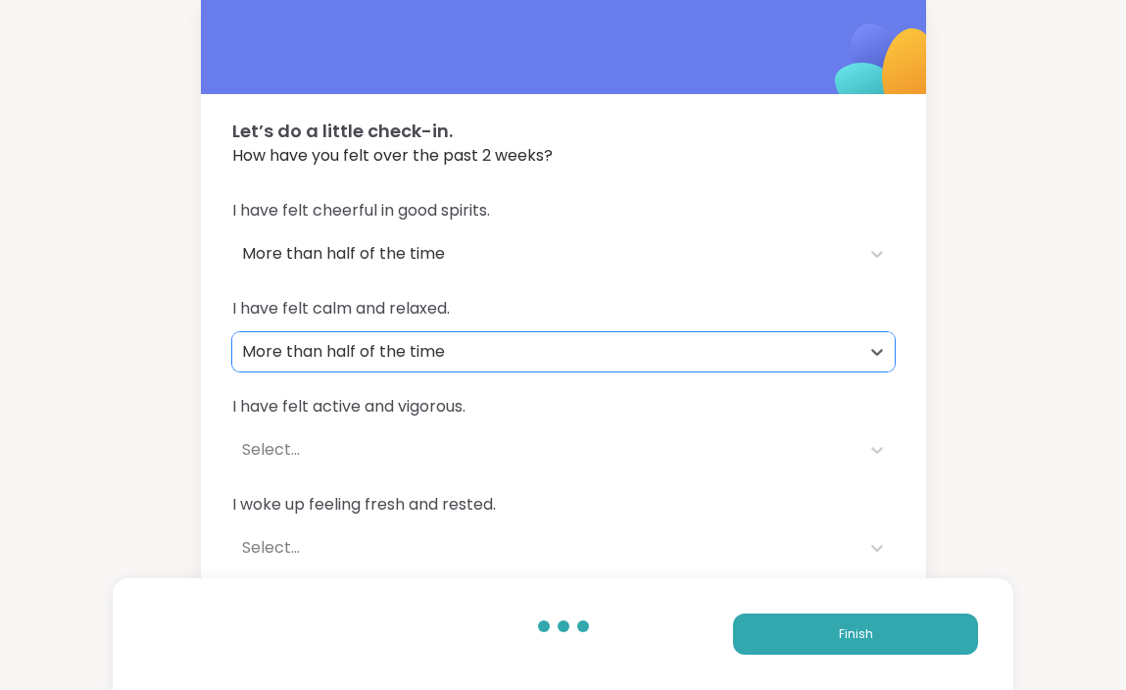
click at [697, 430] on div "Select..." at bounding box center [545, 449] width 627 height 39
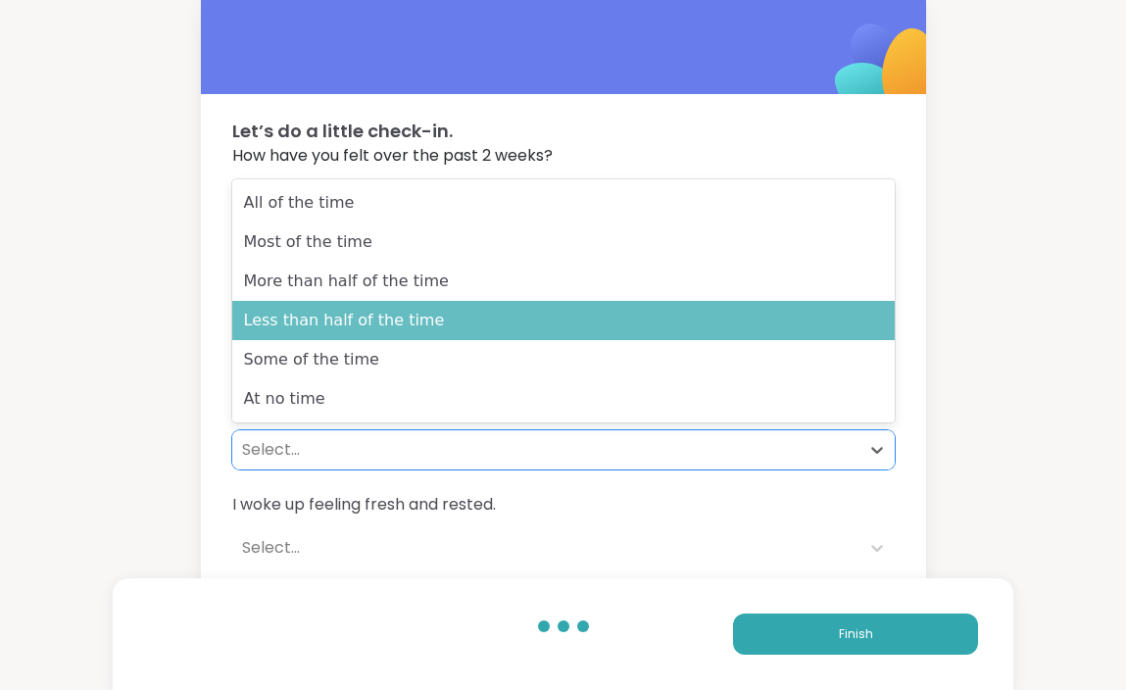
click at [683, 328] on div "Less than half of the time" at bounding box center [563, 320] width 663 height 39
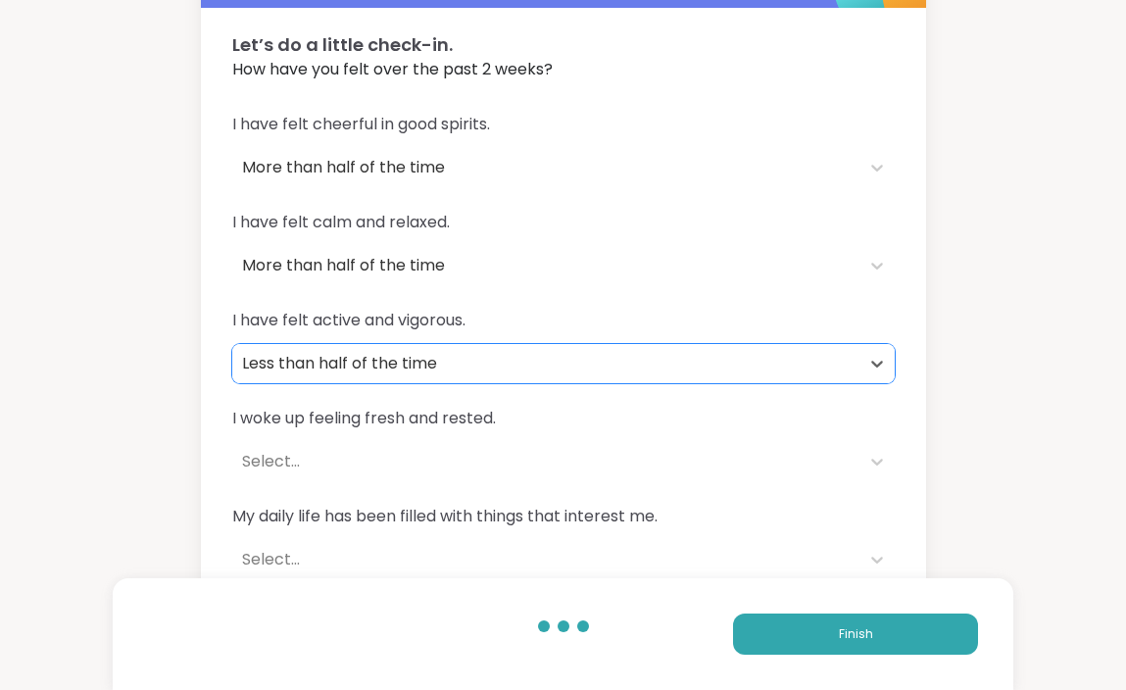
scroll to position [131, 0]
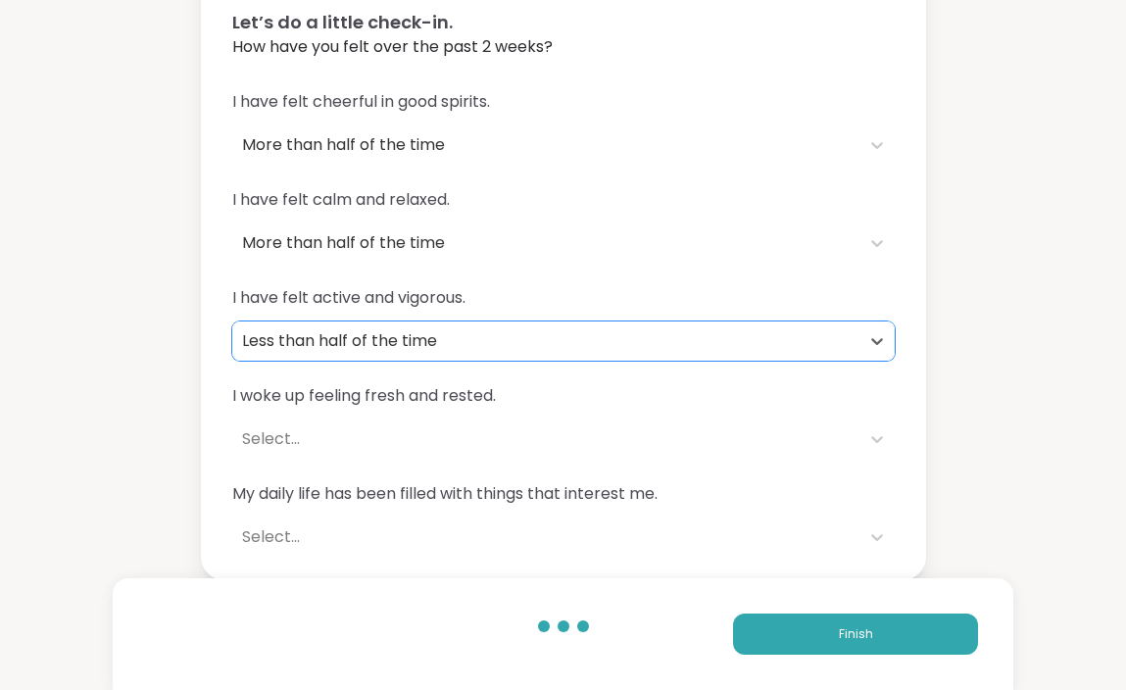
click at [614, 435] on div "Select..." at bounding box center [546, 439] width 608 height 24
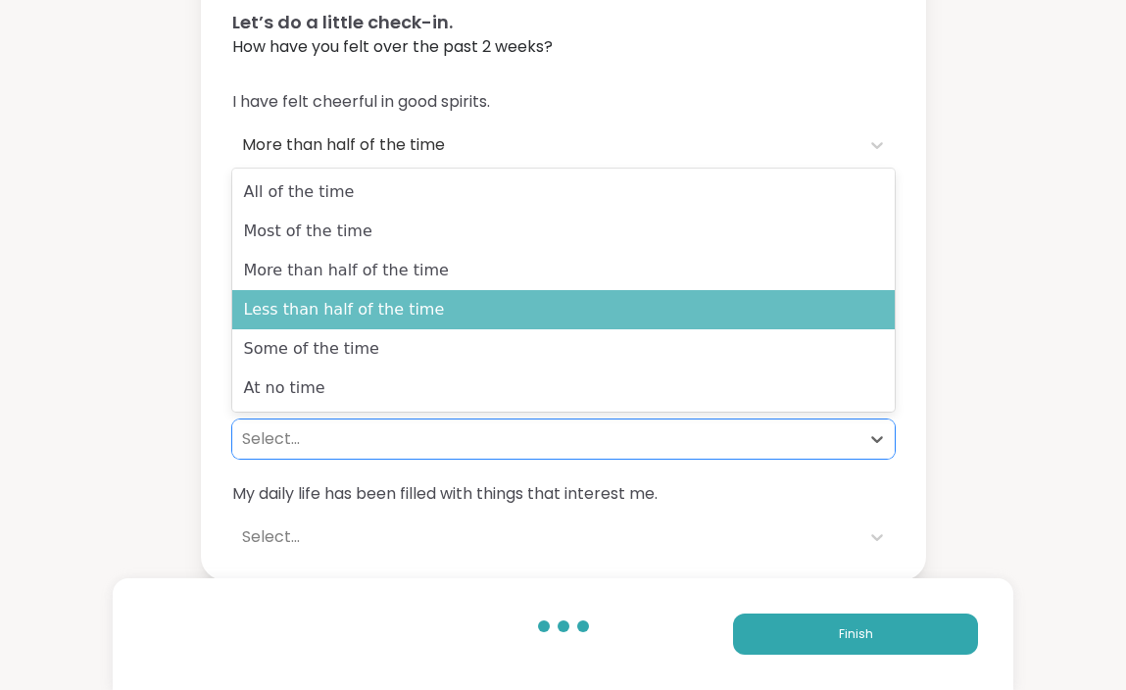
click at [582, 328] on div "Less than half of the time" at bounding box center [563, 309] width 663 height 39
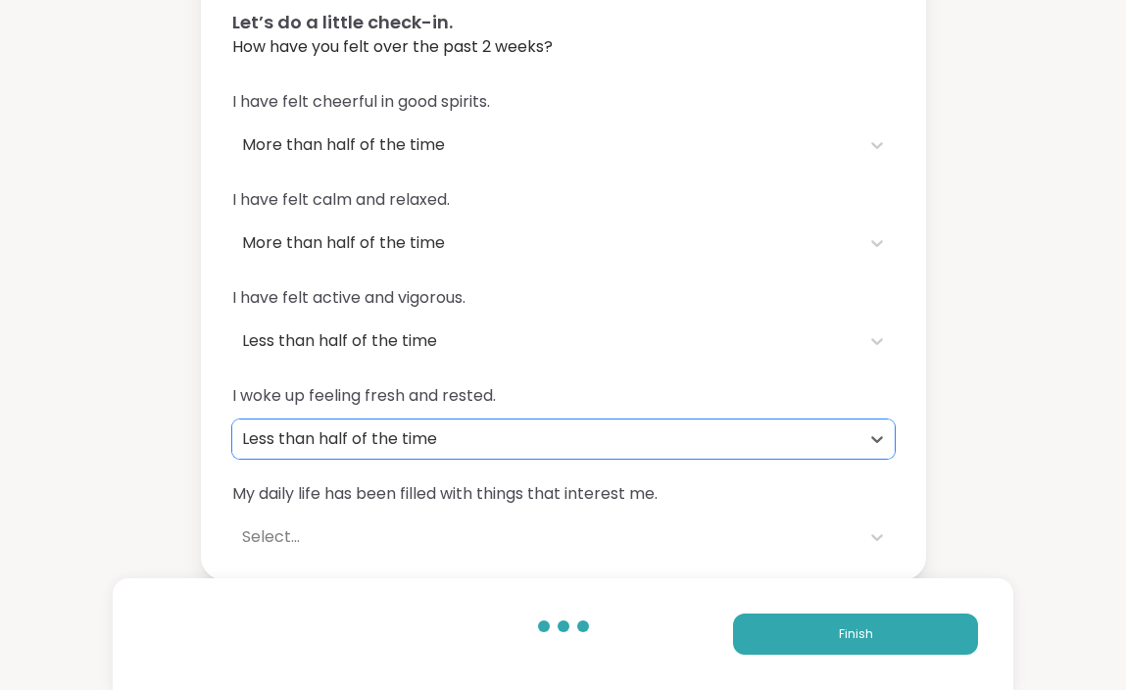
click at [556, 515] on div "My daily life has been filled with things that interest me. Select..." at bounding box center [563, 519] width 663 height 74
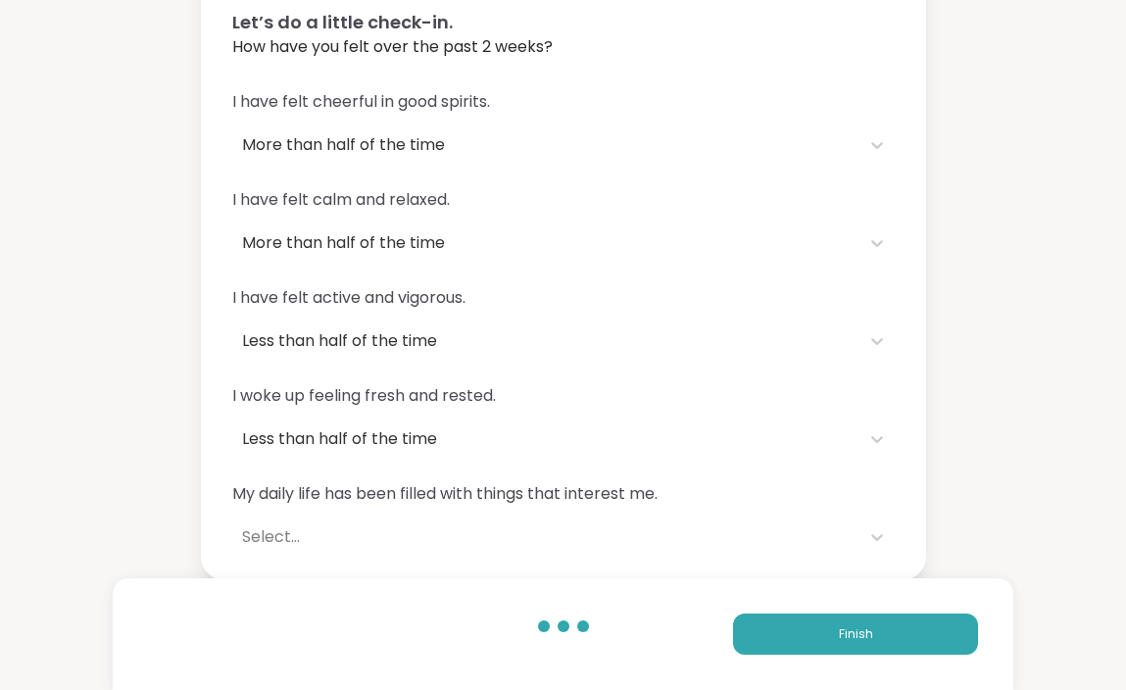
click at [557, 546] on div "Select..." at bounding box center [546, 537] width 608 height 24
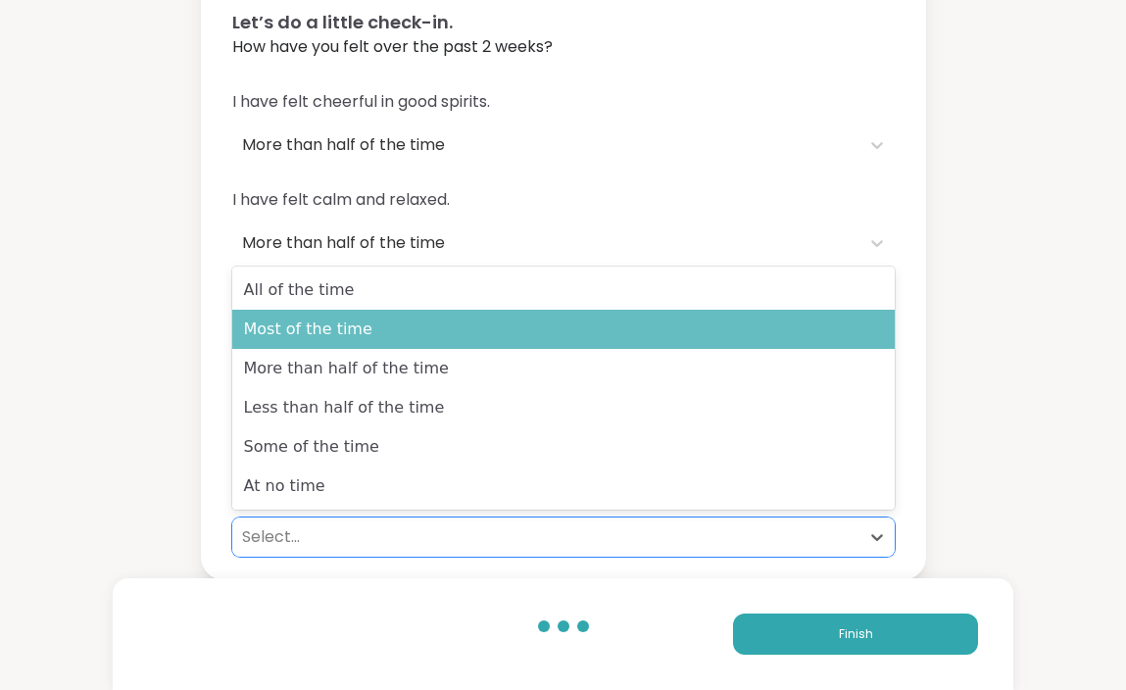
click at [541, 337] on div "Most of the time" at bounding box center [563, 329] width 663 height 39
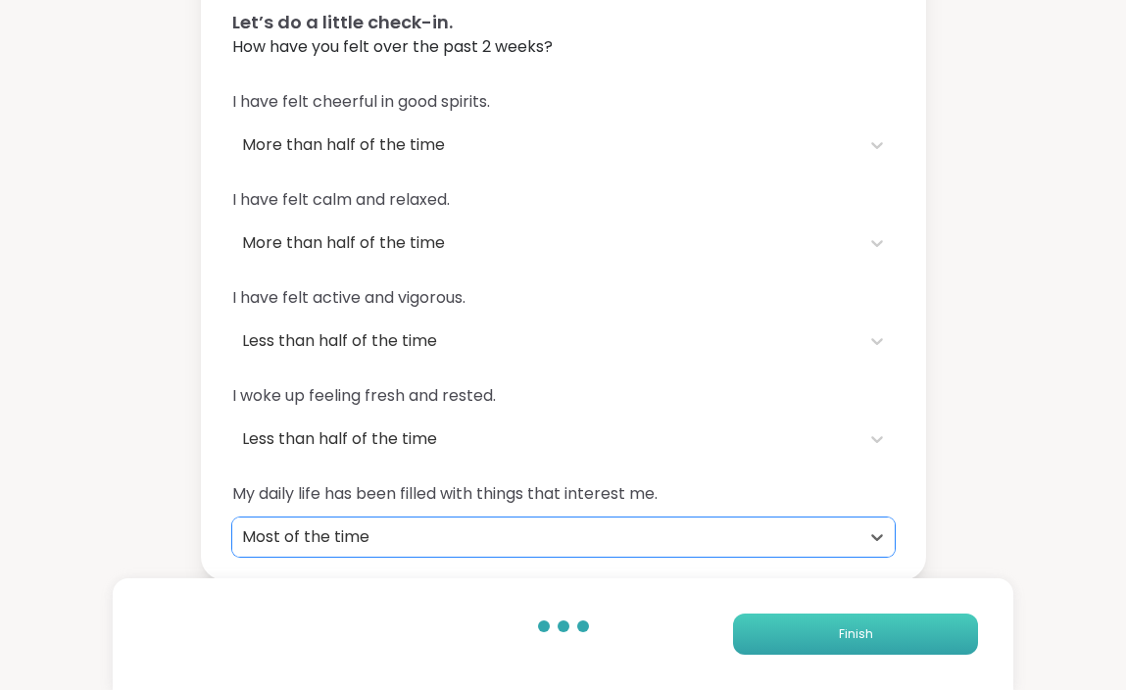
click at [773, 633] on button "Finish" at bounding box center [855, 634] width 245 height 41
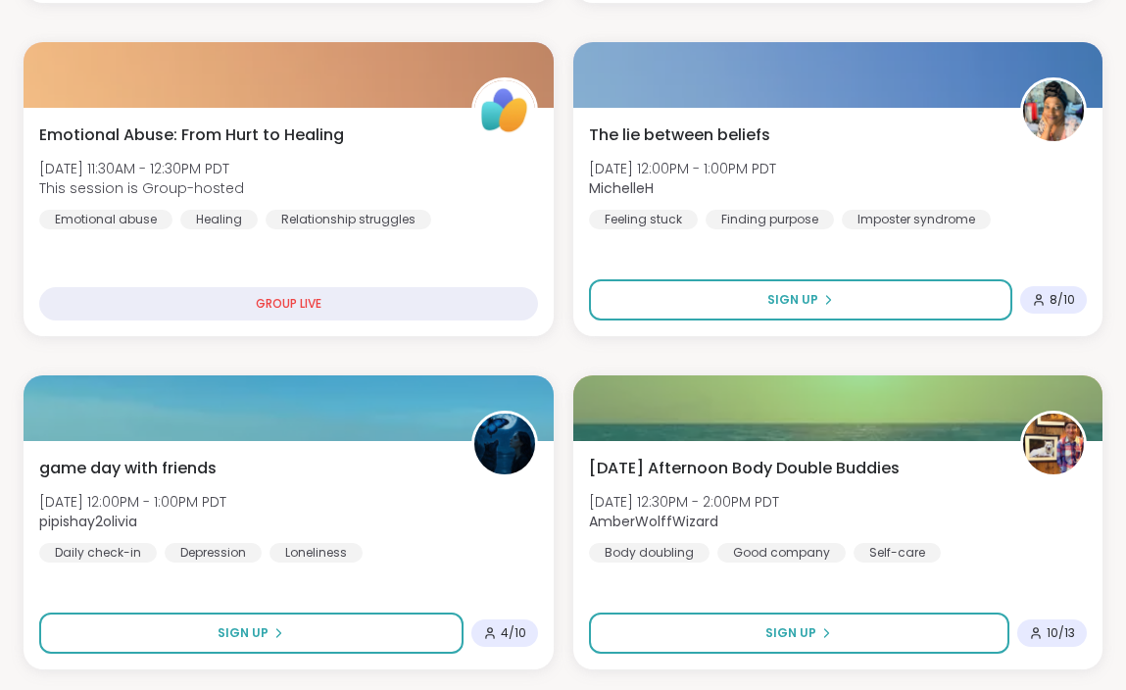
scroll to position [1394, 0]
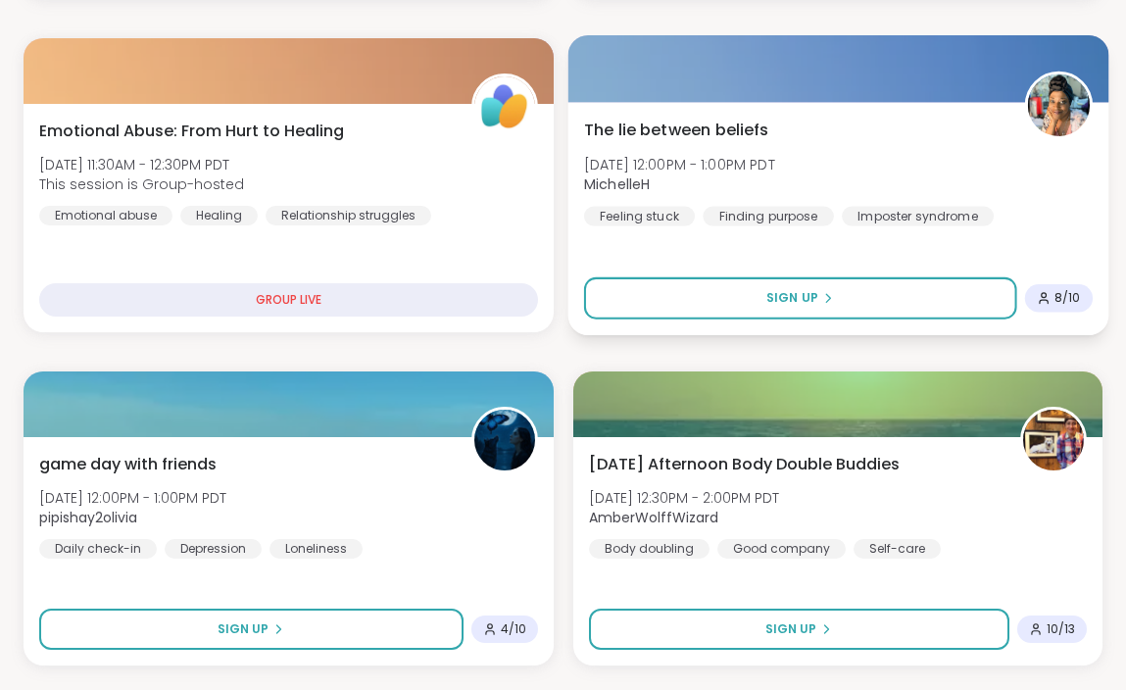
click at [849, 161] on div "The lie between beliefs [DATE] 12:00PM - 1:00PM PDT MichelleH Feeling stuck Fin…" at bounding box center [837, 172] width 509 height 108
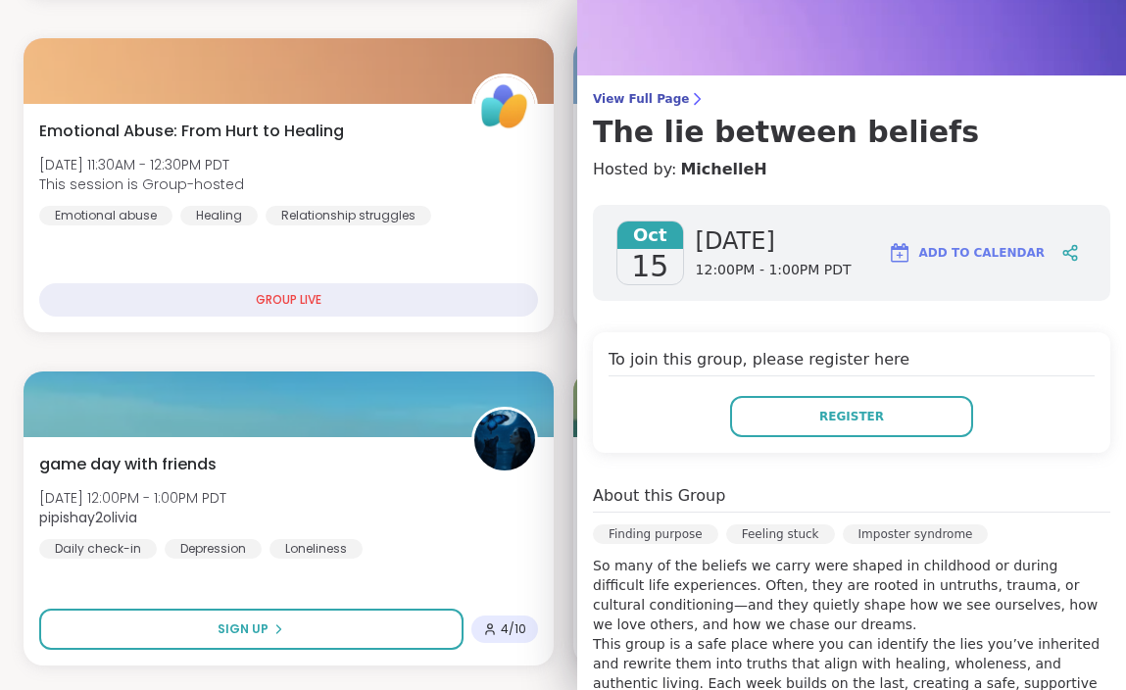
scroll to position [0, 0]
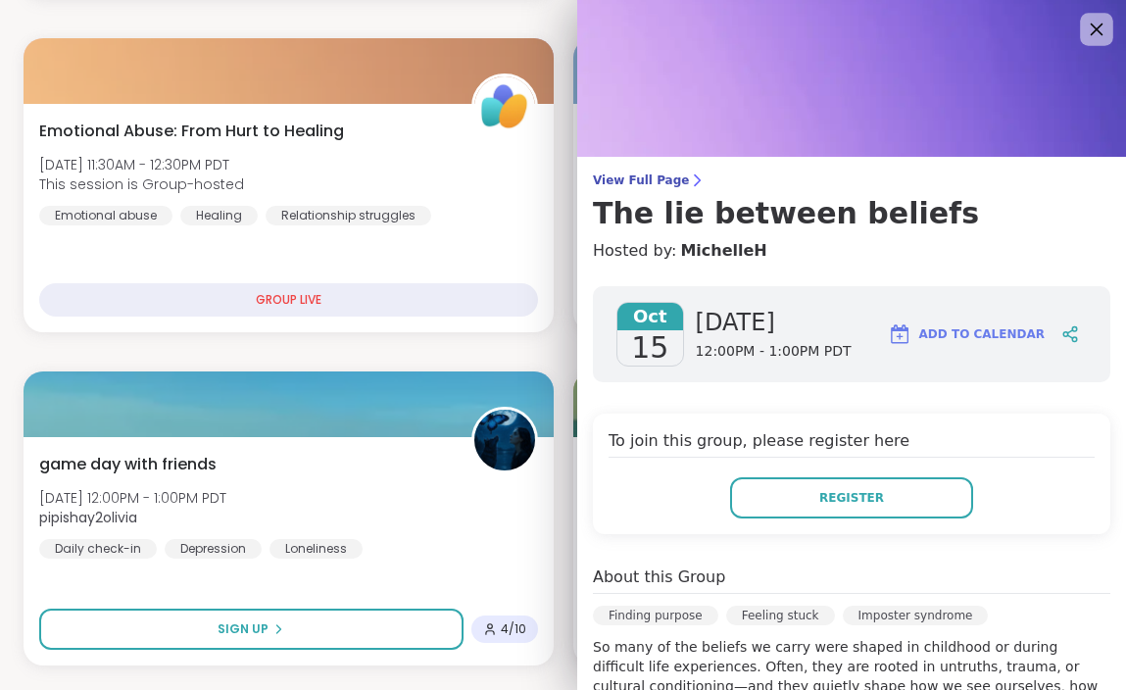
click at [1101, 30] on icon at bounding box center [1096, 29] width 25 height 25
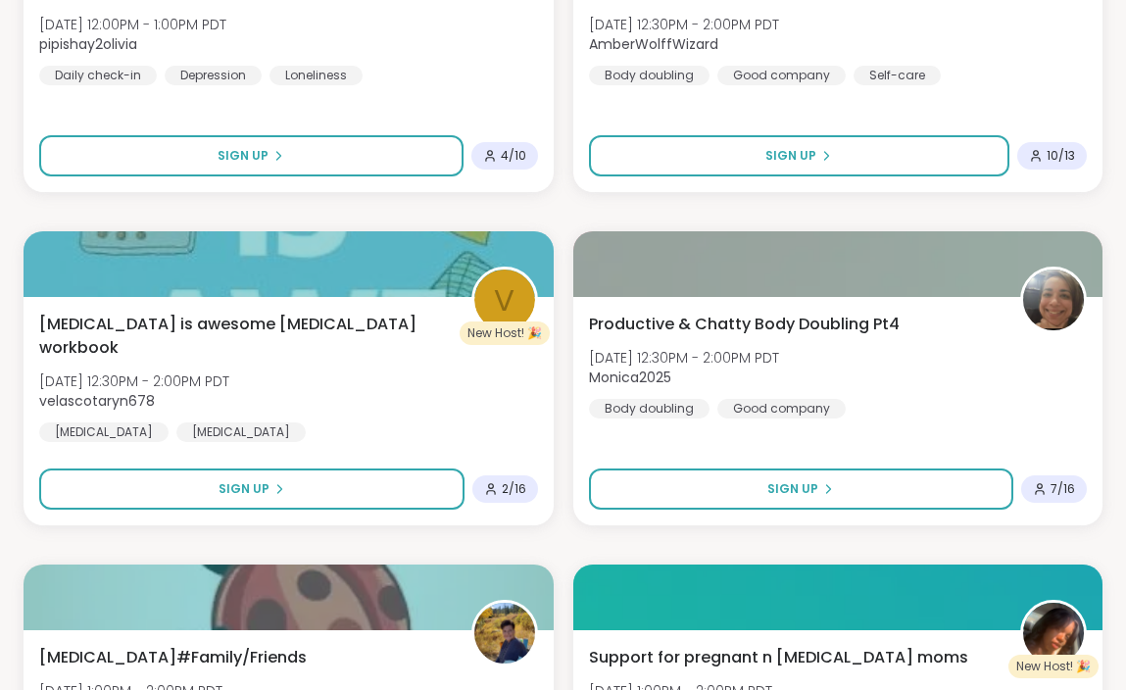
scroll to position [1878, 0]
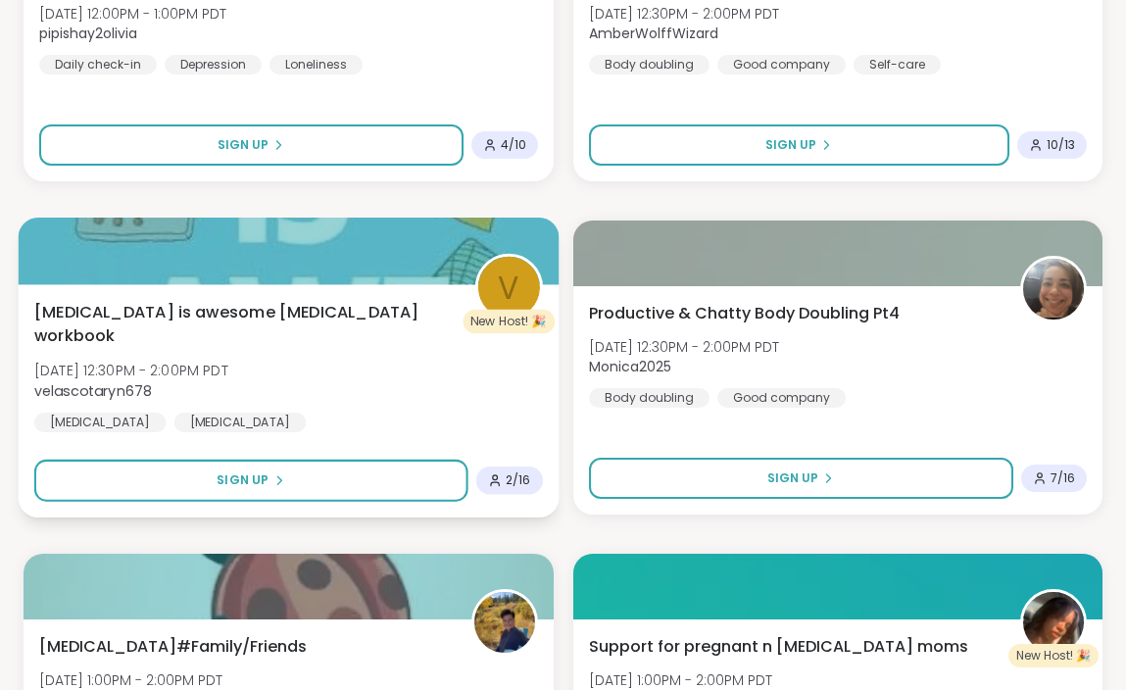
click at [341, 363] on div "[MEDICAL_DATA] is awesome [MEDICAL_DATA] workbook [DATE] 12:30PM - 2:00PM PDT v…" at bounding box center [288, 366] width 509 height 132
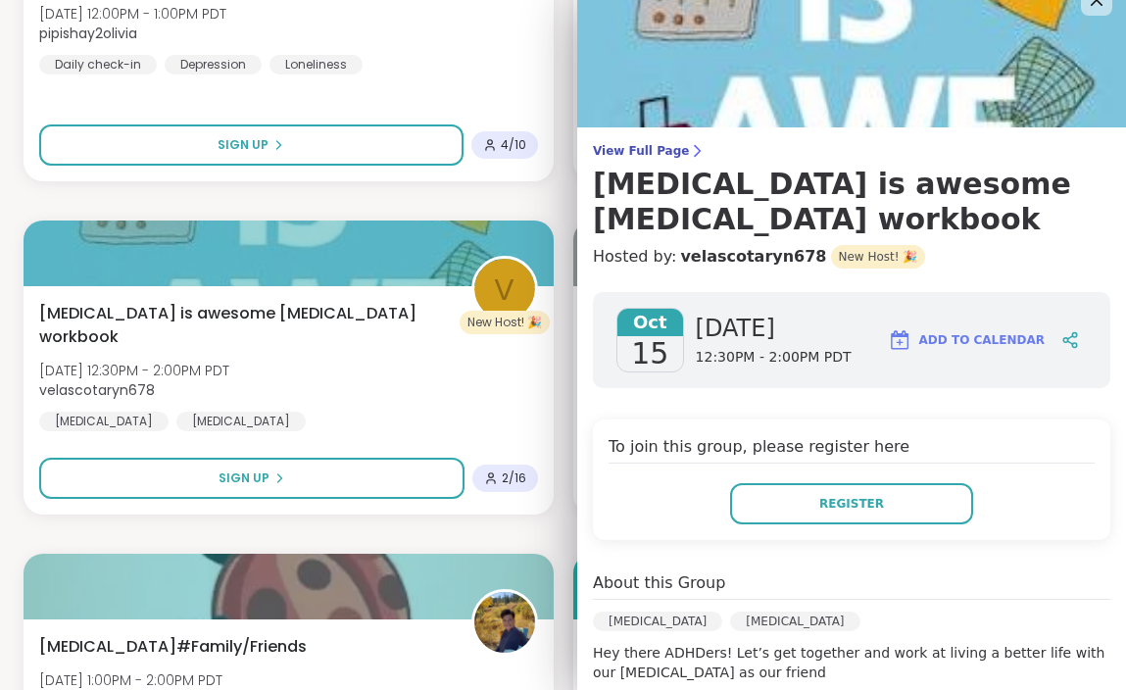
scroll to position [0, 0]
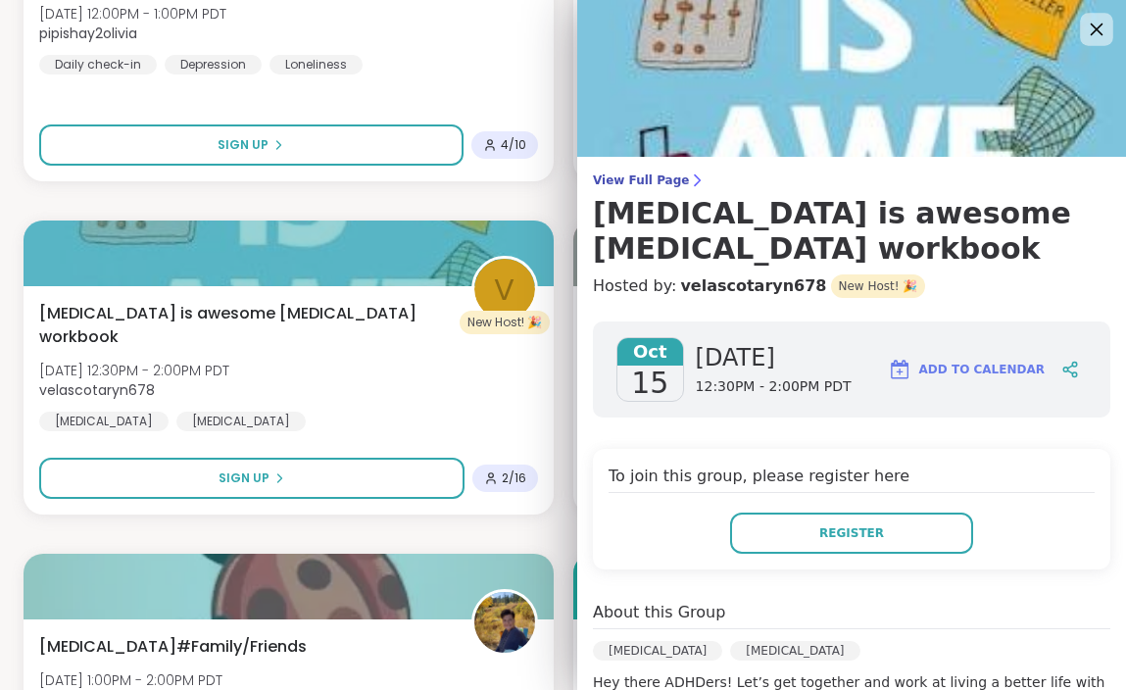
click at [1106, 40] on icon at bounding box center [1096, 29] width 25 height 25
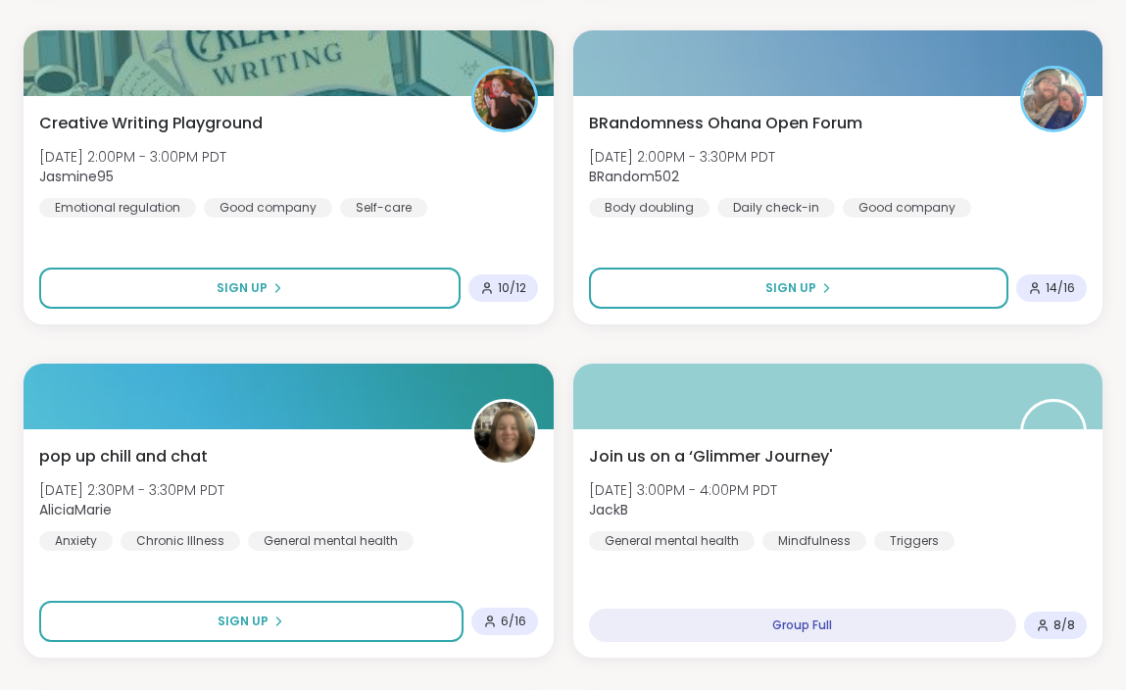
scroll to position [3066, 0]
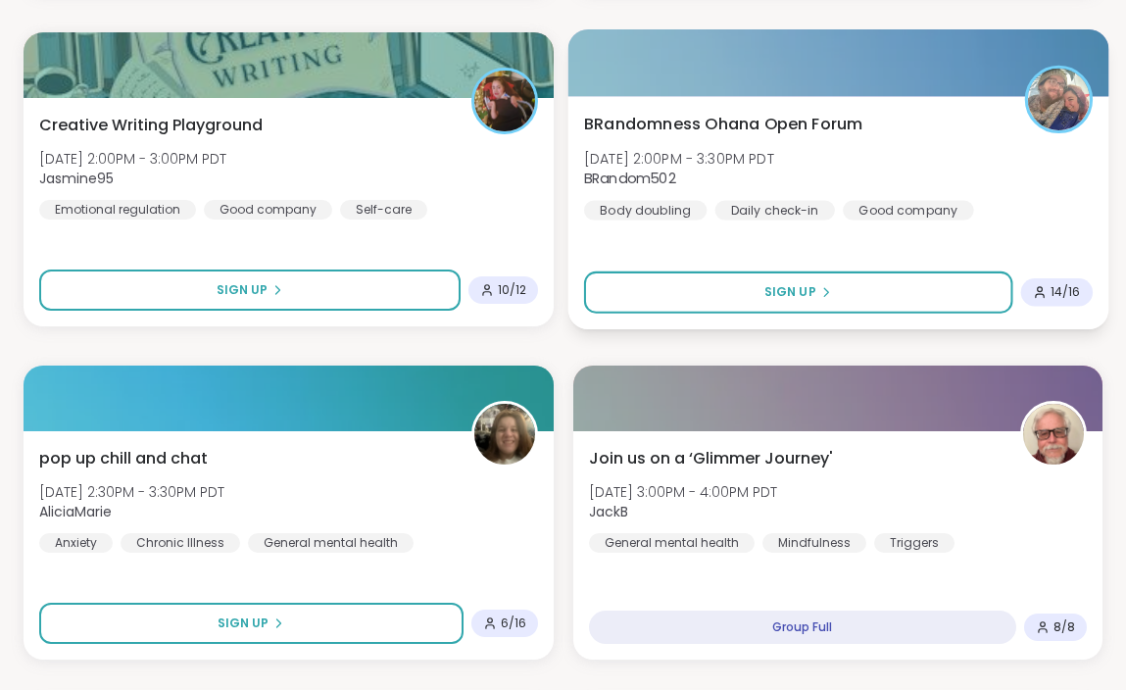
click at [985, 131] on div "BRandomness Ohana Open Forum [DATE] 2:00PM - 3:30PM PDT BRandom502 Body doublin…" at bounding box center [837, 166] width 509 height 108
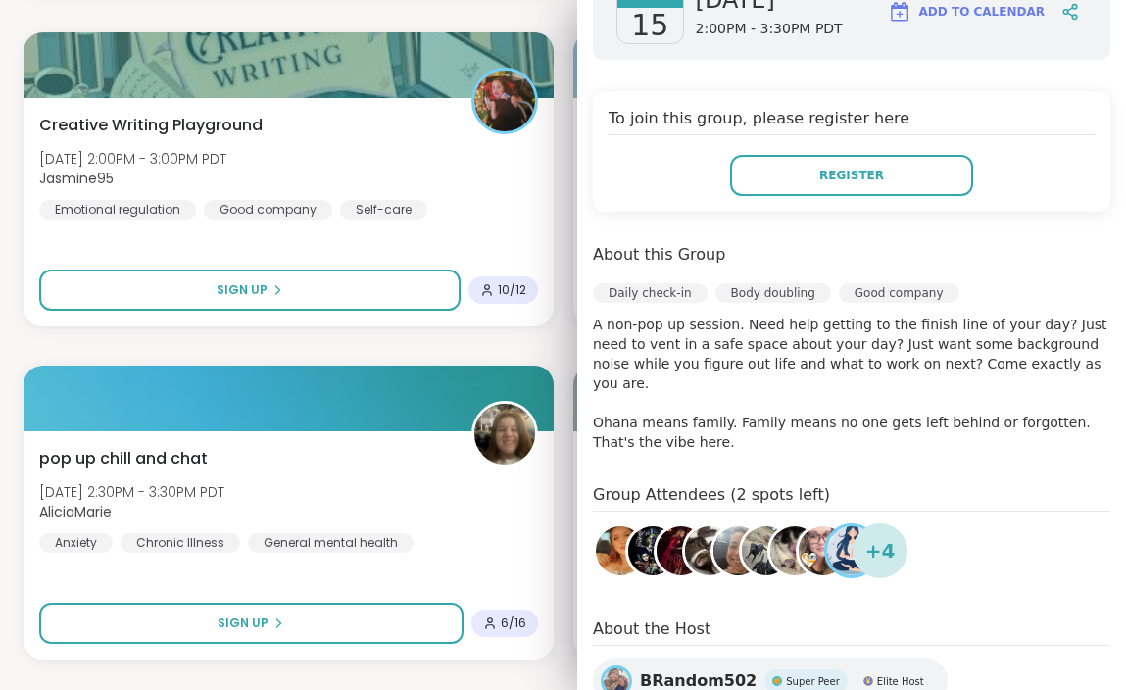
scroll to position [393, 0]
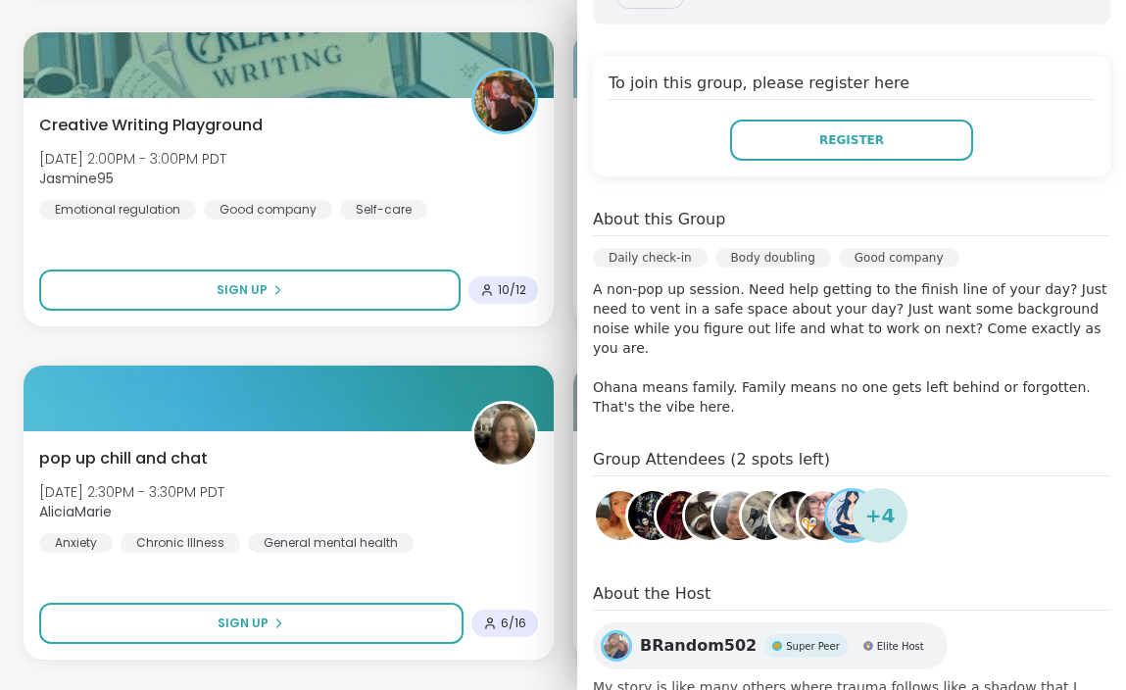
click at [10, 303] on div "1 Welcome to ShareWell You have 1 available Pro credit to book a coaching group…" at bounding box center [563, 200] width 1126 height 6374
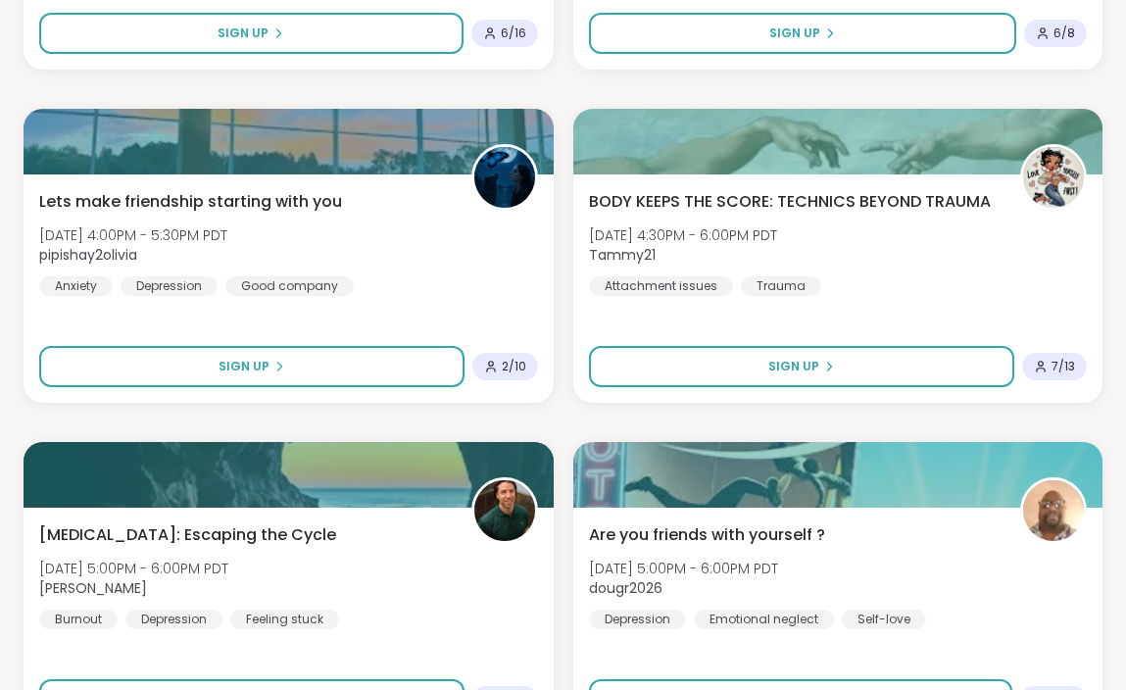
scroll to position [4657, 0]
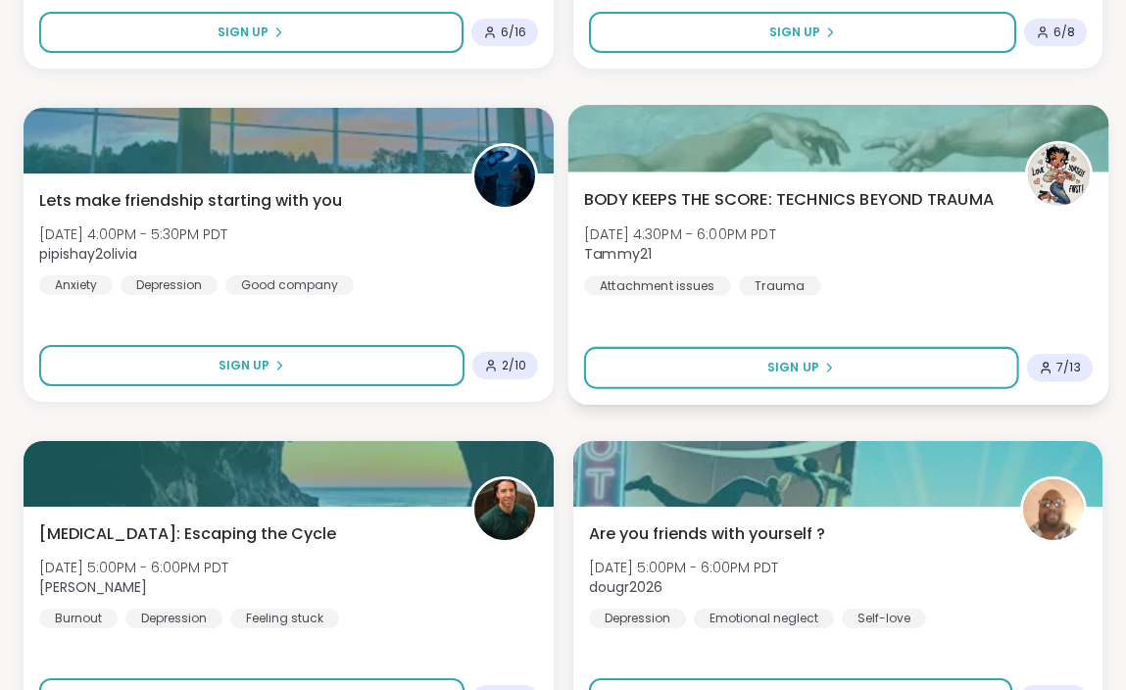
click at [906, 249] on div "BODY KEEPS THE SCORE: TECHNICS BEYOND TRAUMA [DATE] 4:30PM - 6:00PM PDT Tammy21…" at bounding box center [837, 241] width 509 height 108
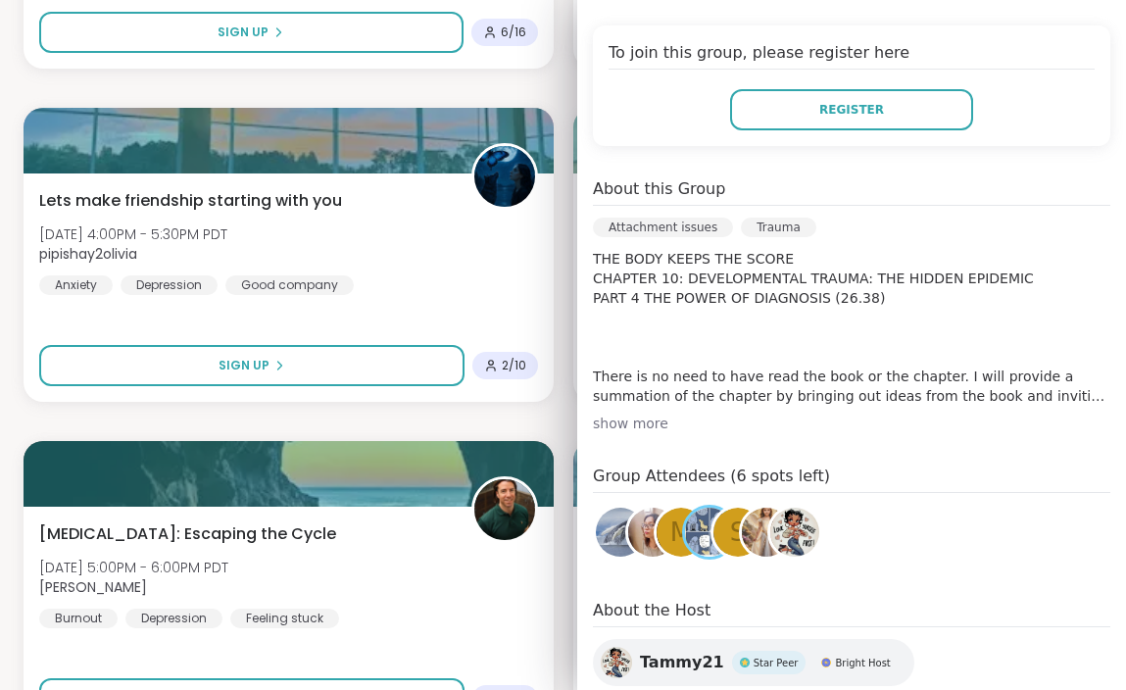
scroll to position [426, 0]
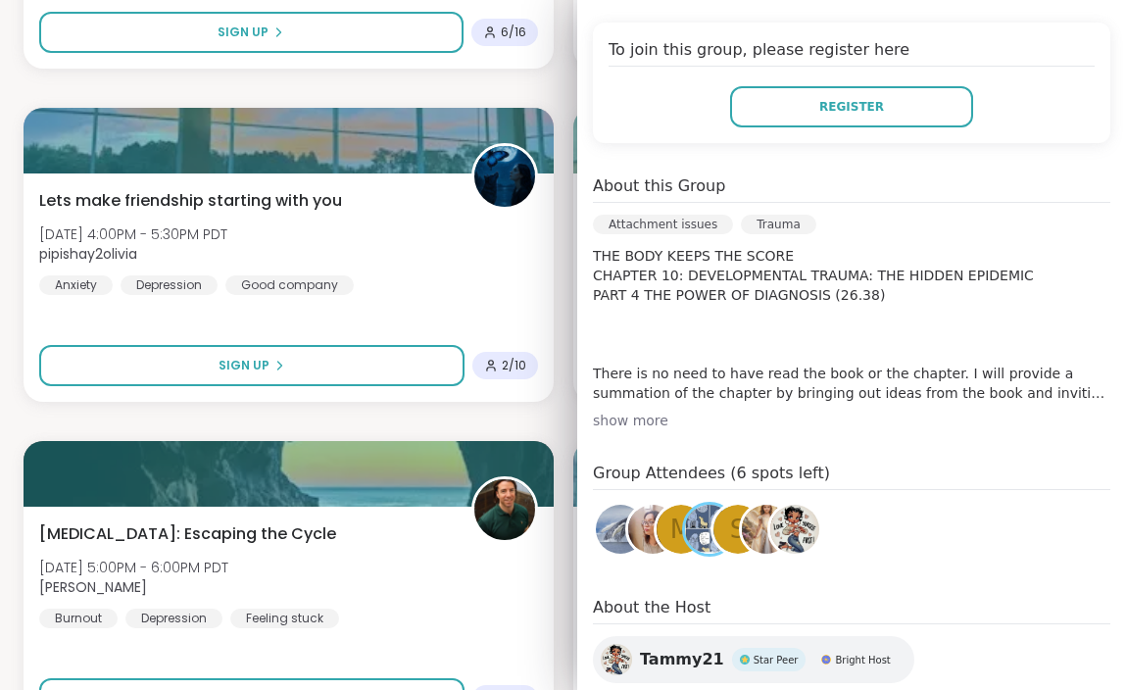
click at [632, 424] on div "show more" at bounding box center [852, 421] width 518 height 20
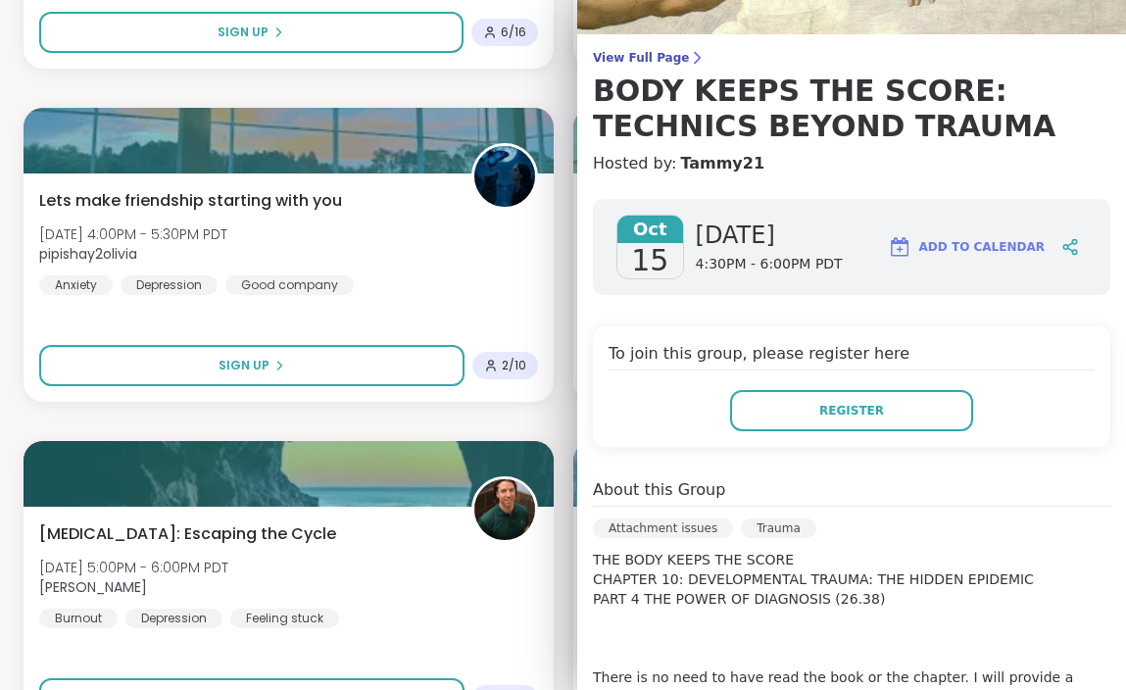
scroll to position [101, 0]
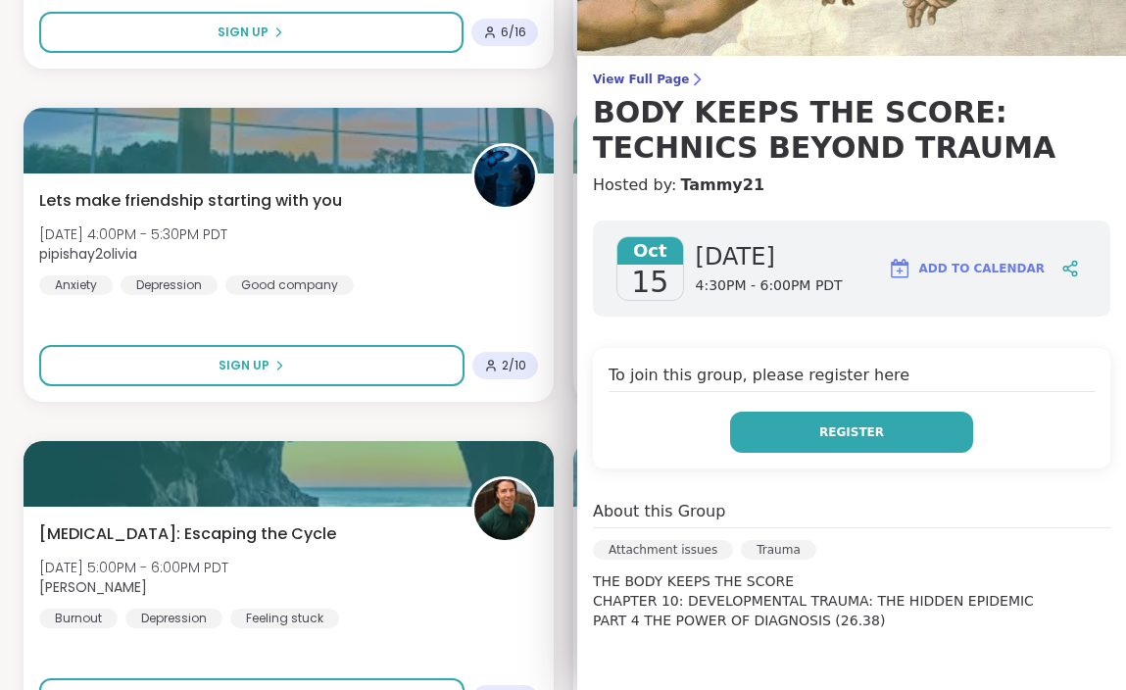
click at [847, 426] on span "Register" at bounding box center [851, 432] width 65 height 18
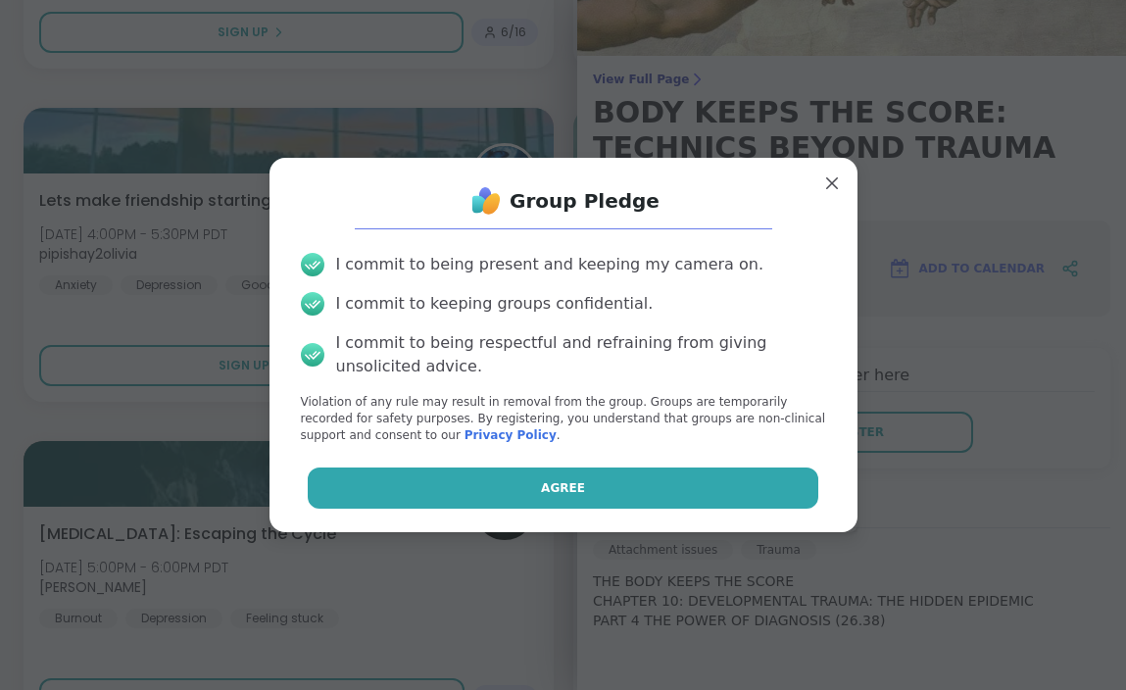
click at [697, 499] on button "Agree" at bounding box center [563, 488] width 511 height 41
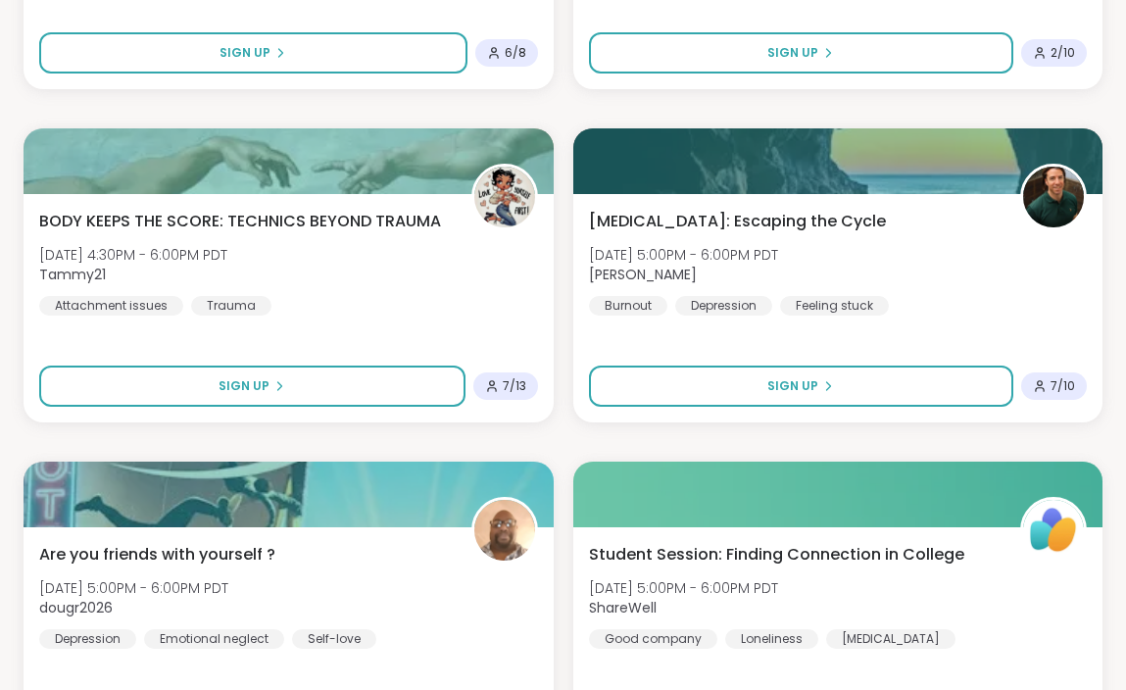
scroll to position [4653, 0]
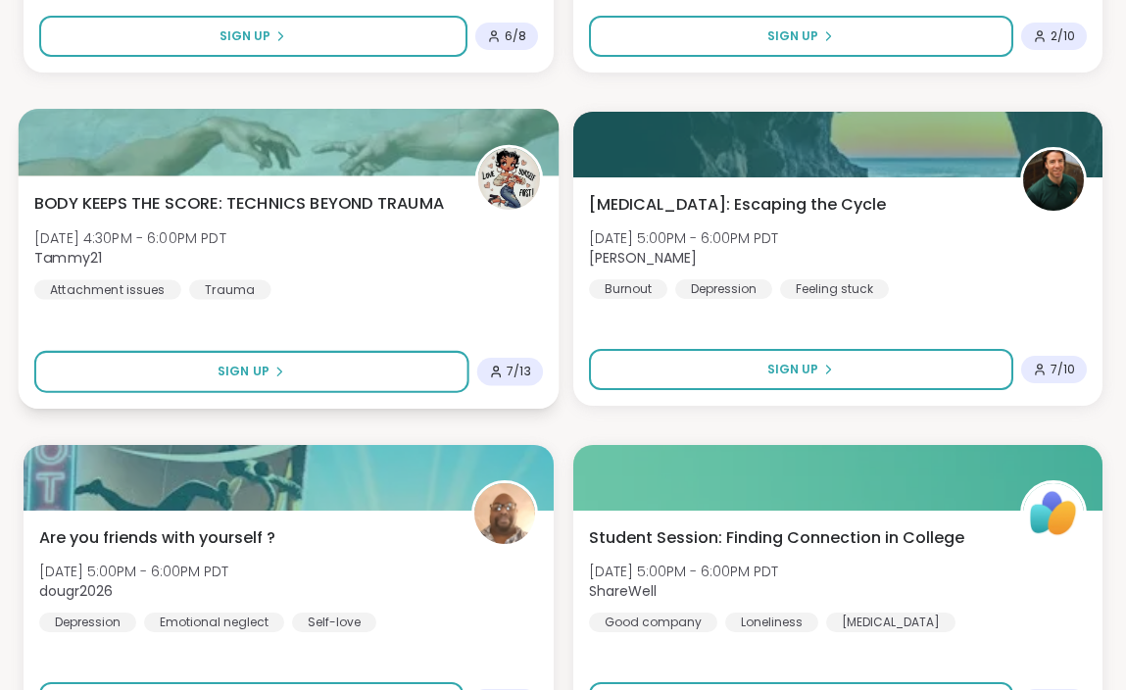
click at [466, 235] on div "BODY KEEPS THE SCORE: TECHNICS BEYOND TRAUMA [DATE] 4:30PM - 6:00PM PDT Tammy21…" at bounding box center [288, 245] width 509 height 108
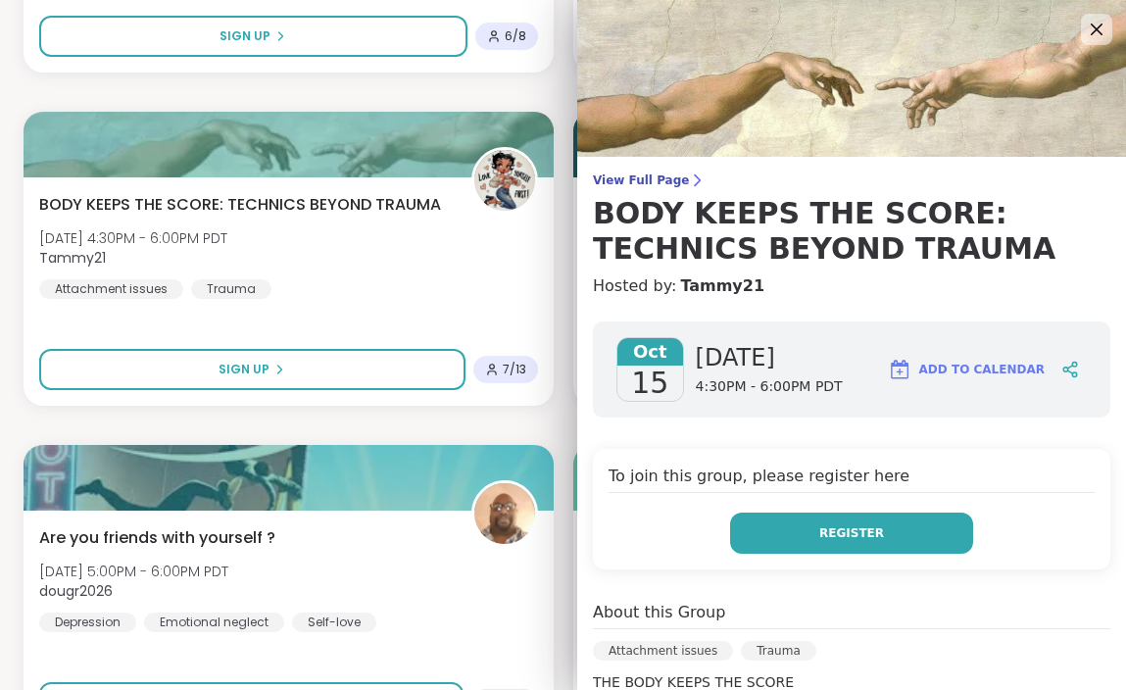
click at [819, 515] on button "Register" at bounding box center [851, 533] width 243 height 41
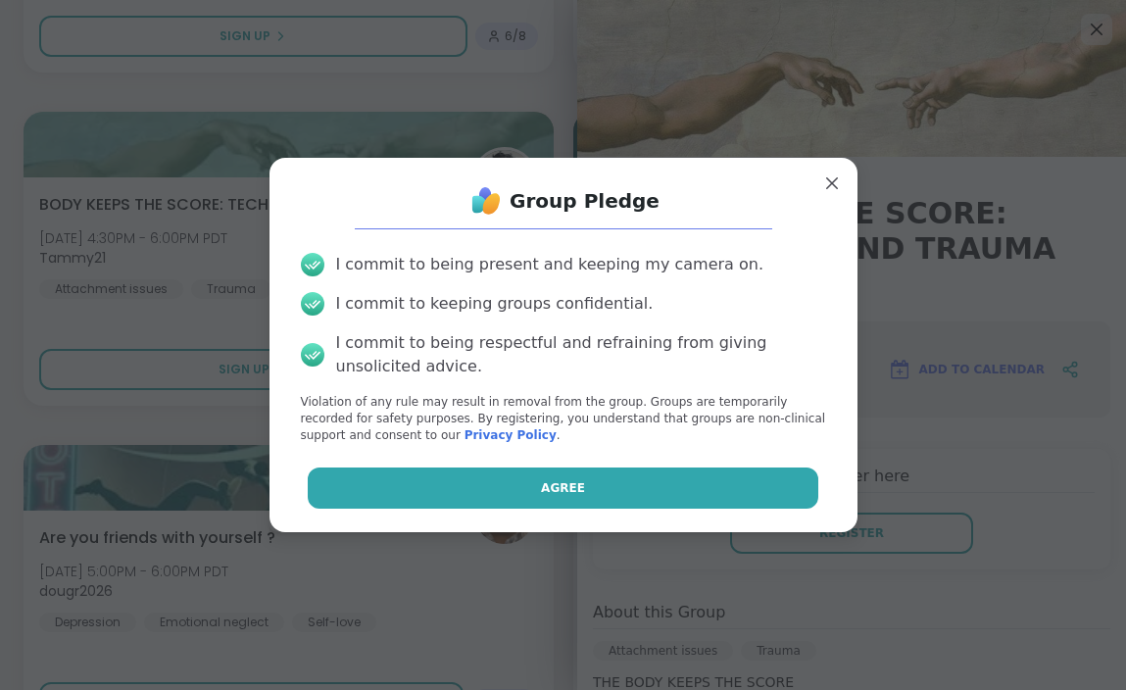
click at [736, 487] on button "Agree" at bounding box center [563, 488] width 511 height 41
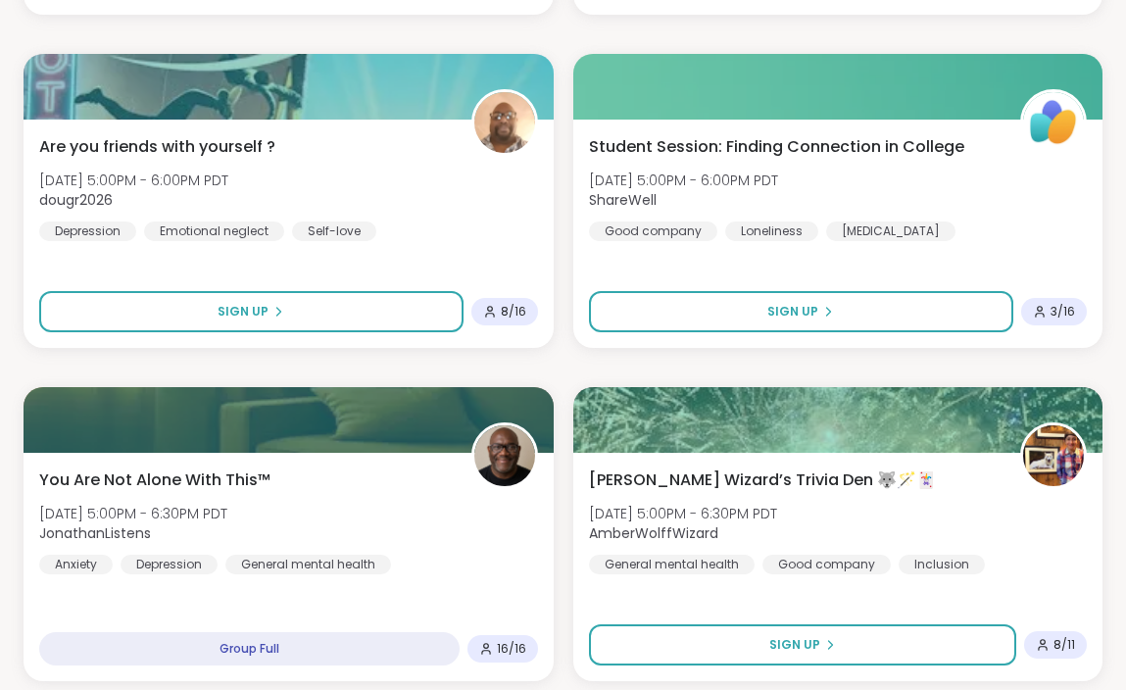
scroll to position [5040, 0]
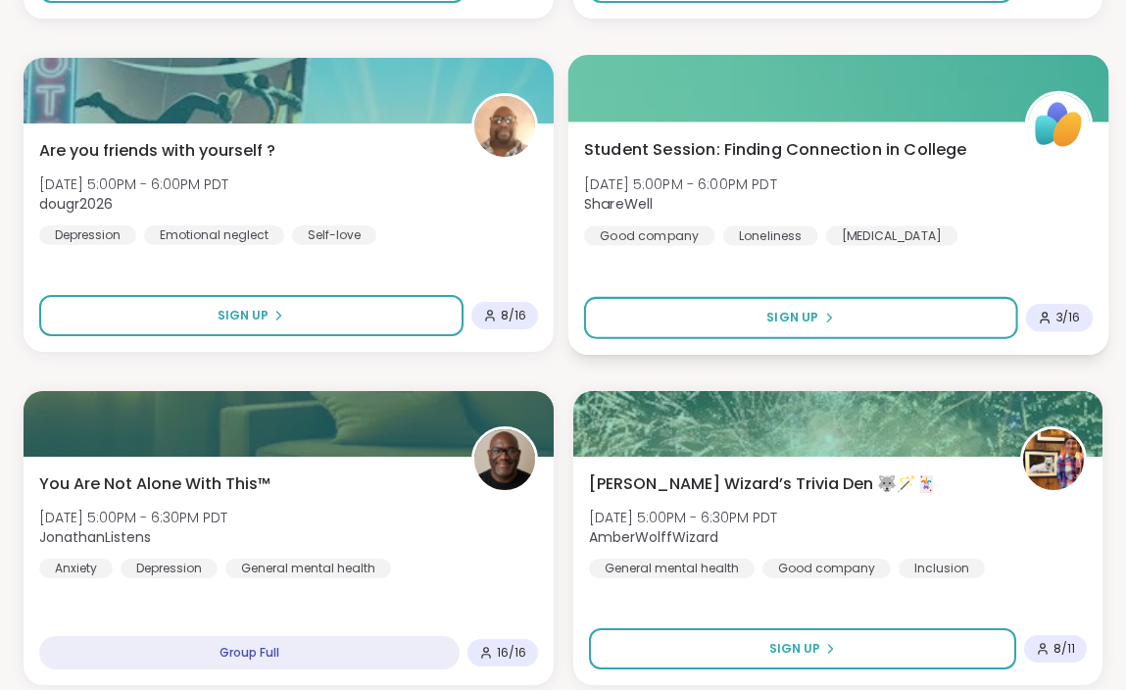
click at [862, 202] on div "Student Session: Finding Connection in College Wed, Oct 15 | 5:00PM - 6:00PM PD…" at bounding box center [837, 191] width 509 height 108
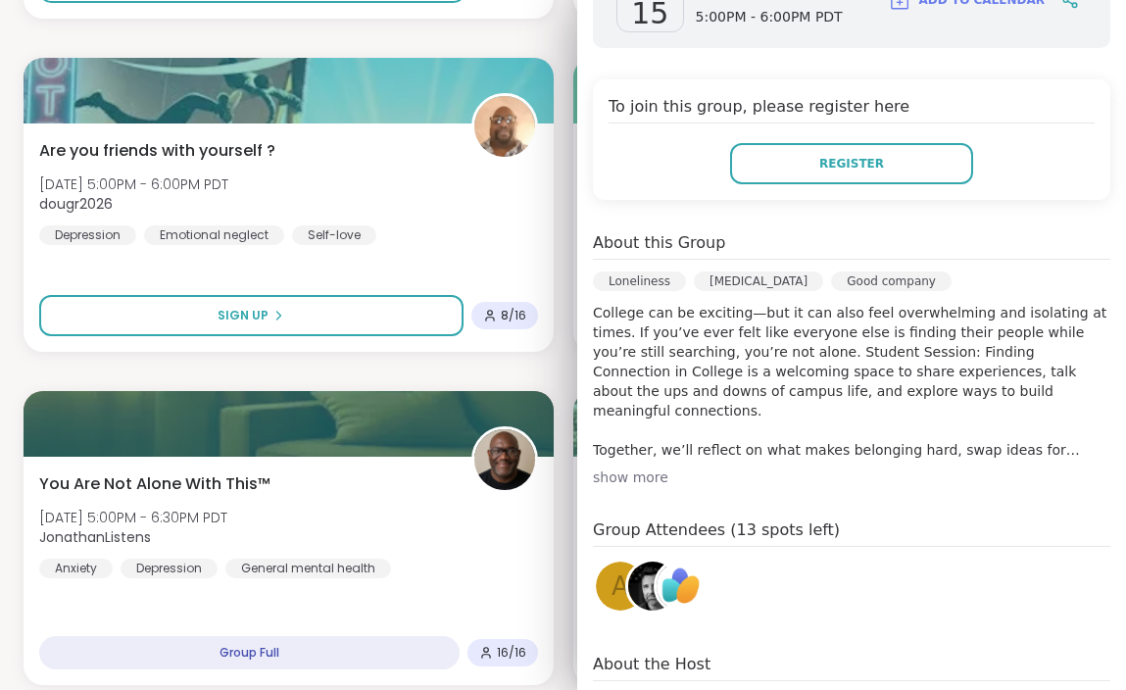
scroll to position [374, 0]
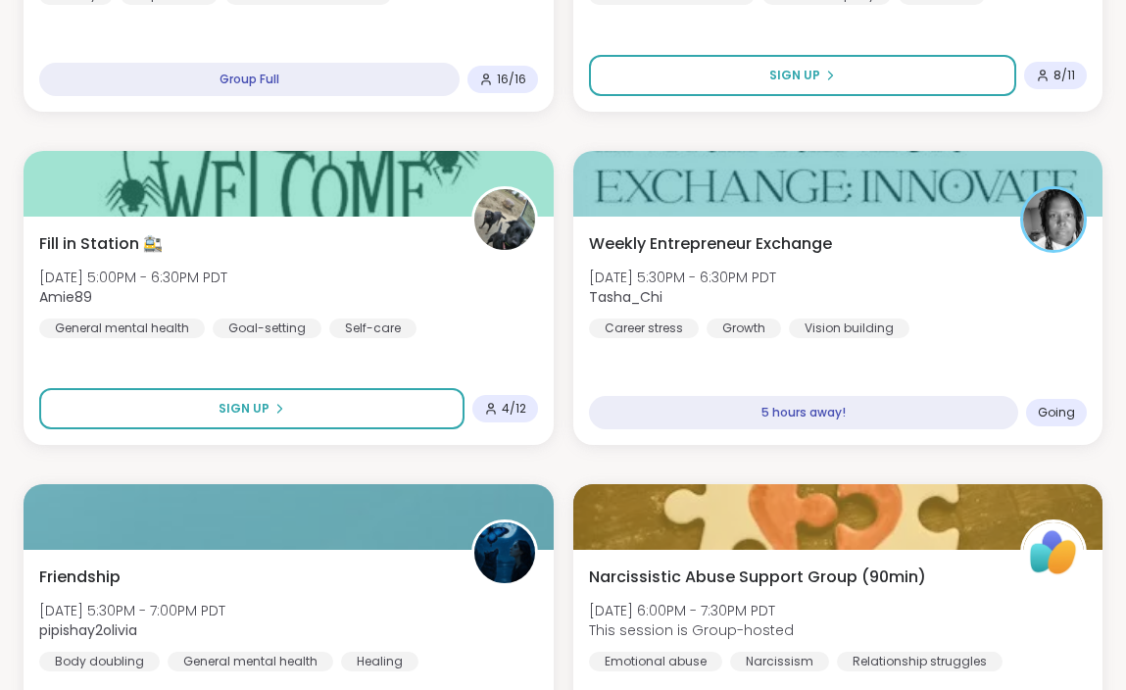
scroll to position [5616, 0]
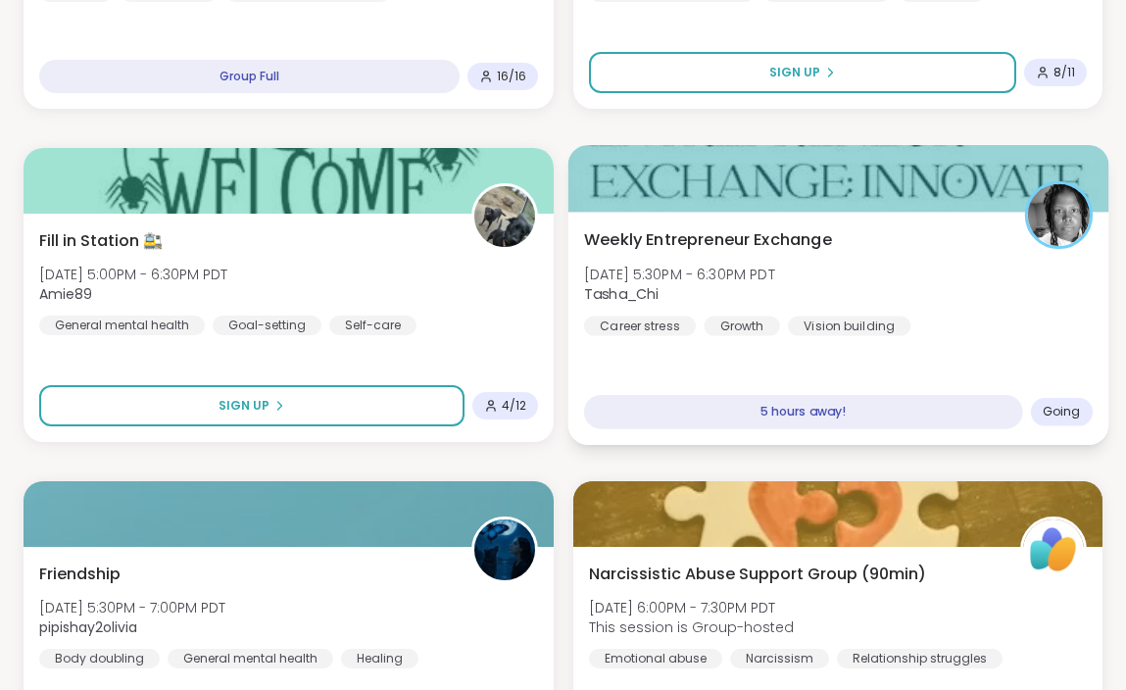
click at [951, 315] on div "Weekly Entrepreneur Exchange Wed, Oct 15 | 5:30PM - 6:30PM PDT Tasha_Chi Career…" at bounding box center [837, 281] width 509 height 108
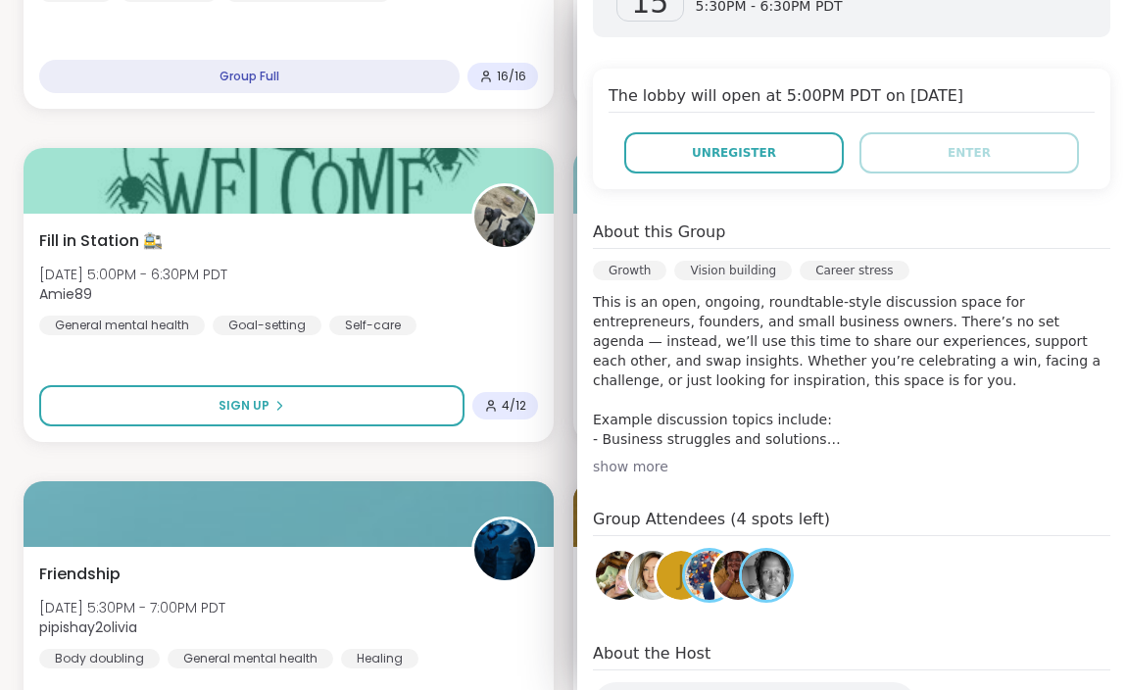
scroll to position [384, 0]
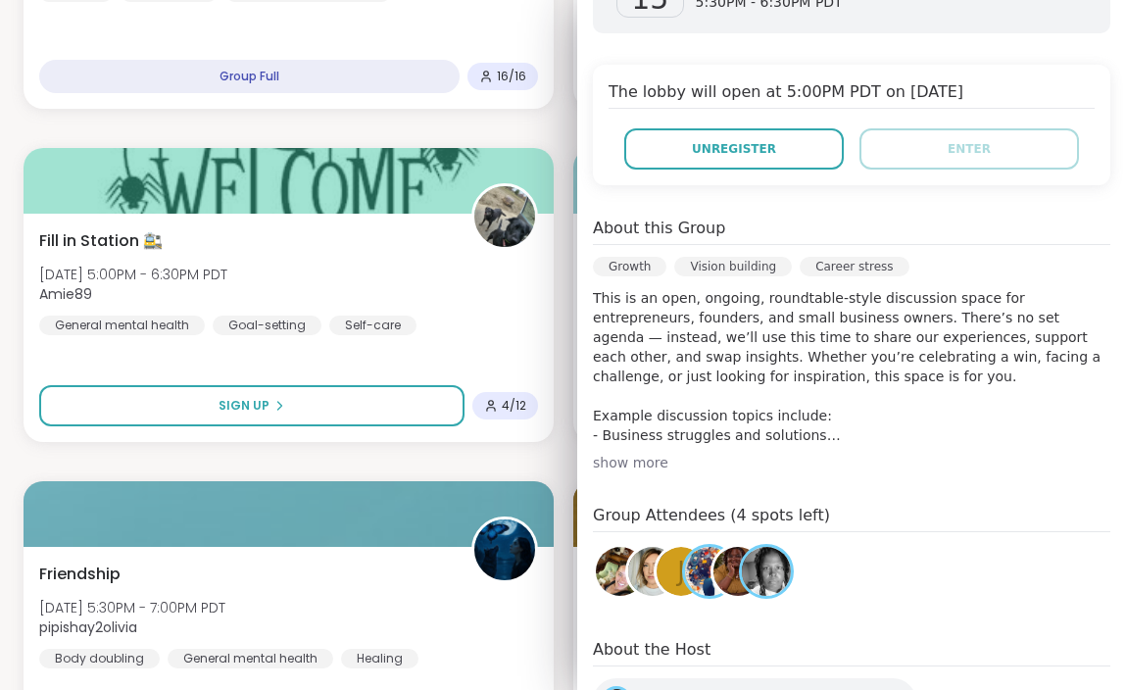
click at [644, 453] on div "show more" at bounding box center [852, 463] width 518 height 20
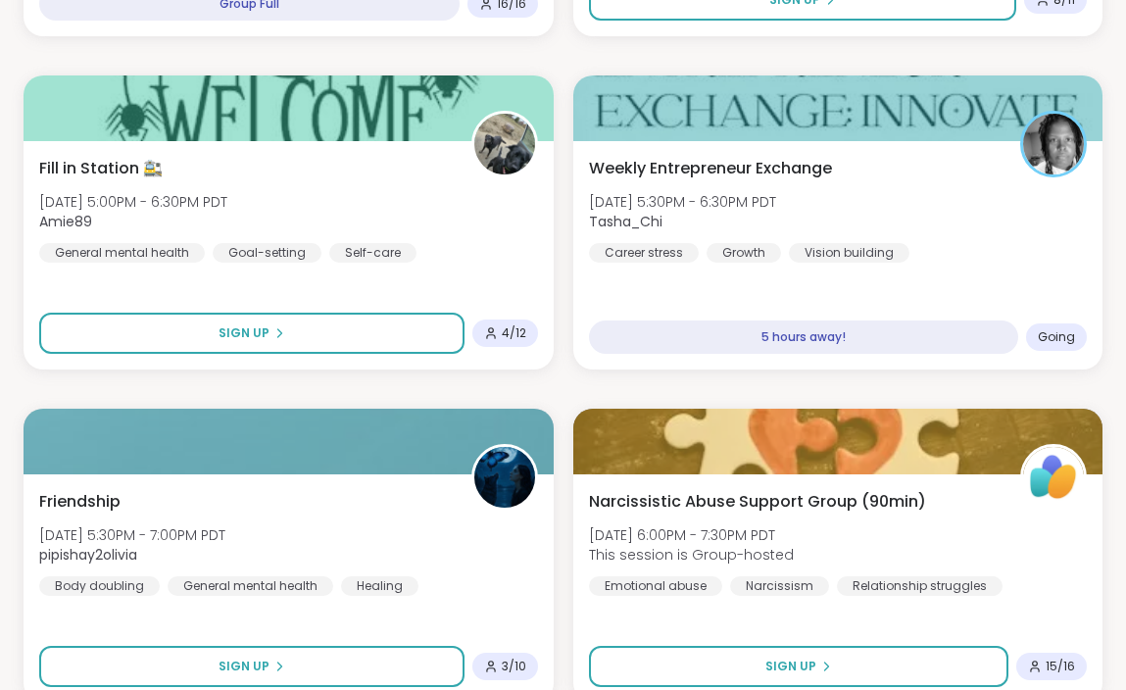
scroll to position [5782, 0]
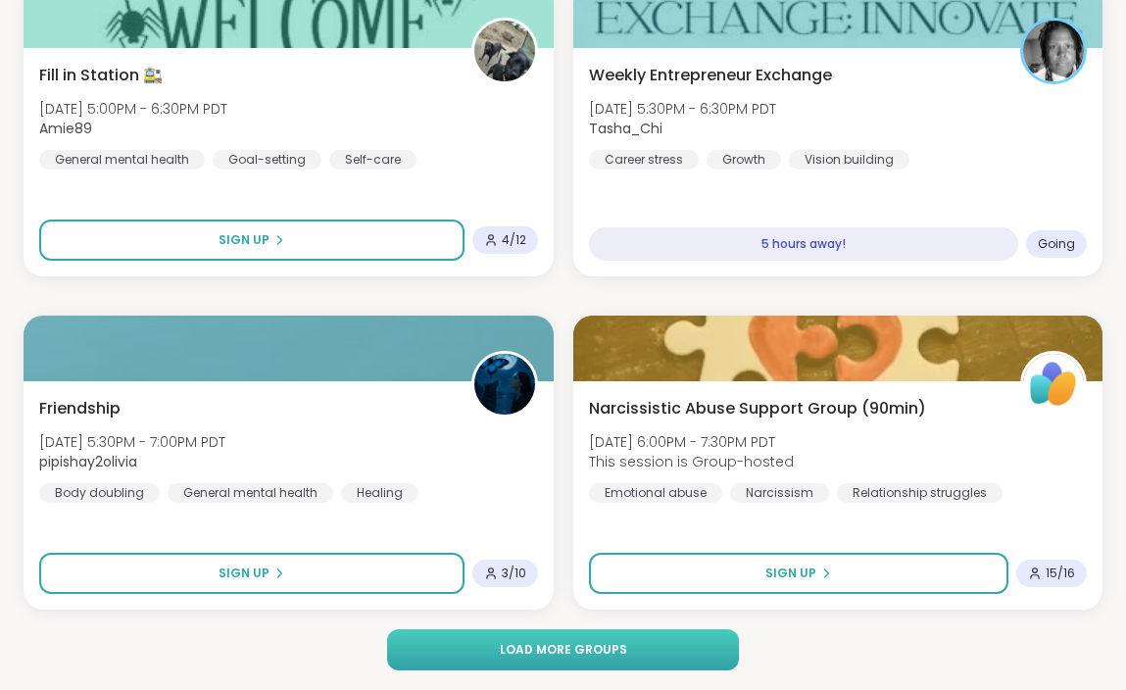
click at [586, 637] on button "Load more groups" at bounding box center [563, 649] width 352 height 41
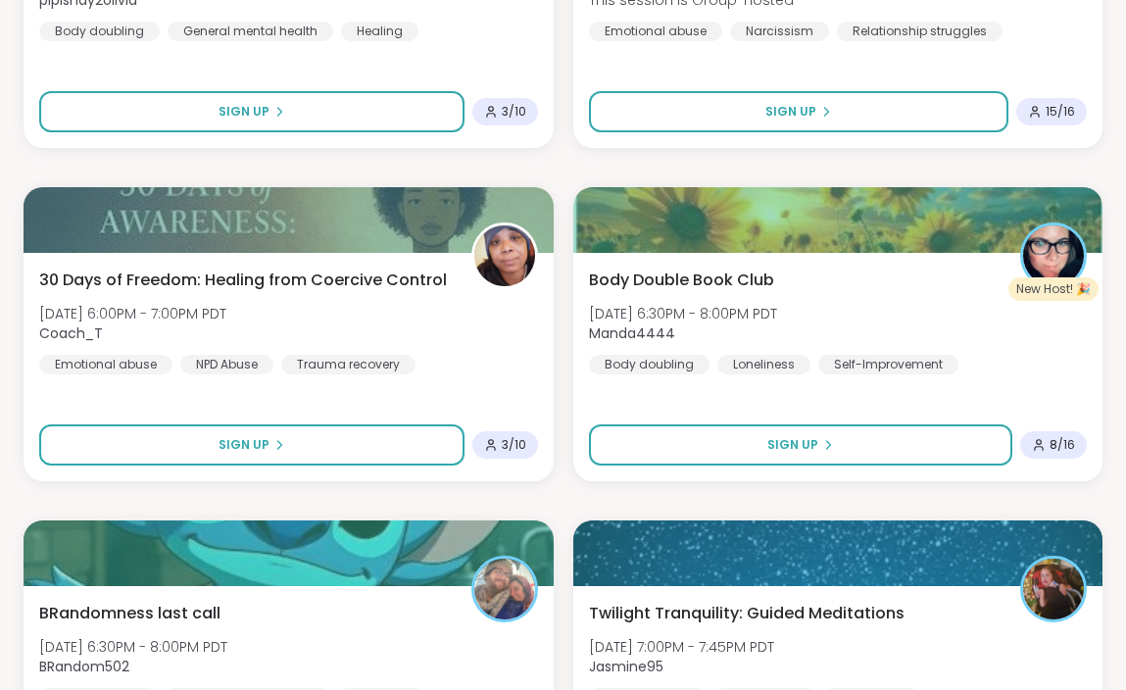
scroll to position [6247, 0]
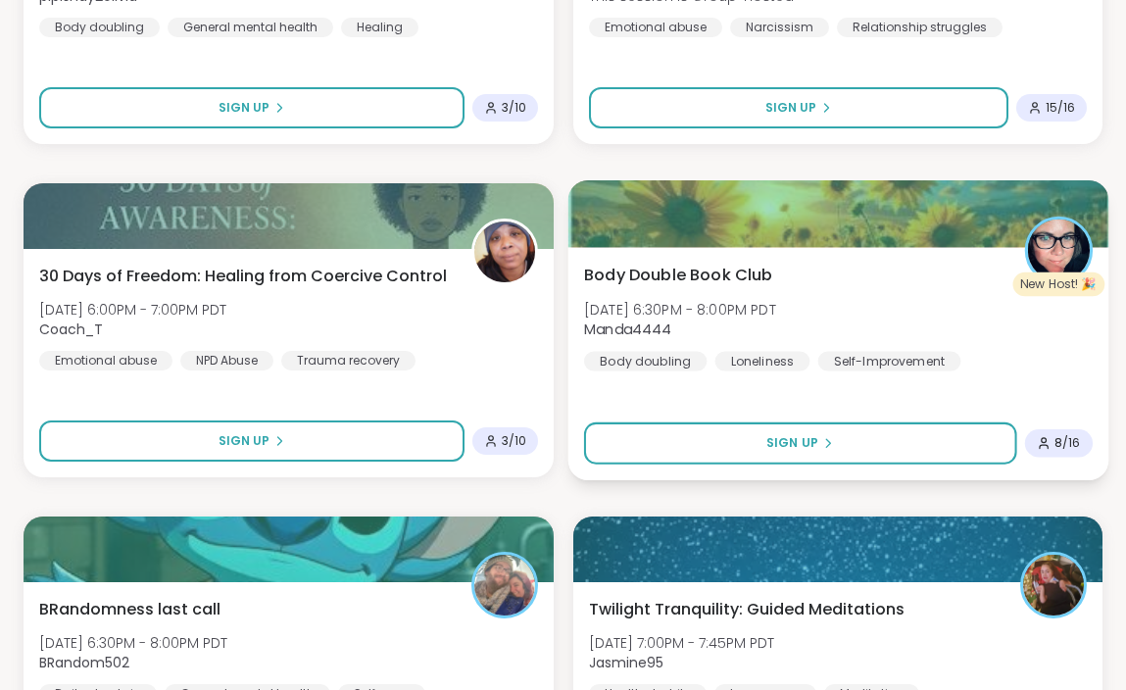
click at [833, 294] on div "Body Double Book Club Wed, Oct 15 | 6:30PM - 8:00PM PDT Manda4444 Body doubling…" at bounding box center [837, 317] width 509 height 108
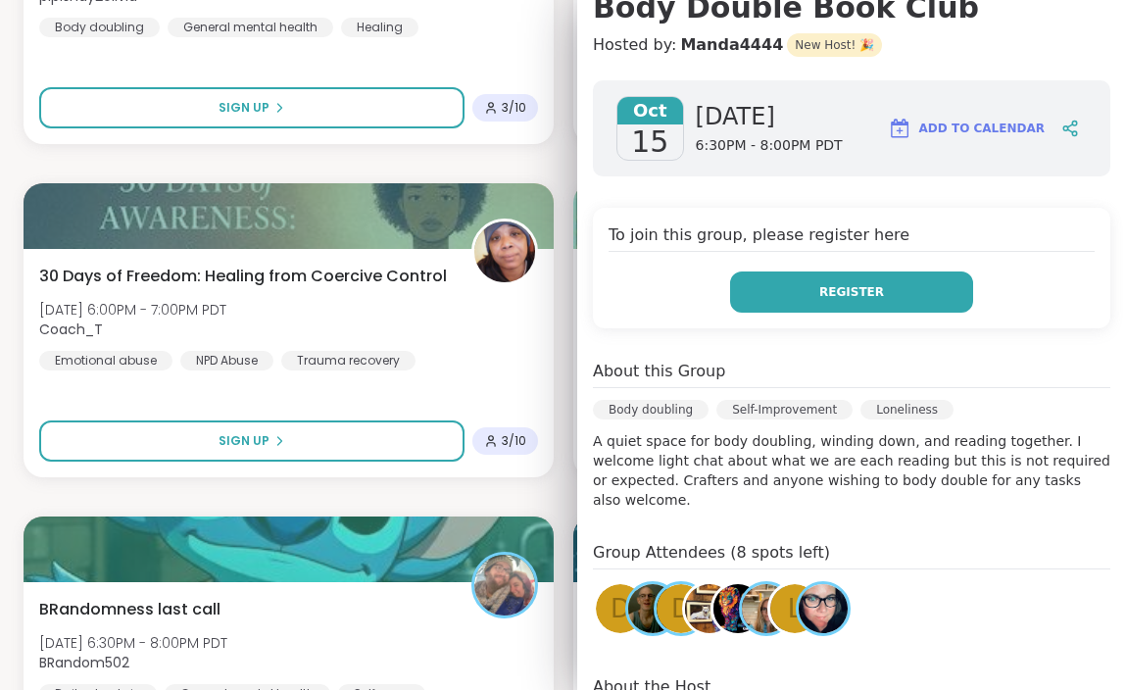
scroll to position [205, 0]
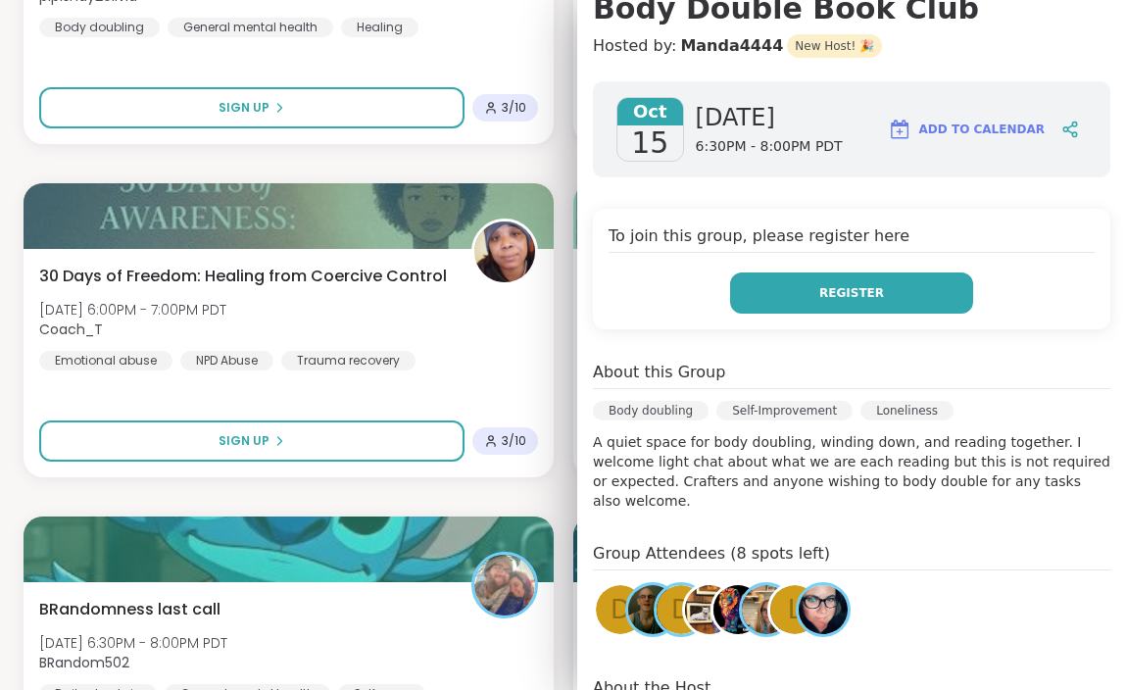
click at [834, 282] on button "Register" at bounding box center [851, 292] width 243 height 41
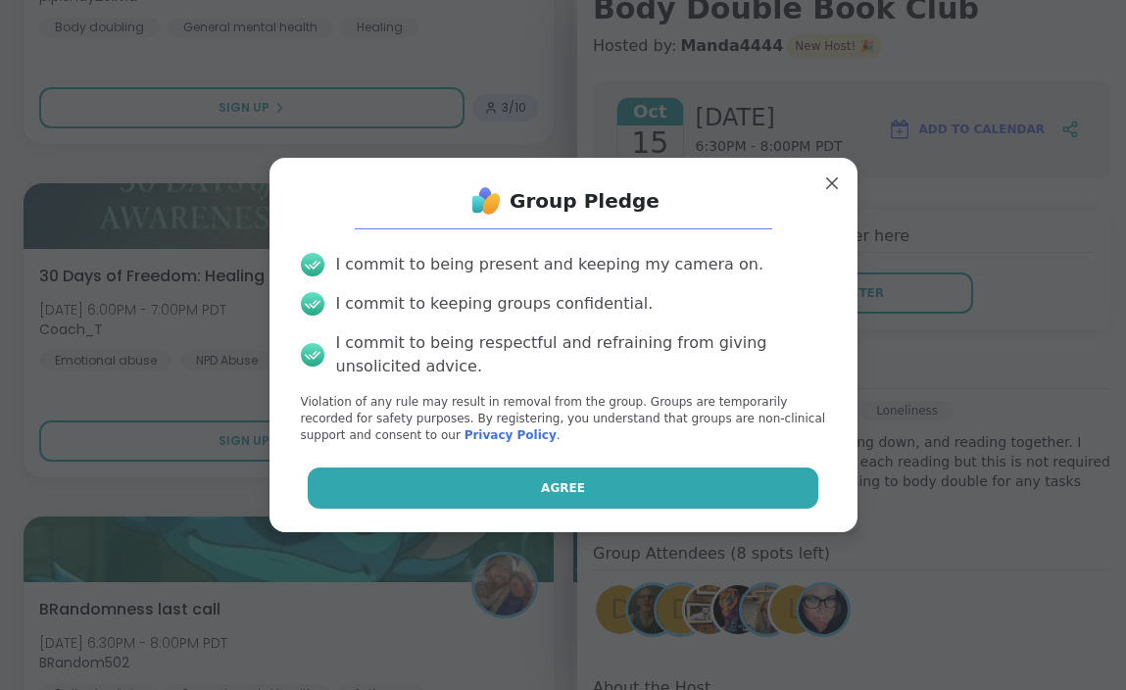
click at [628, 496] on button "Agree" at bounding box center [563, 488] width 511 height 41
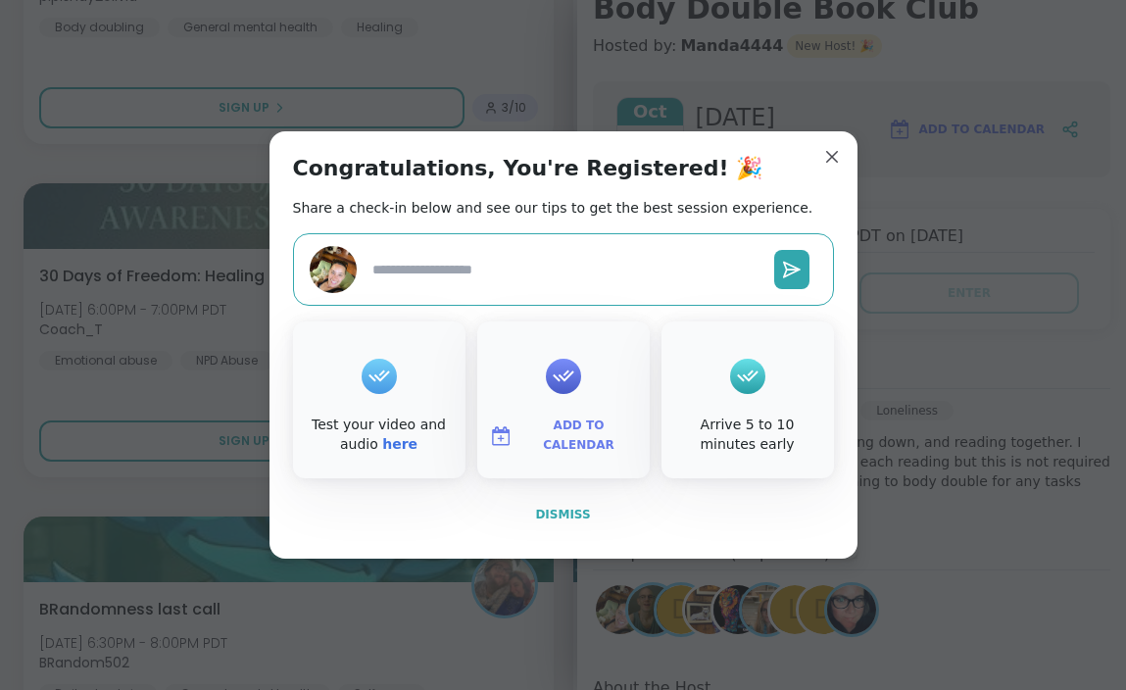
type textarea "*"
click at [548, 515] on span "Dismiss" at bounding box center [562, 515] width 55 height 14
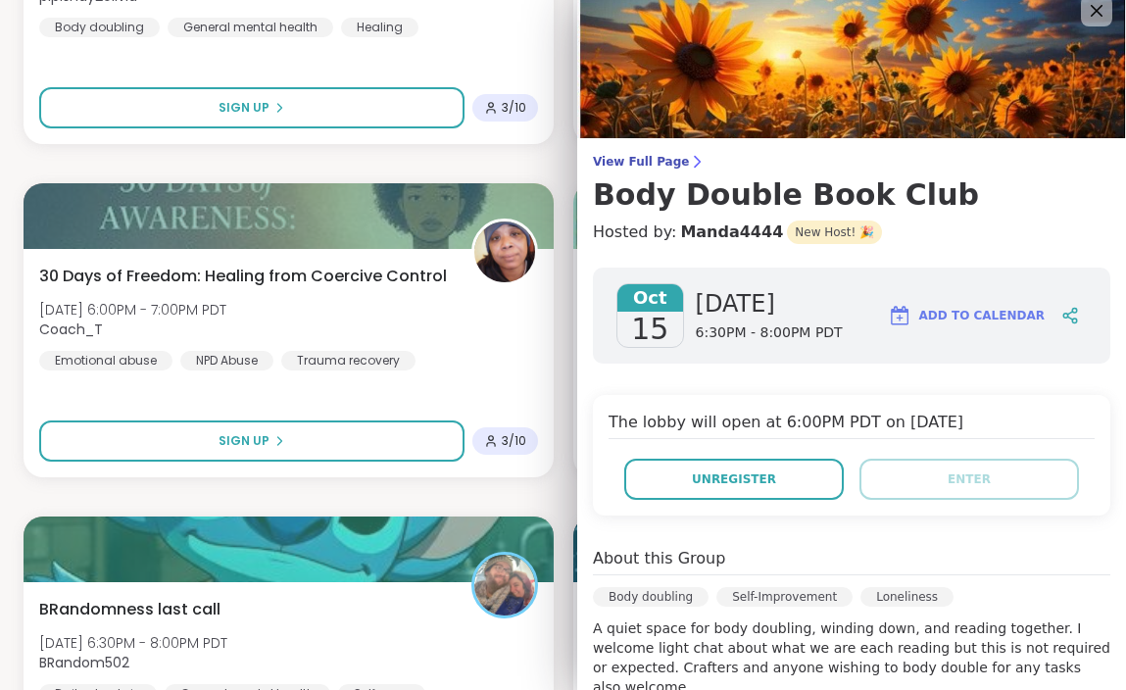
scroll to position [0, 0]
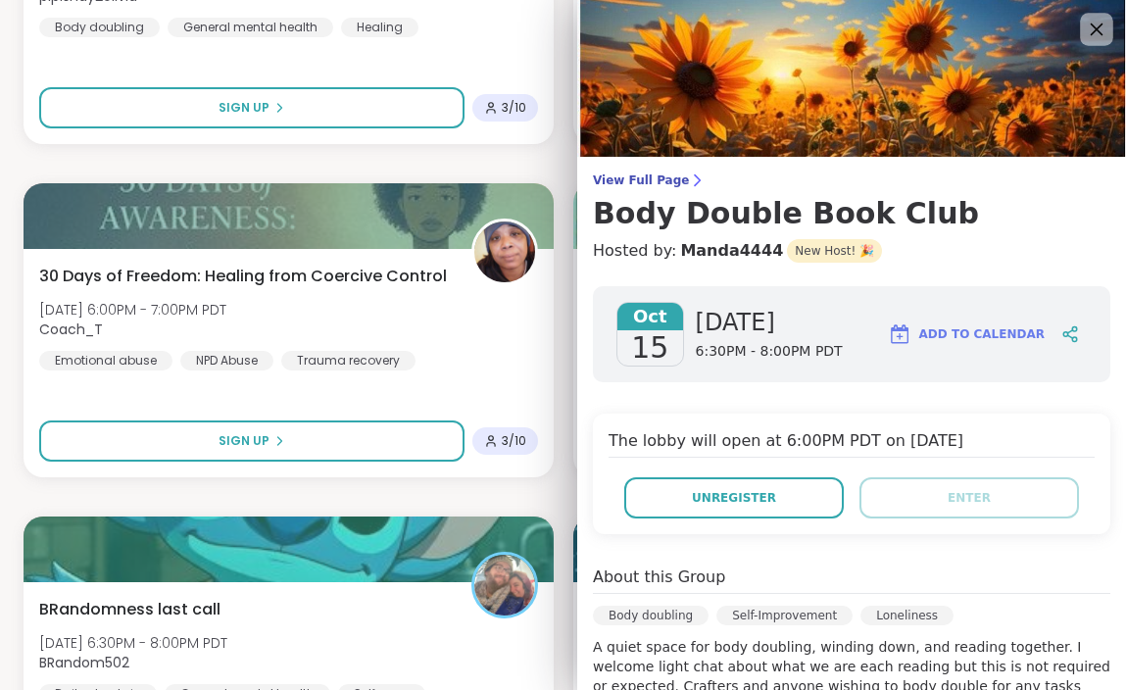
click at [1093, 25] on icon at bounding box center [1097, 30] width 13 height 13
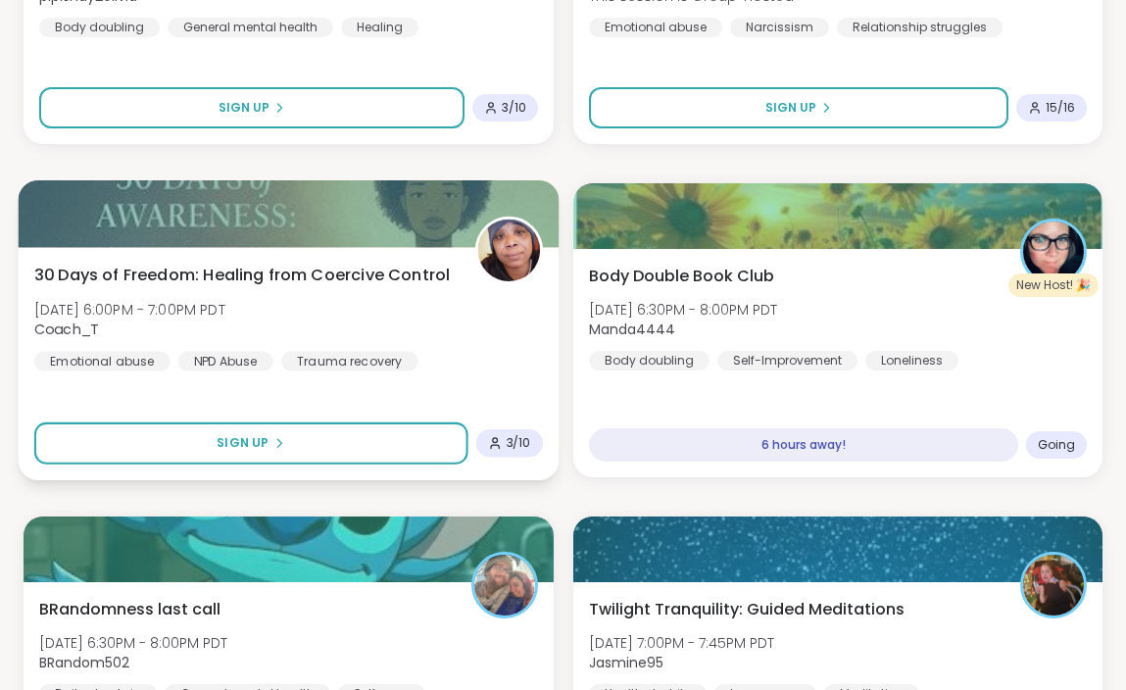
click at [465, 336] on div "30 Days of Freedom: Healing from Coercive Control Wed, Oct 15 | 6:00PM - 7:00PM…" at bounding box center [288, 317] width 509 height 108
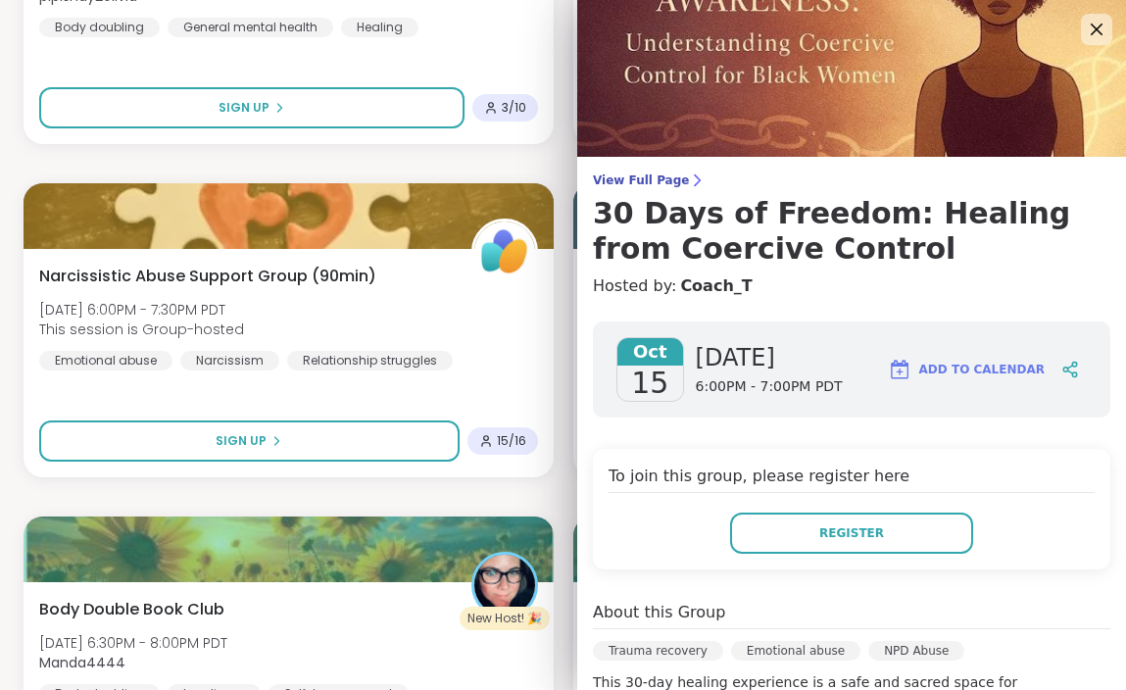
scroll to position [295, 0]
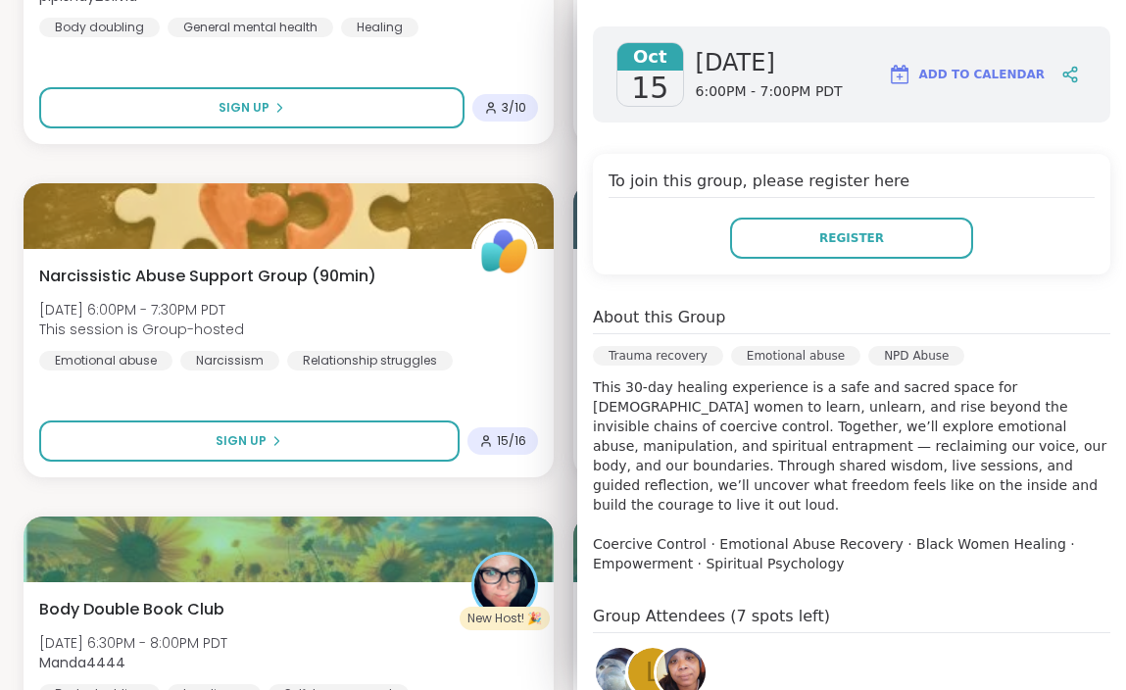
click at [563, 176] on div "Beginner Host Training - Inclusion & Safety Wed, Oct 15 | 11:00AM - 12:00PM PDT…" at bounding box center [563, 163] width 1079 height 11957
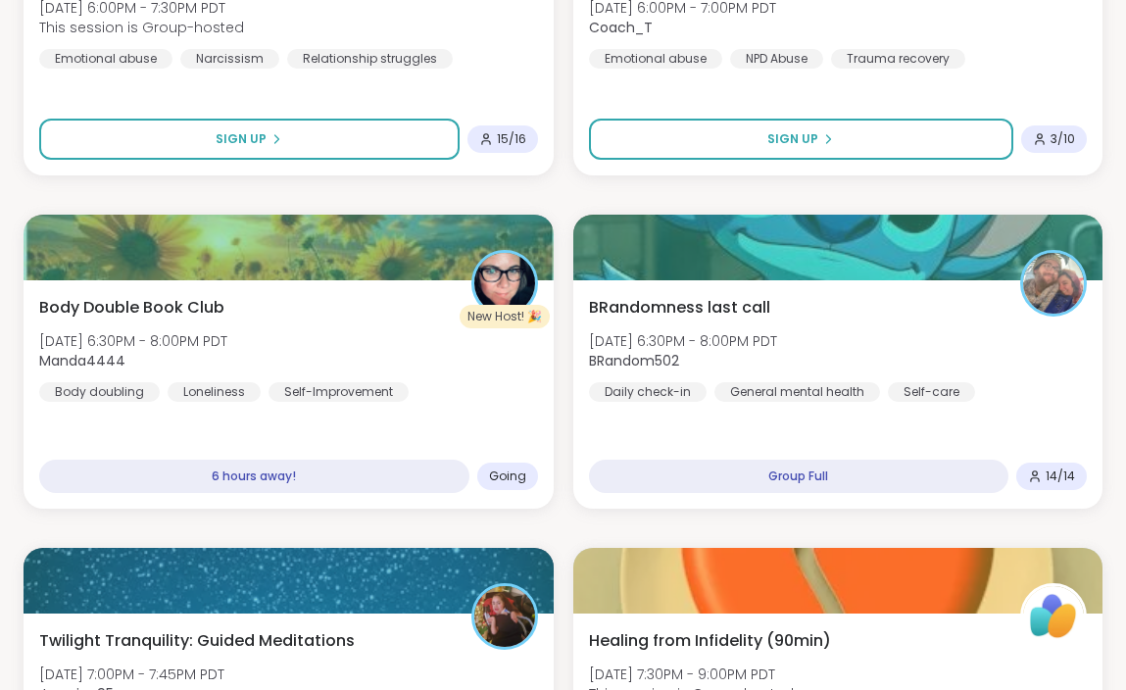
scroll to position [6709, 0]
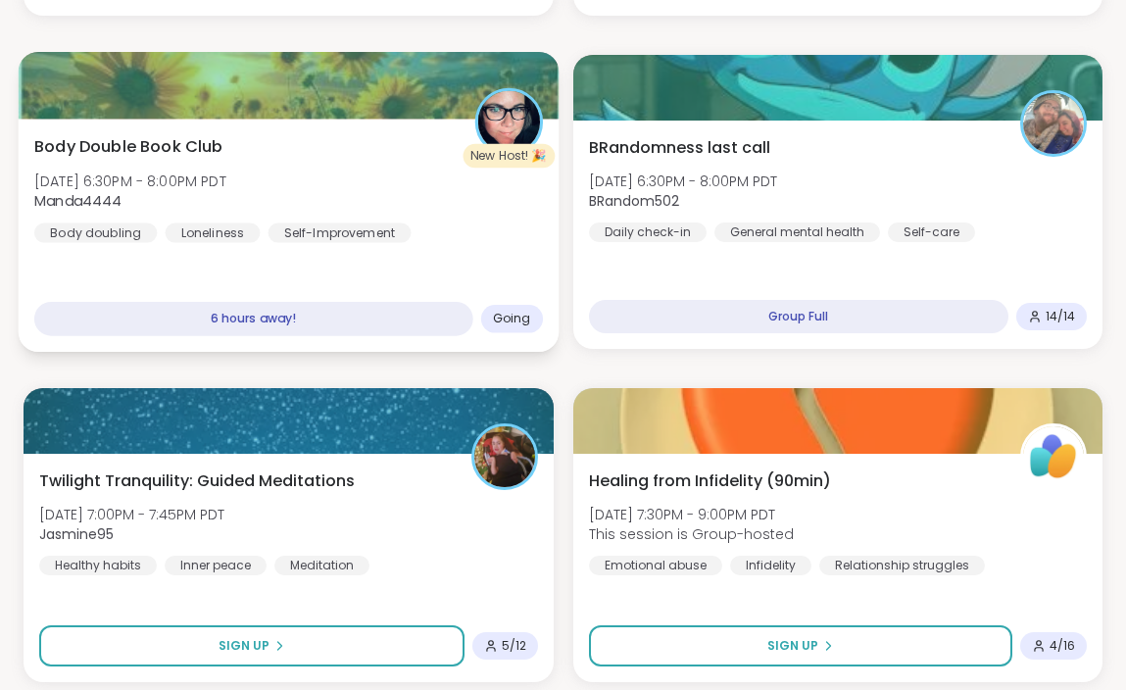
click at [503, 228] on div "Body Double Book Club Wed, Oct 15 | 6:30PM - 8:00PM PDT Manda4444 Body doubling…" at bounding box center [288, 188] width 509 height 108
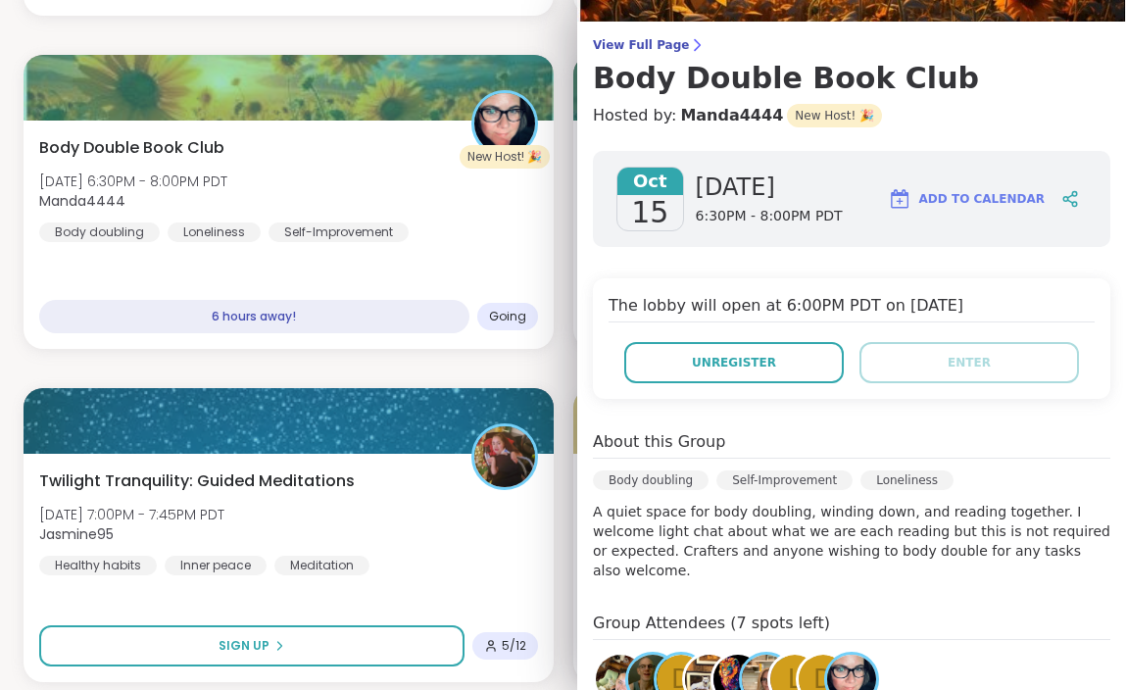
scroll to position [314, 0]
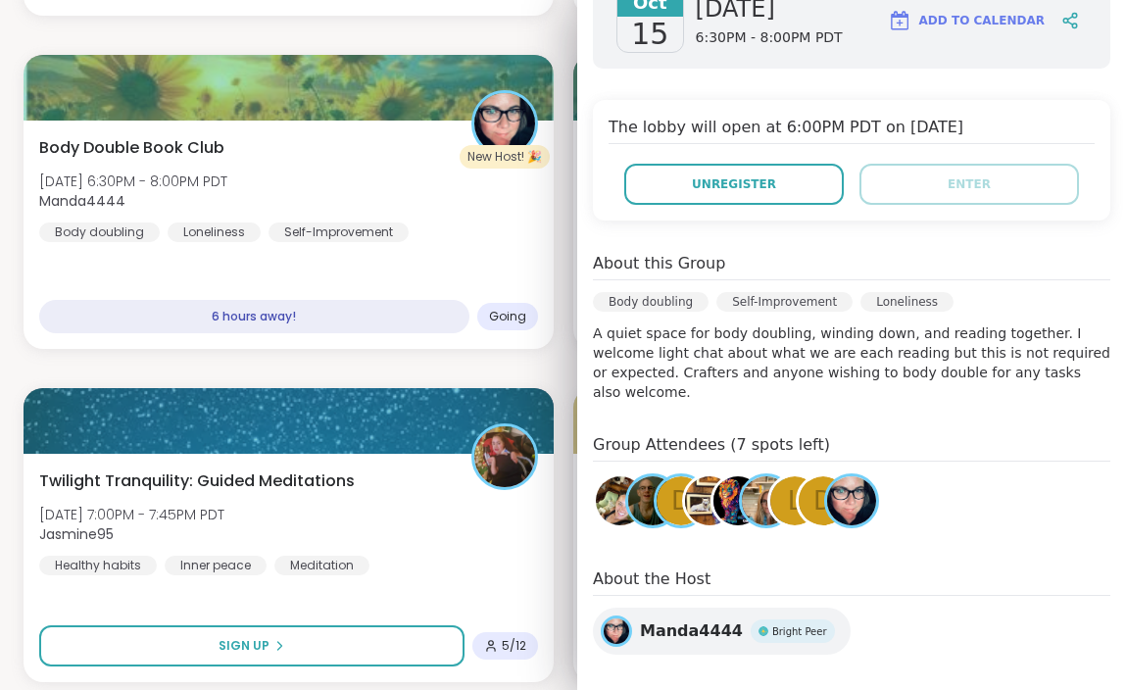
click at [723, 619] on span "Manda4444" at bounding box center [691, 631] width 103 height 24
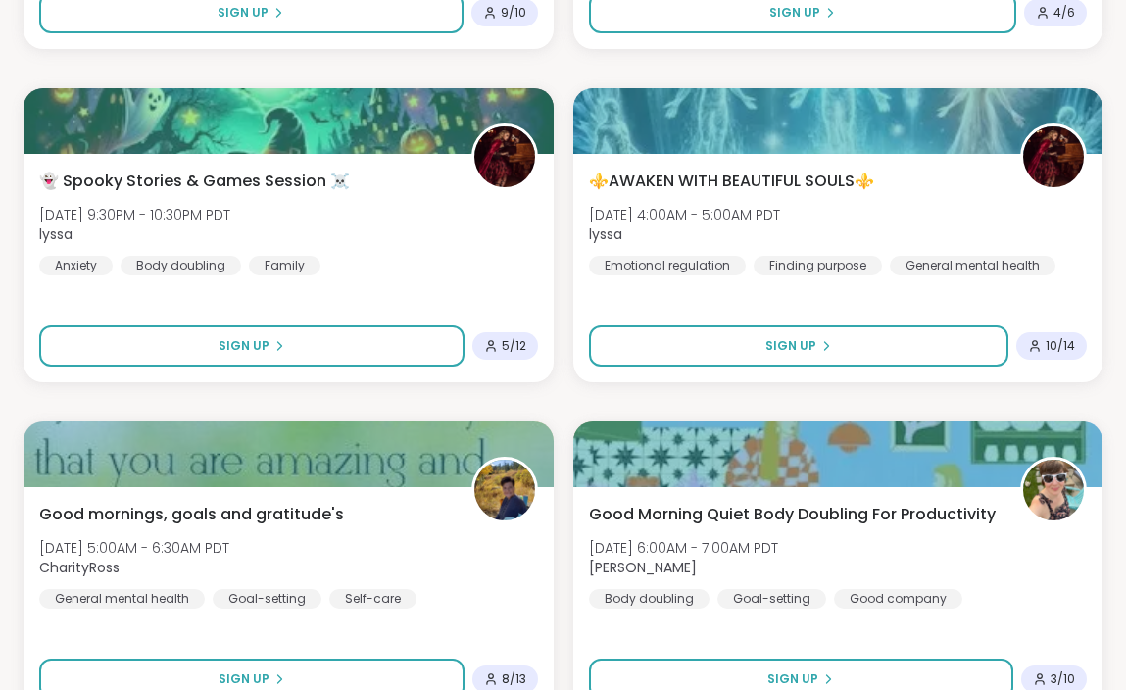
scroll to position [8015, 0]
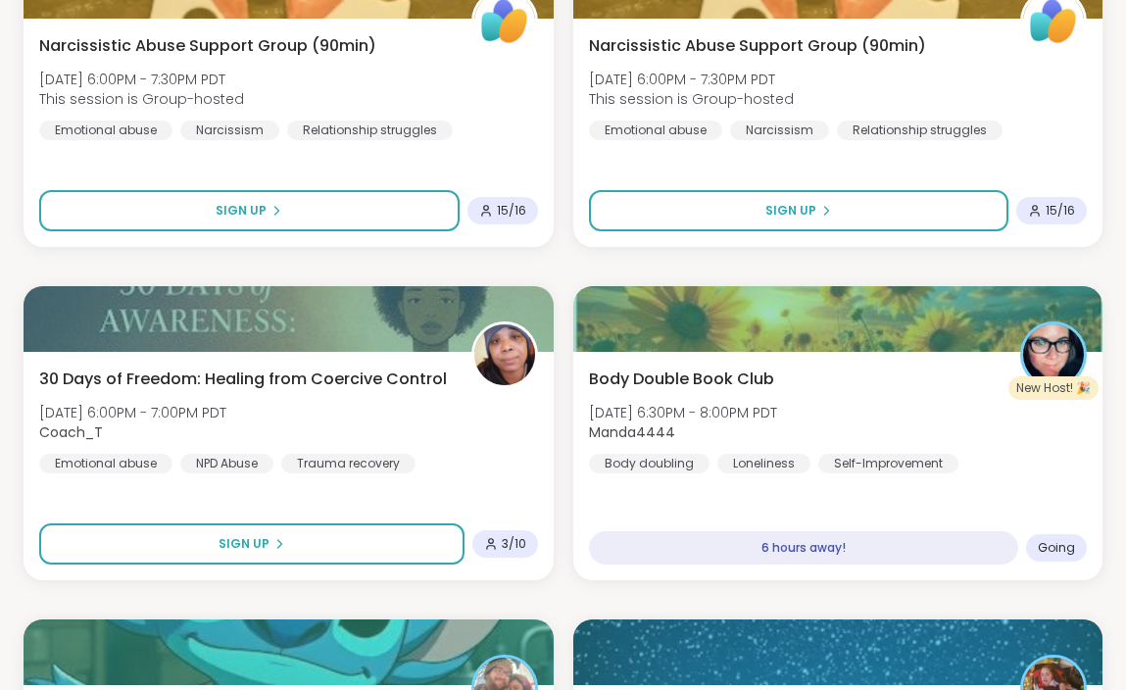
scroll to position [0, 0]
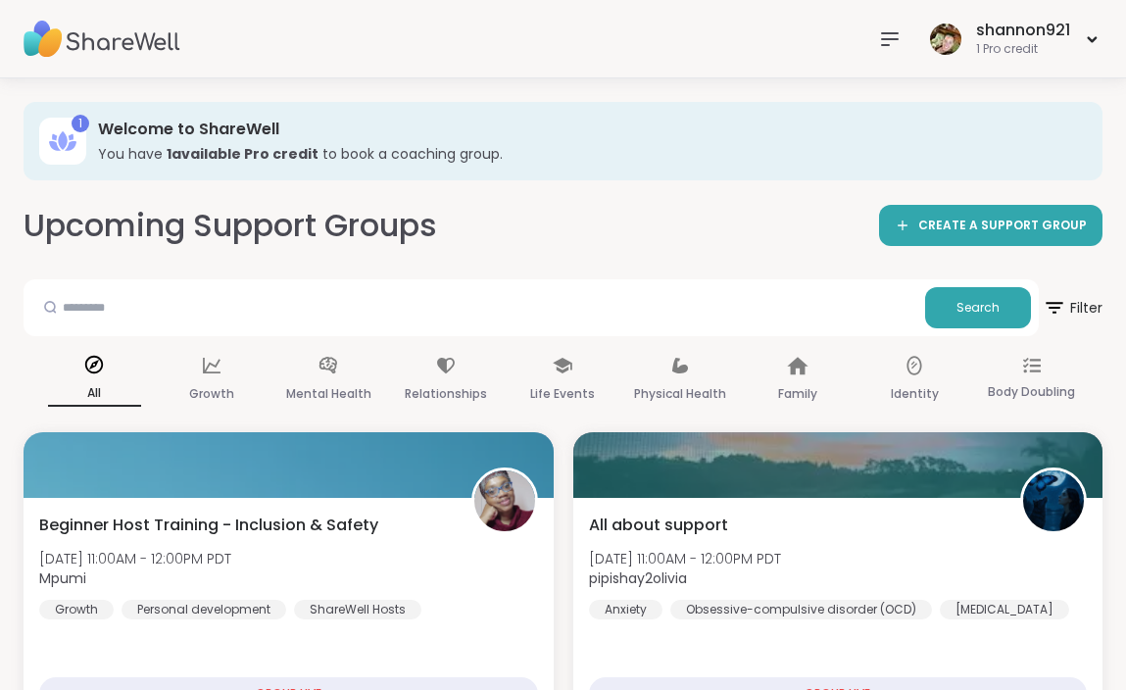
click at [151, 36] on img at bounding box center [102, 39] width 157 height 69
